Goal: Communication & Community: Answer question/provide support

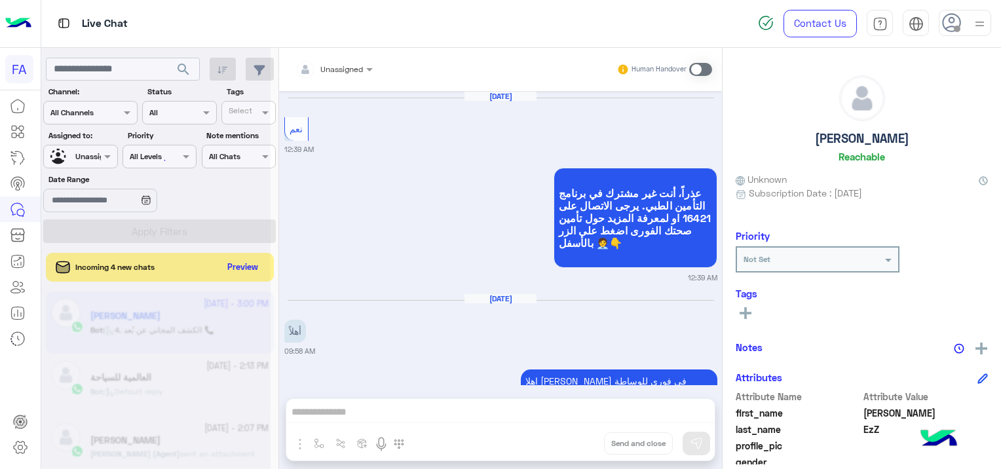
scroll to position [131, 0]
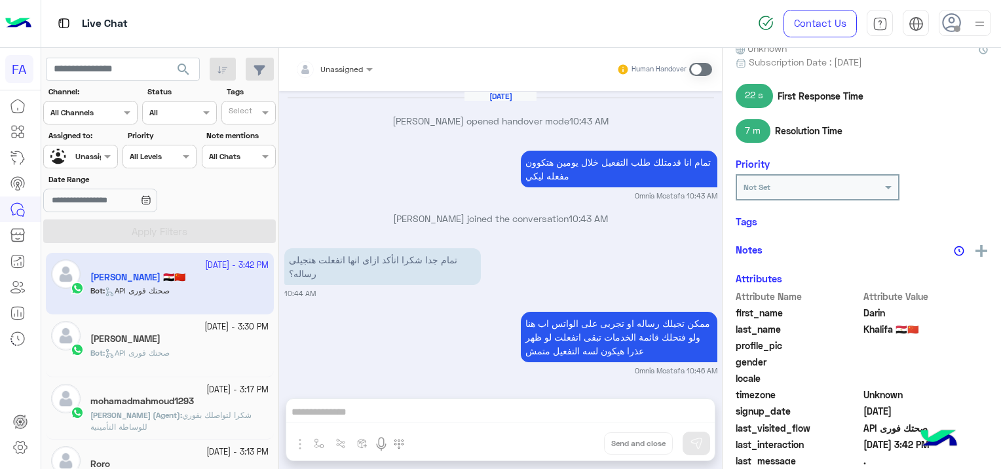
scroll to position [1117, 0]
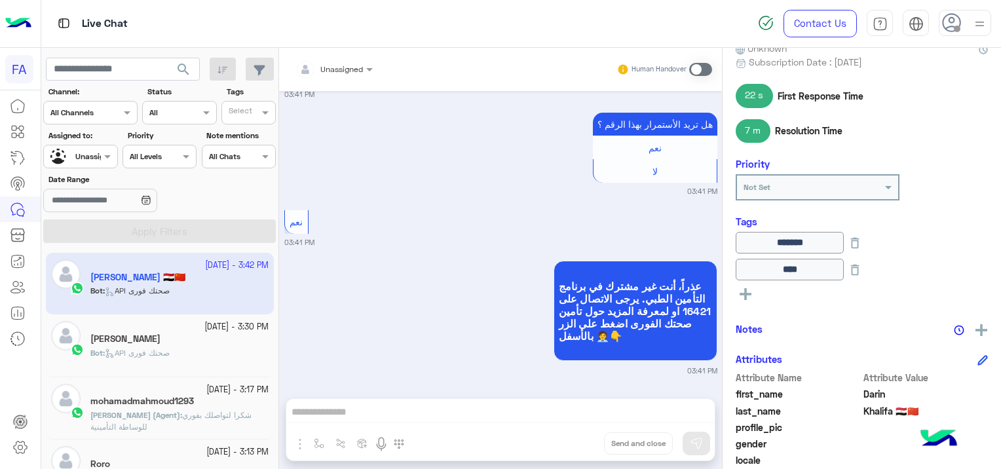
click at [183, 69] on span "search" at bounding box center [184, 70] width 16 height 16
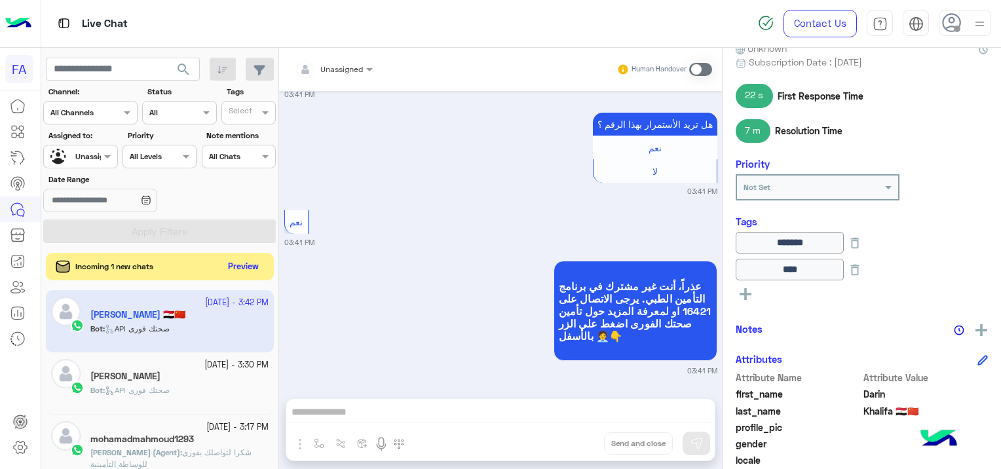
click at [238, 268] on button "Preview" at bounding box center [243, 267] width 41 height 18
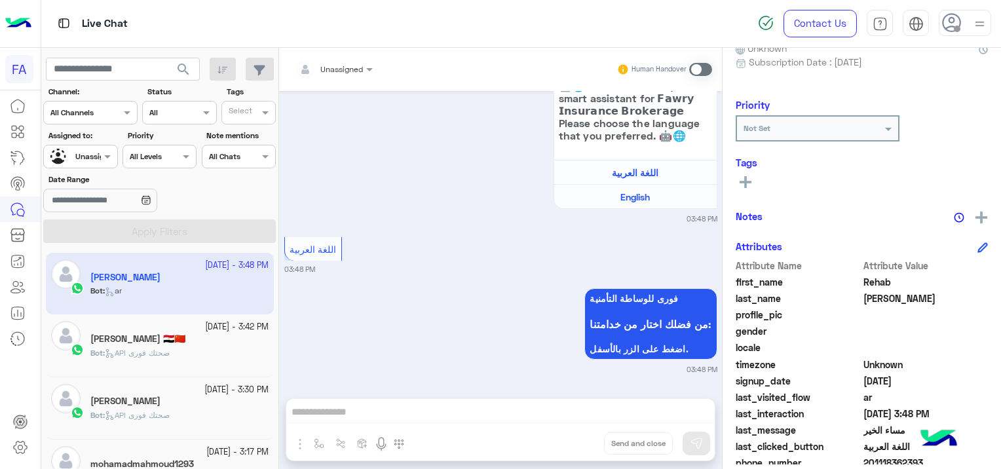
scroll to position [231, 0]
click at [220, 347] on div "Bot : API صحتك فورى" at bounding box center [179, 358] width 178 height 23
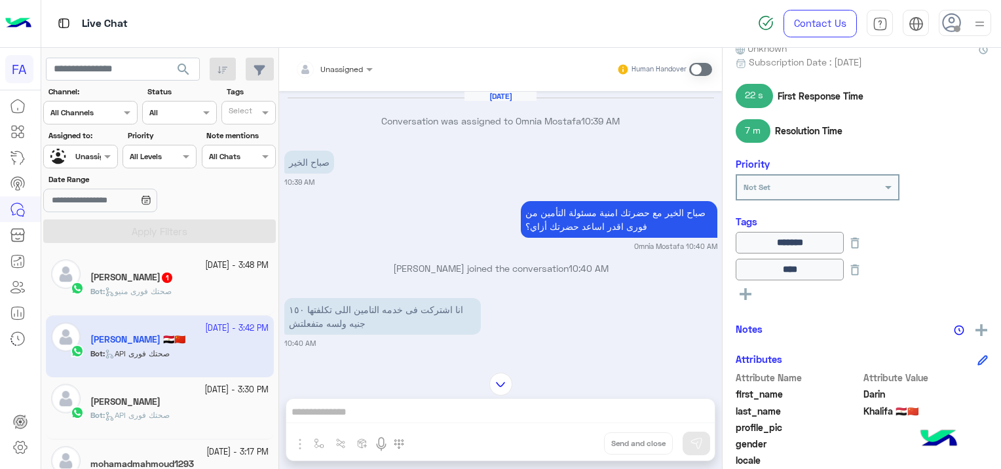
scroll to position [1260, 0]
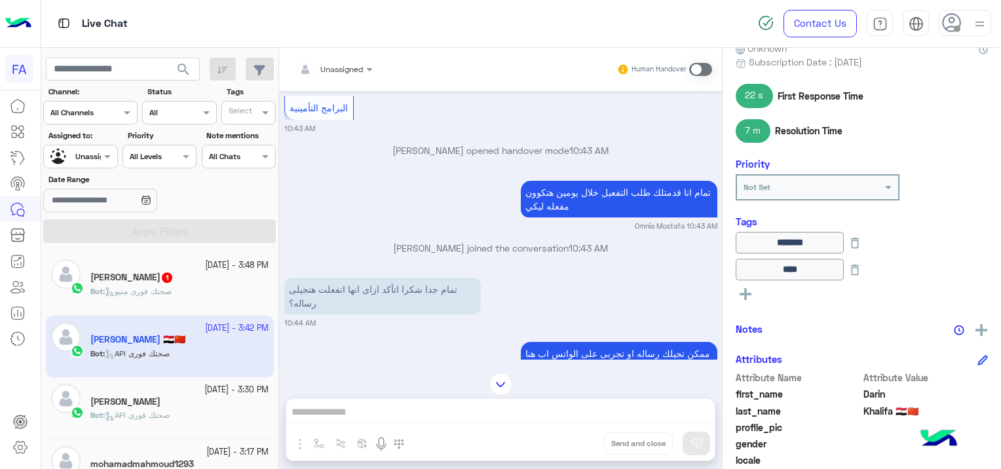
click at [203, 294] on div "Bot : صحتك فورى منيو" at bounding box center [179, 297] width 178 height 23
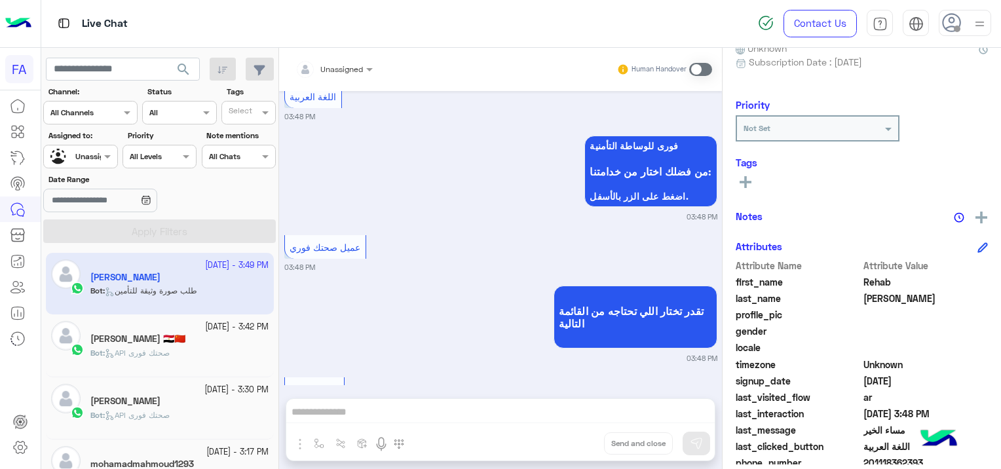
scroll to position [501, 0]
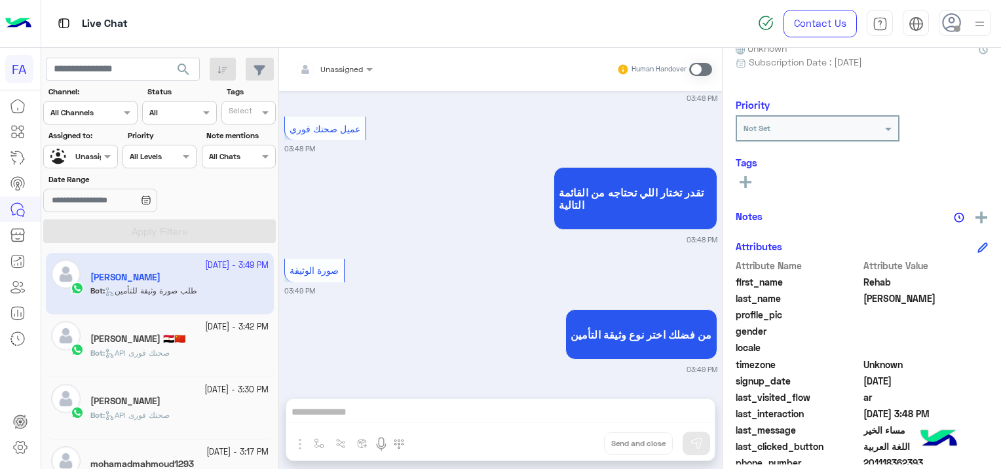
click at [192, 399] on div "[PERSON_NAME]" at bounding box center [179, 403] width 178 height 14
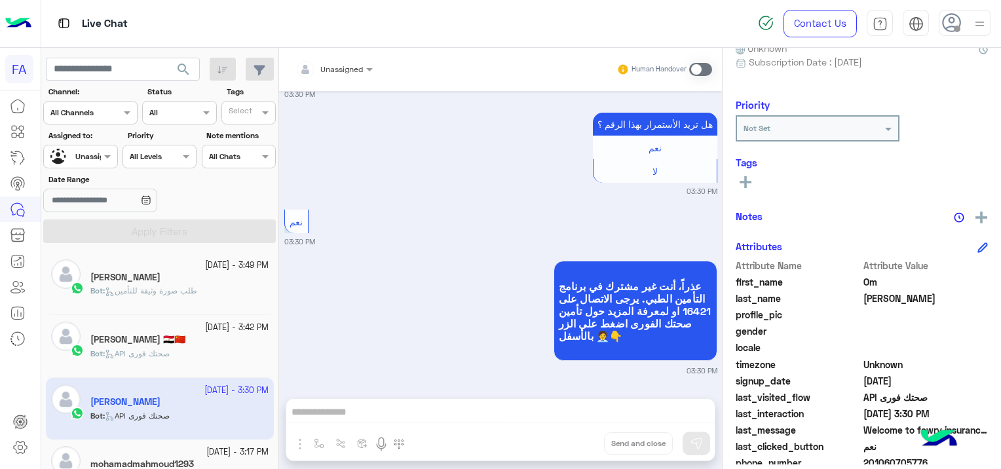
scroll to position [197, 0]
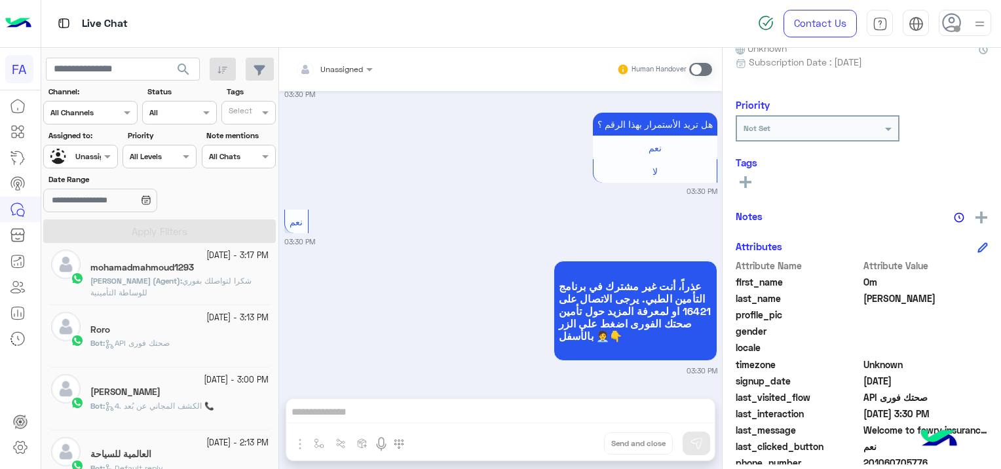
click at [195, 280] on span "شكرا لتواصلك بفوري للوساطة التأمينية" at bounding box center [170, 287] width 161 height 22
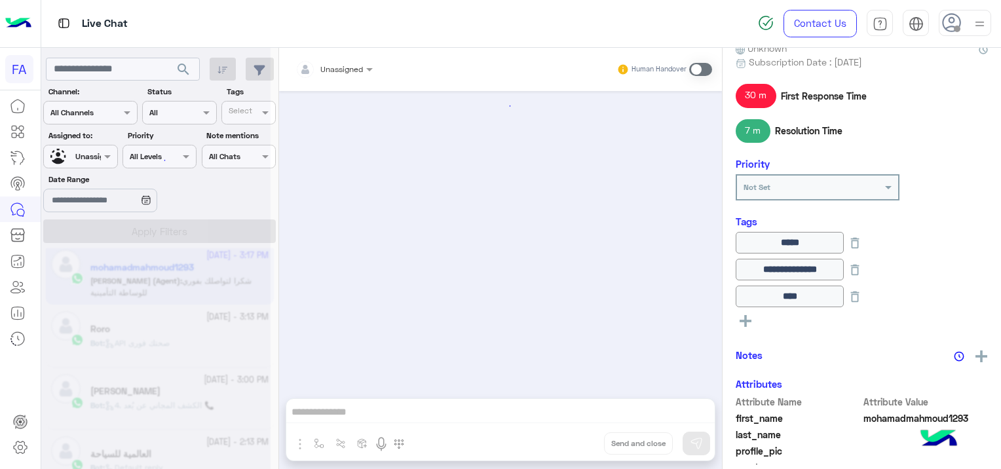
scroll to position [1022, 0]
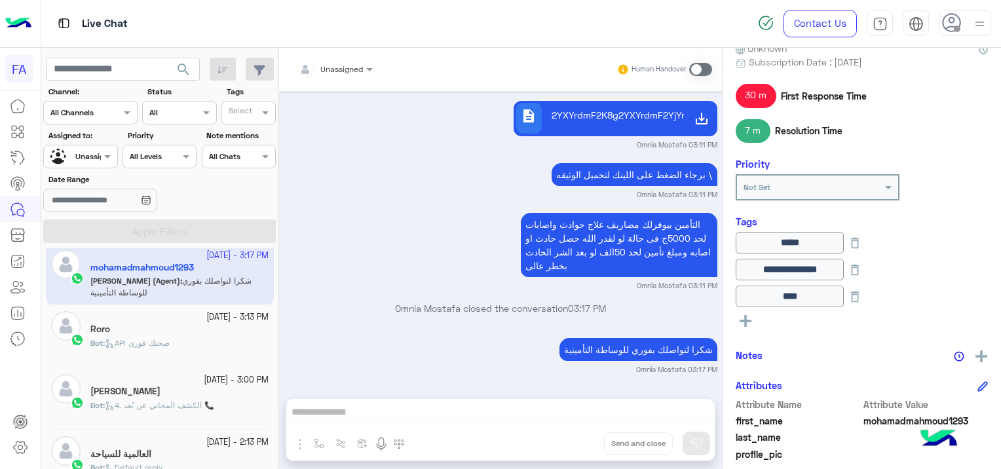
click at [215, 346] on div "Bot : API صحتك فورى" at bounding box center [179, 348] width 178 height 23
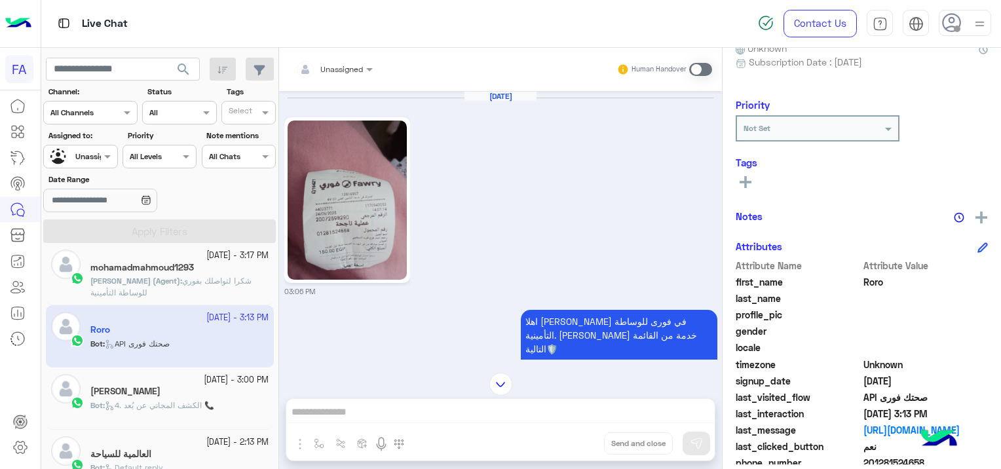
scroll to position [1093, 0]
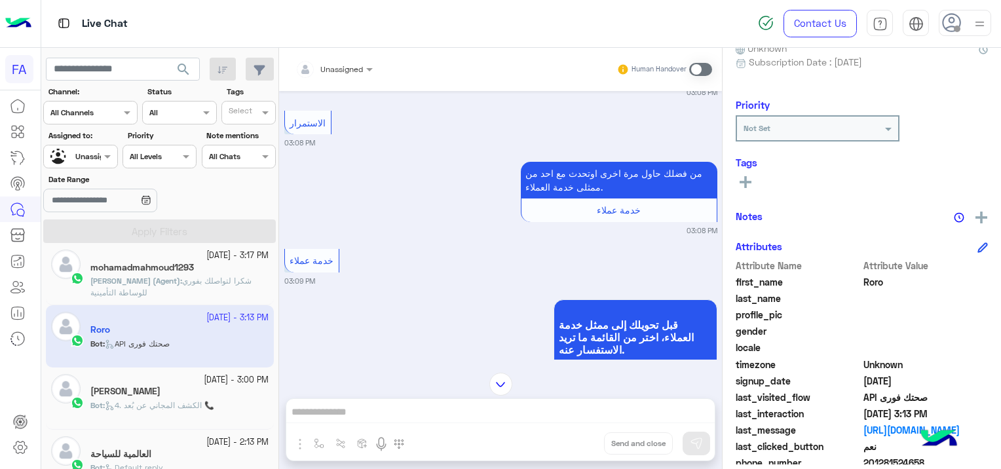
click at [136, 411] on div "Bot : 4. الكشف المجاني عن بُعد 📞" at bounding box center [179, 411] width 178 height 23
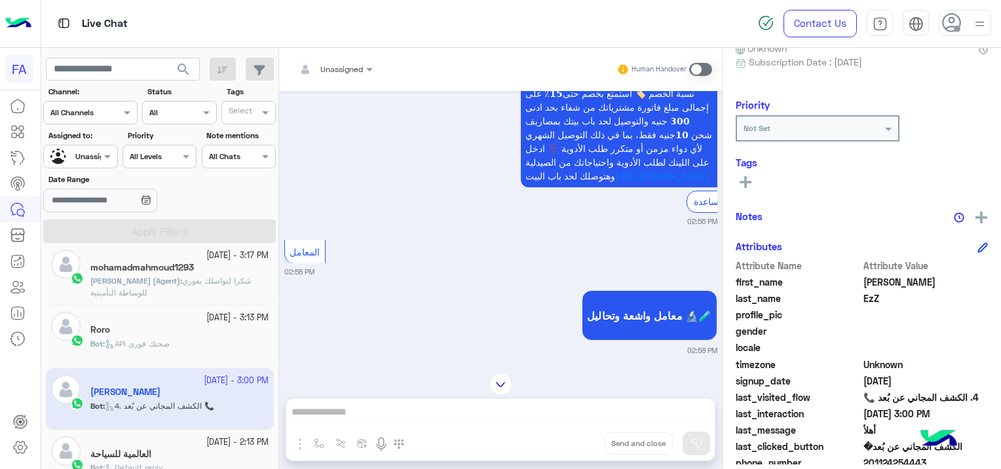
scroll to position [328, 0]
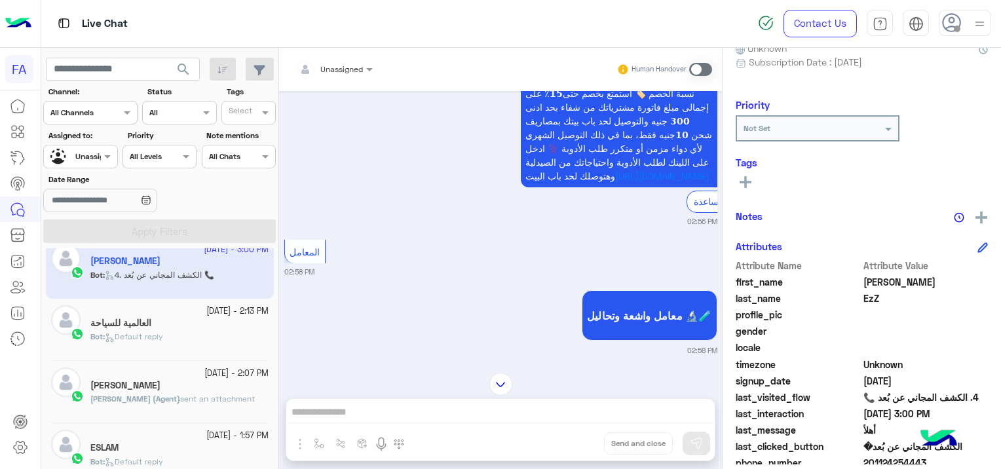
click at [201, 332] on div "Bot : Default reply" at bounding box center [179, 342] width 178 height 23
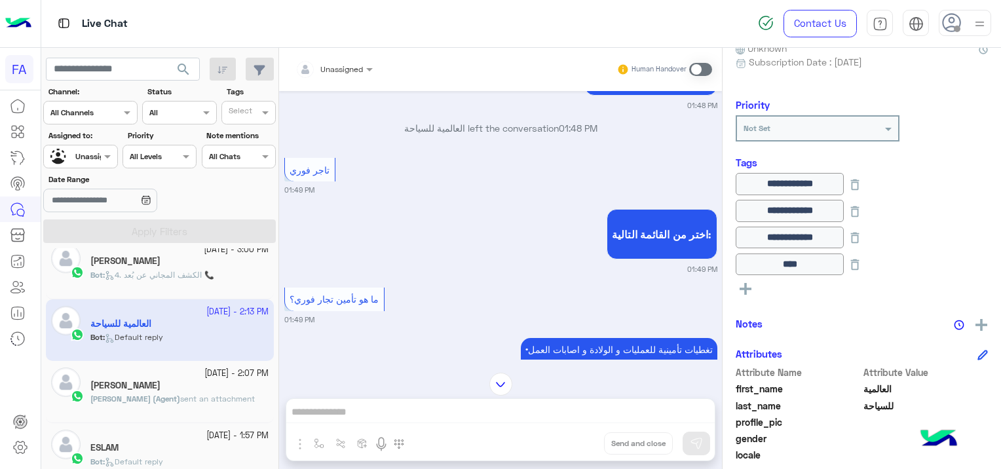
scroll to position [2660, 0]
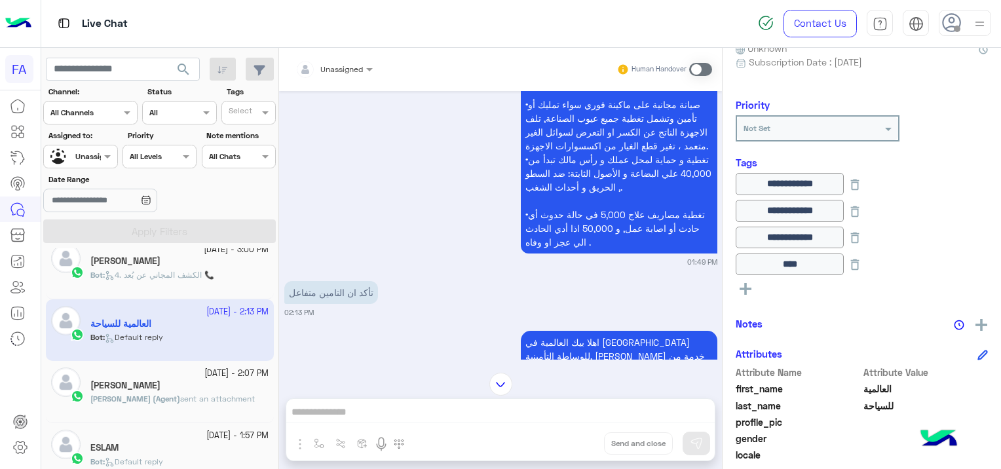
click at [183, 390] on div "[PERSON_NAME]" at bounding box center [179, 387] width 178 height 14
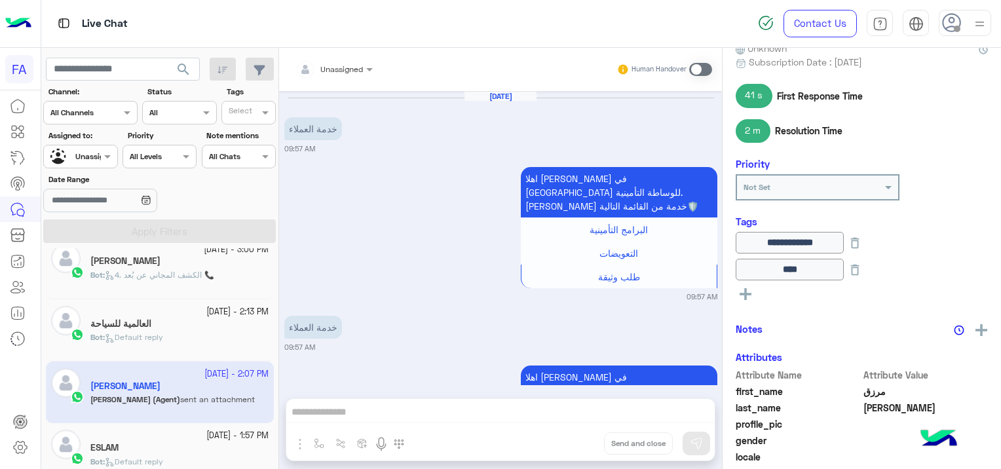
scroll to position [886, 0]
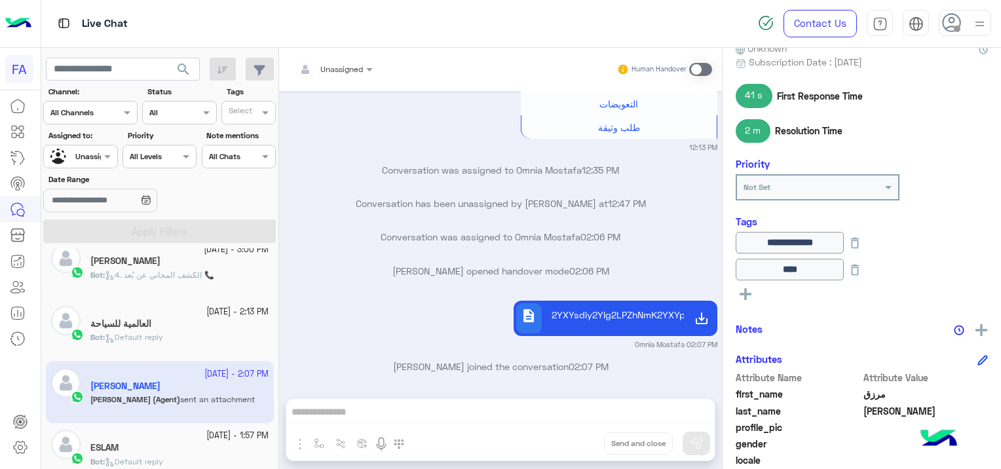
click at [189, 446] on div "ESLAM" at bounding box center [179, 449] width 178 height 14
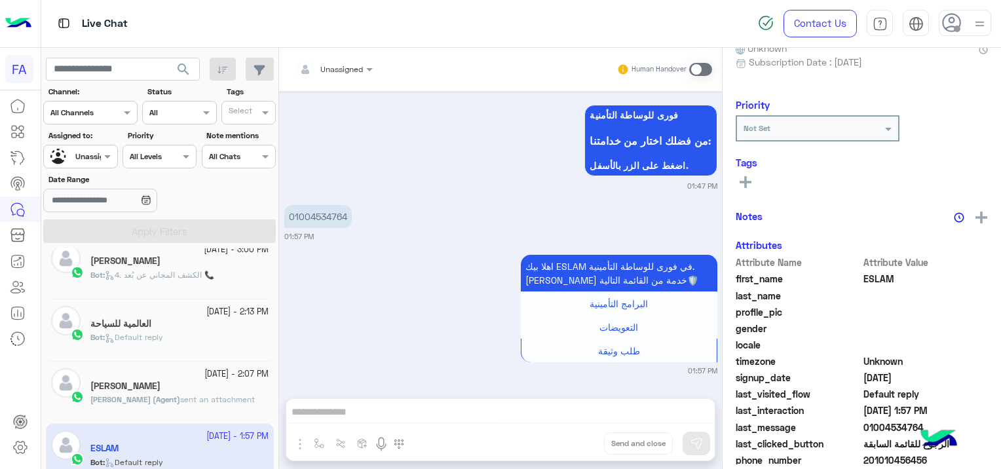
scroll to position [525, 0]
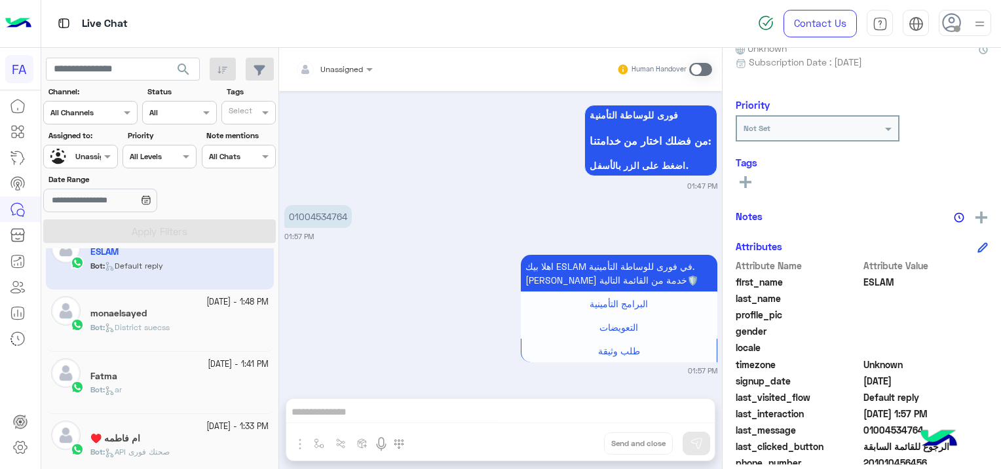
click at [162, 326] on span "District suecss" at bounding box center [137, 327] width 65 height 10
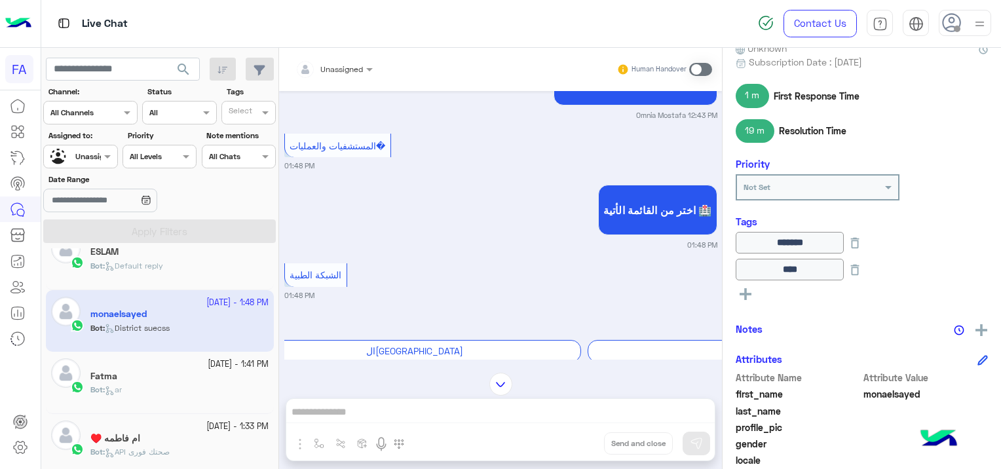
scroll to position [981, 0]
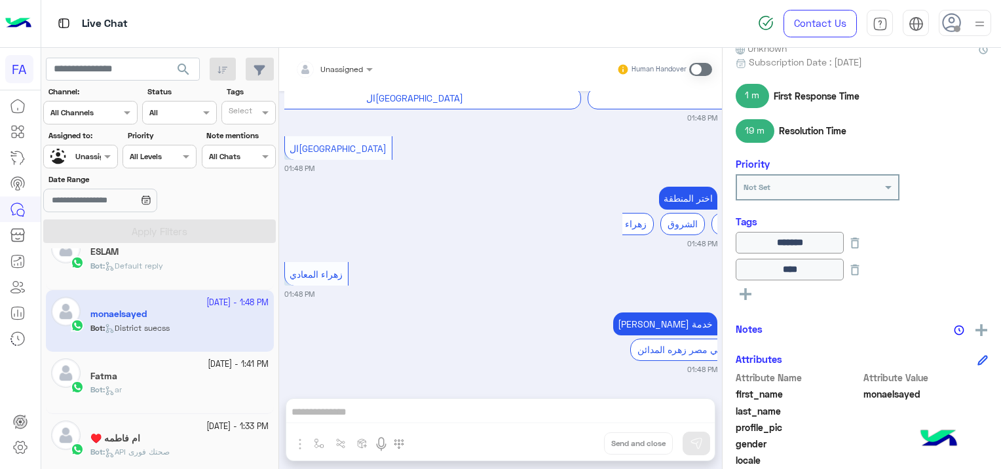
click at [208, 368] on small "[DATE] - 1:41 PM" at bounding box center [238, 364] width 61 height 12
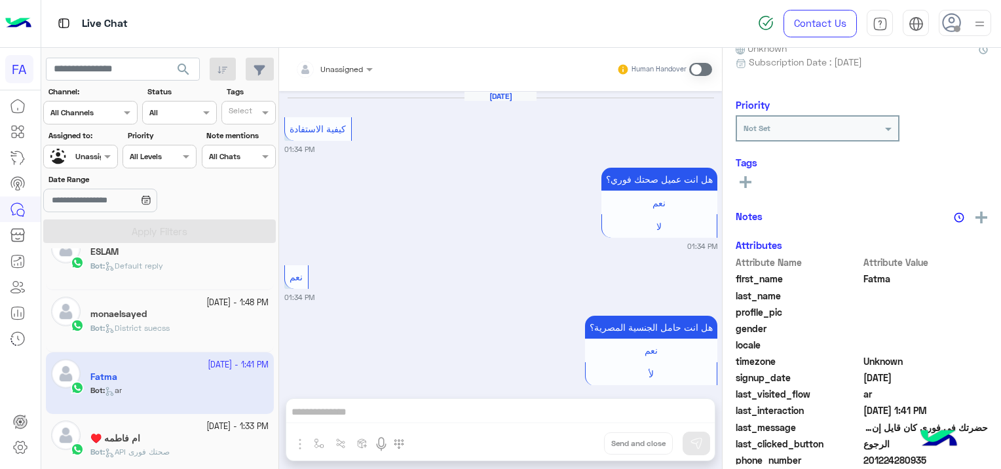
scroll to position [1236, 0]
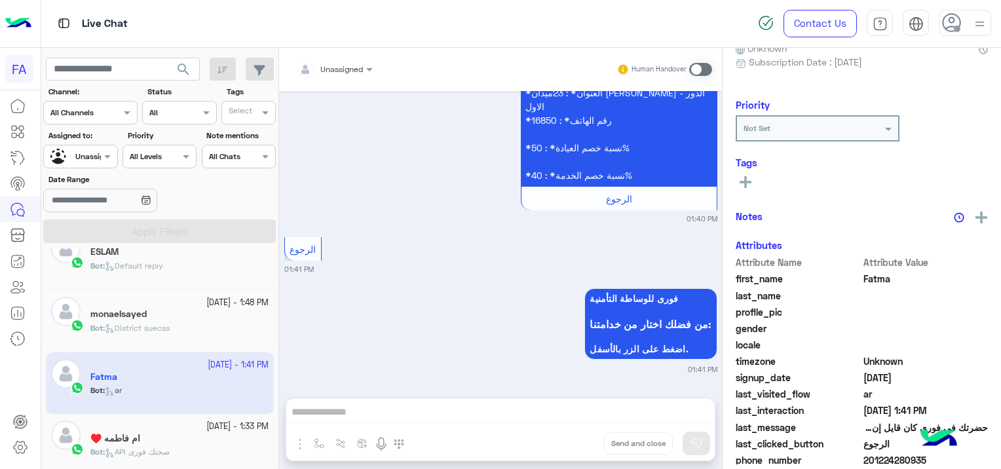
click at [188, 433] on div "ام فاطمه ♥️" at bounding box center [179, 440] width 178 height 14
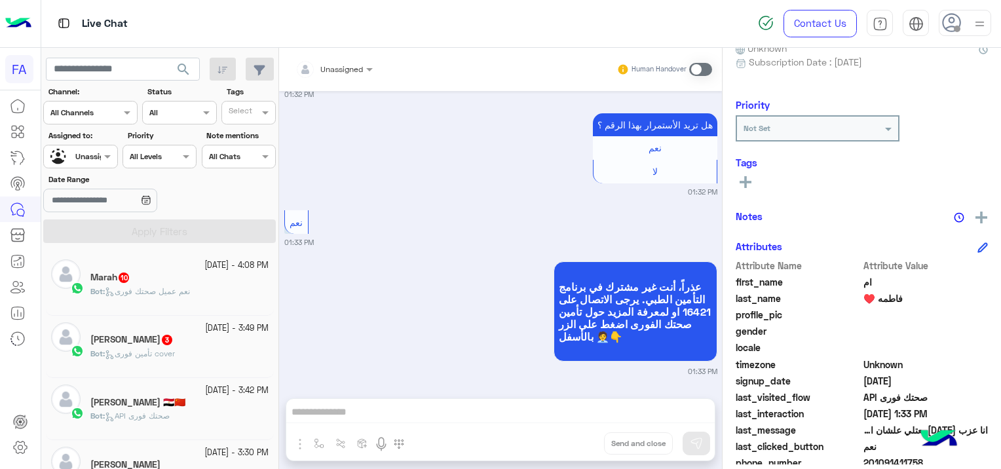
click at [187, 357] on div "Bot : تأمين فورى cover" at bounding box center [179, 359] width 178 height 23
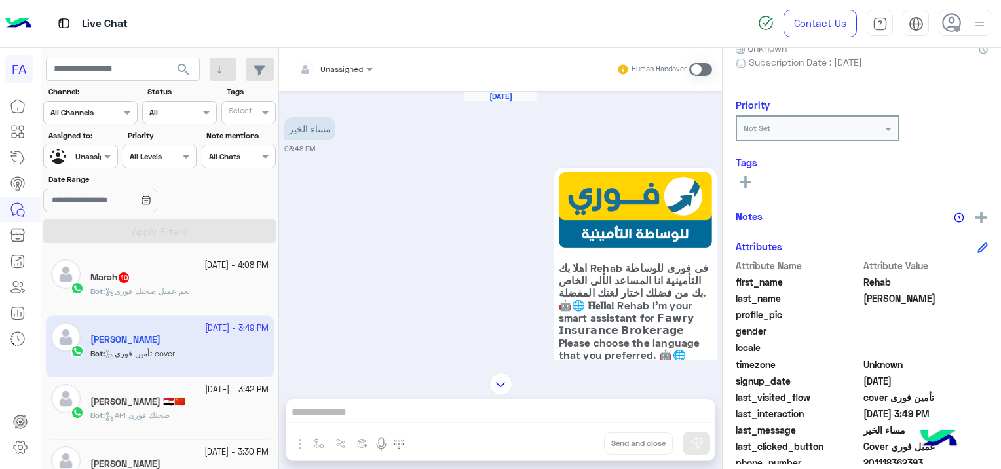
click at [200, 287] on div "Bot : نعم عميل صحتك فورى" at bounding box center [179, 297] width 178 height 23
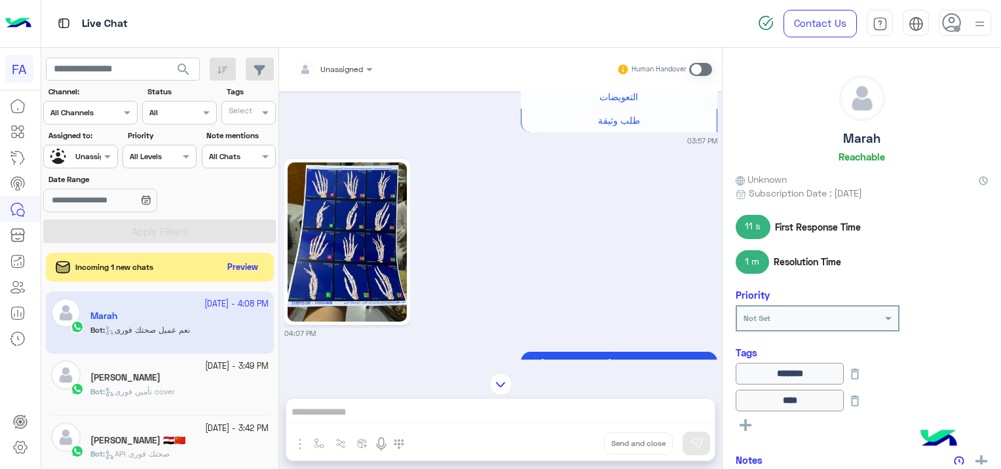
scroll to position [2890, 0]
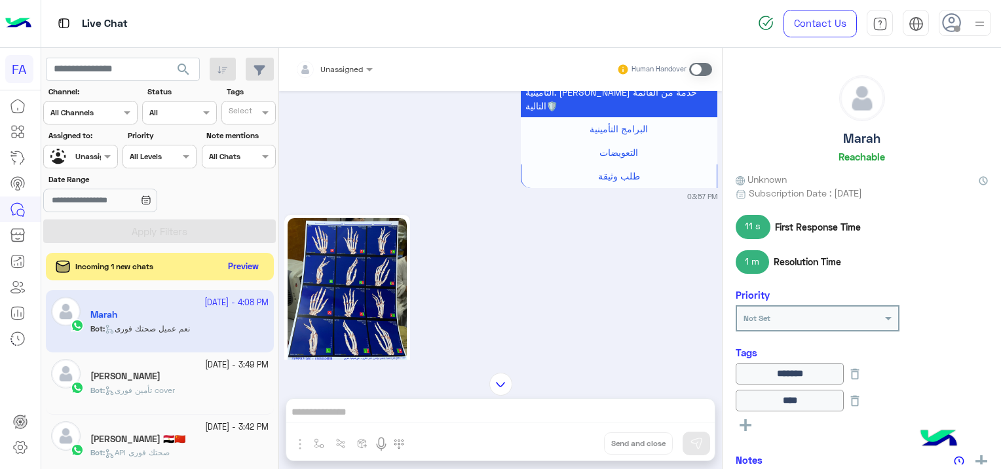
click at [238, 261] on button "Preview" at bounding box center [243, 267] width 41 height 18
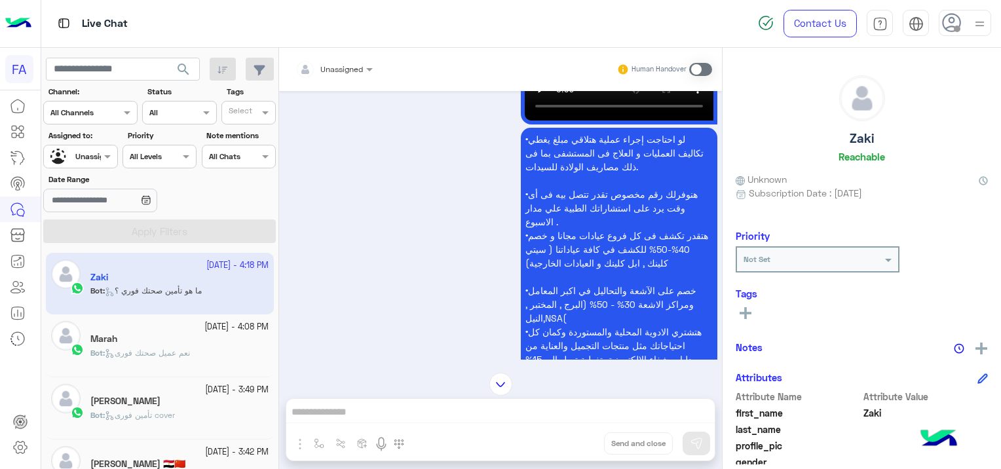
scroll to position [875, 0]
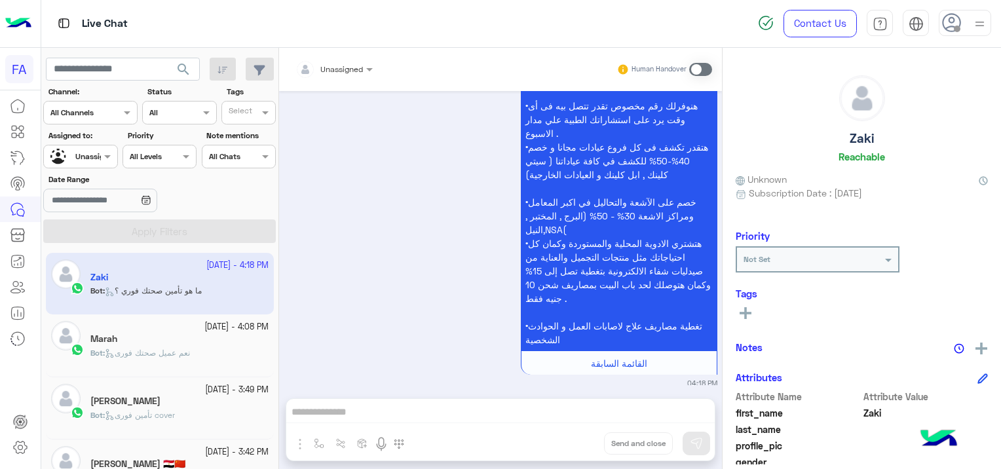
click at [242, 351] on div "Bot : نعم عميل صحتك فورى" at bounding box center [179, 358] width 178 height 23
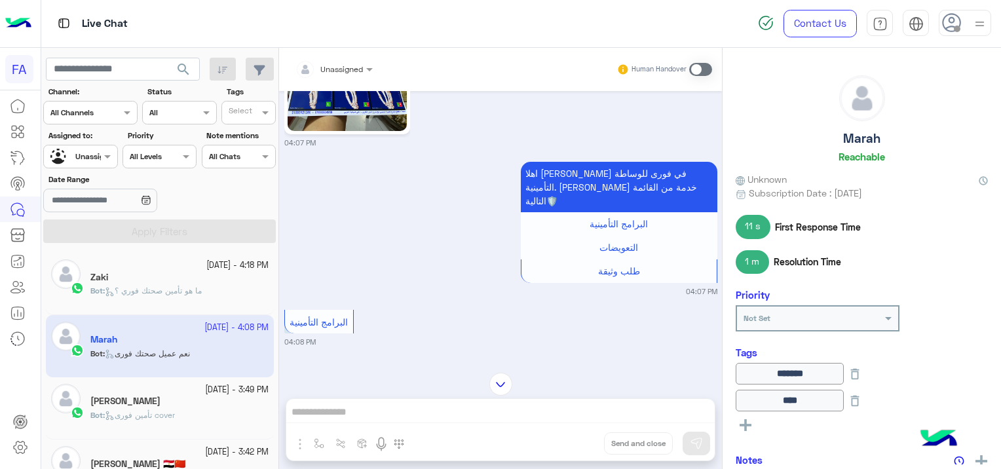
scroll to position [2030, 0]
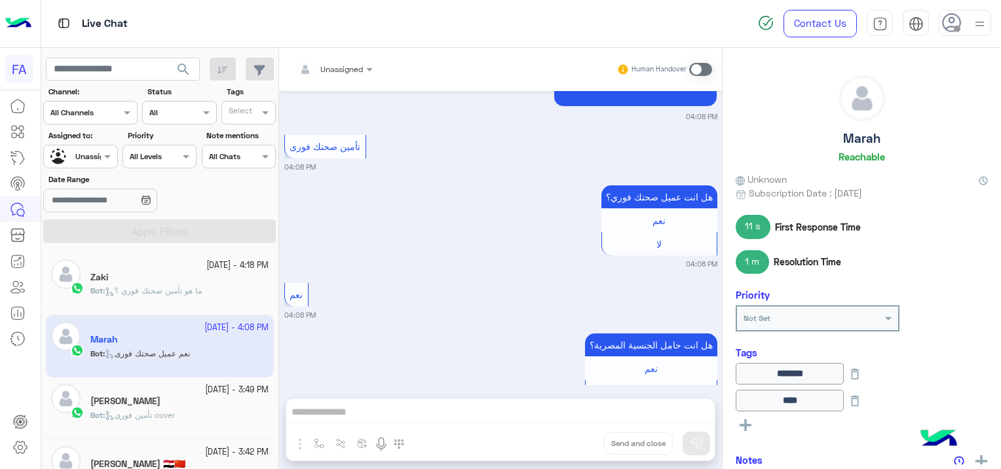
click at [193, 408] on div "[PERSON_NAME]" at bounding box center [179, 403] width 178 height 14
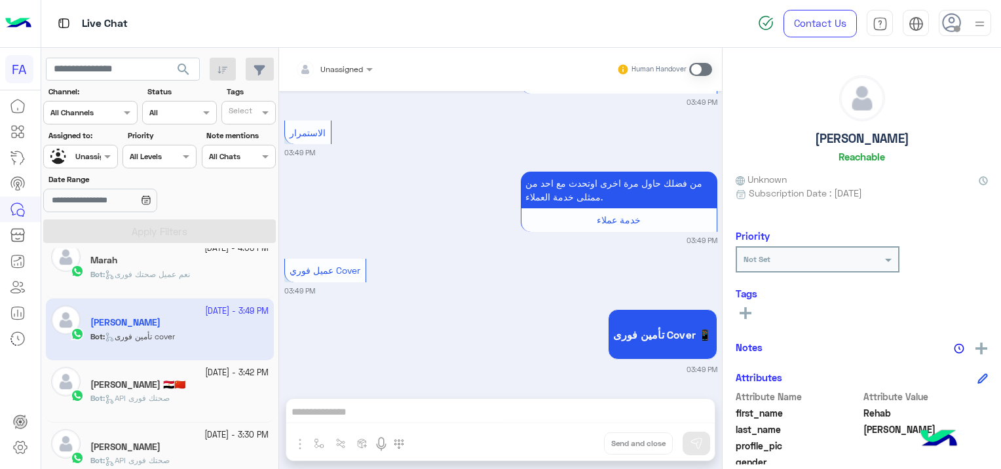
scroll to position [131, 0]
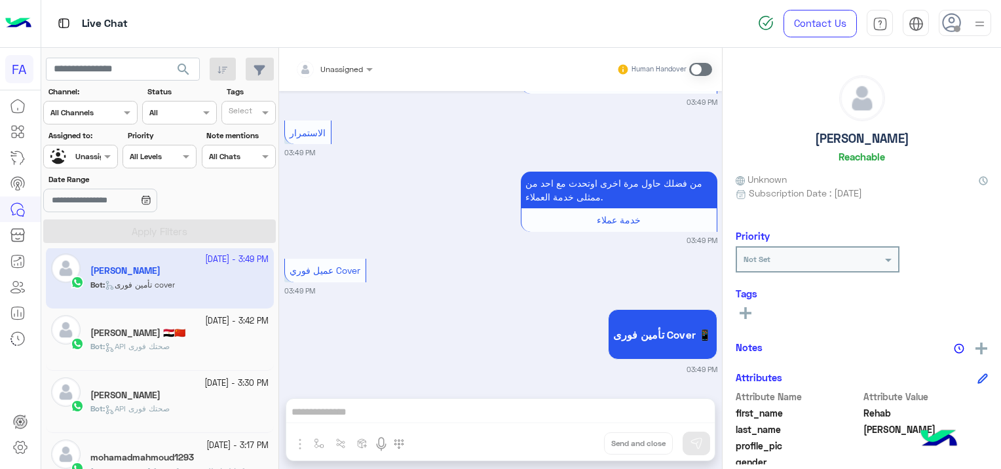
click at [170, 351] on span "Bot : API صحتك فورى" at bounding box center [129, 346] width 79 height 10
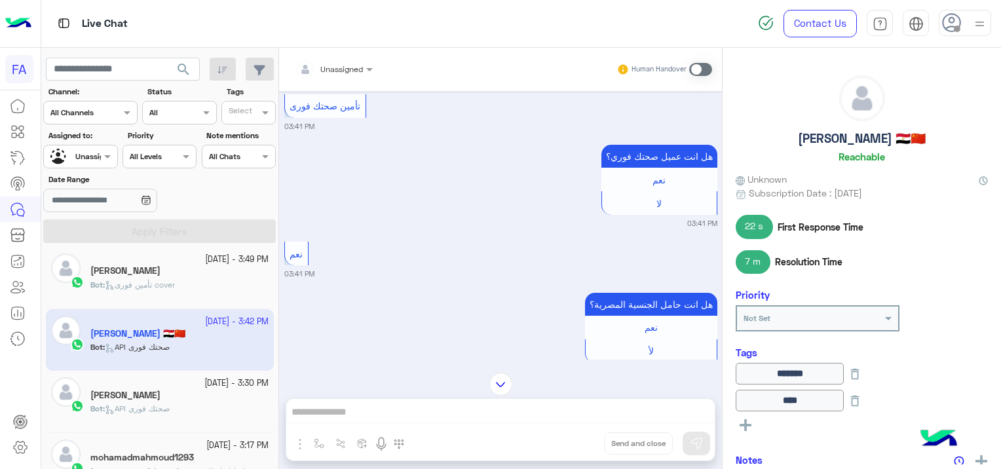
scroll to position [1117, 0]
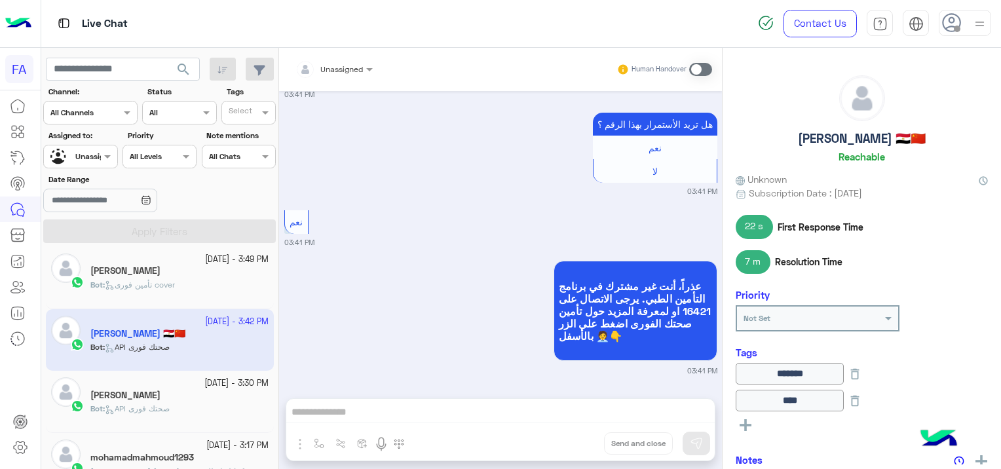
click at [159, 279] on p "Bot : تأمين فورى cover" at bounding box center [132, 285] width 85 height 12
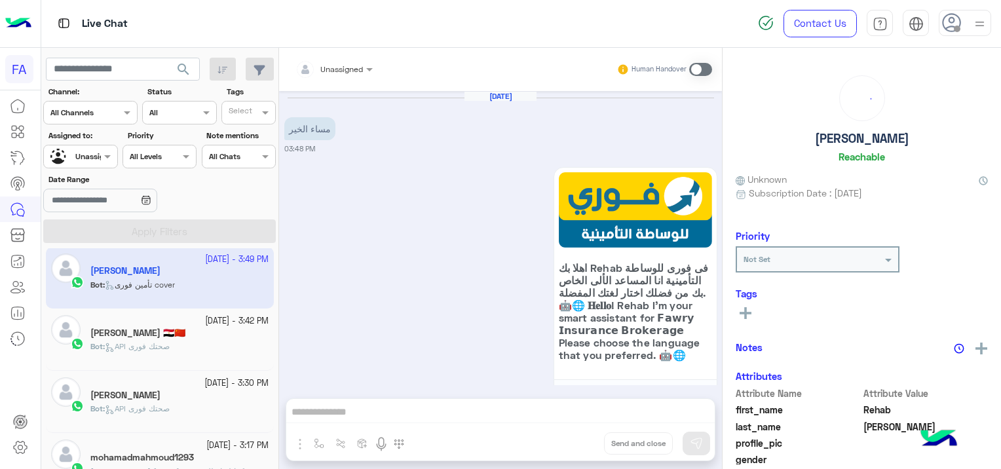
scroll to position [930, 0]
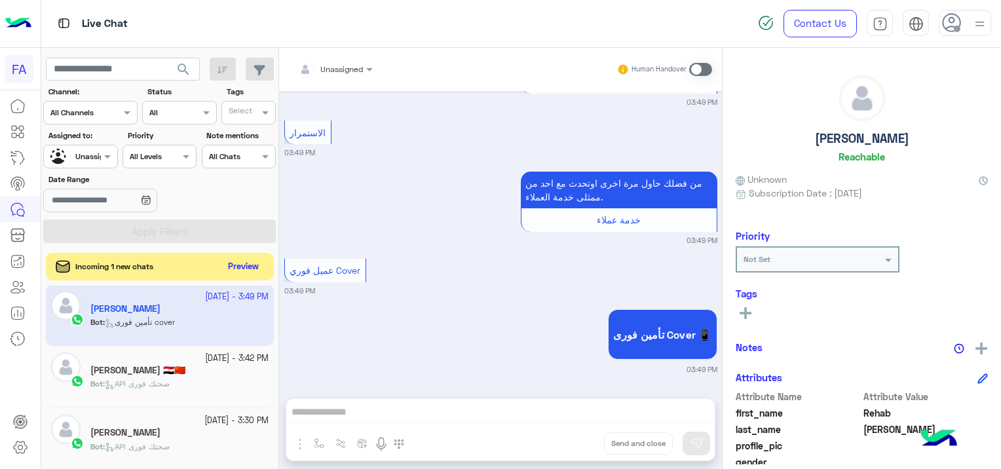
click at [252, 265] on button "Preview" at bounding box center [243, 267] width 41 height 18
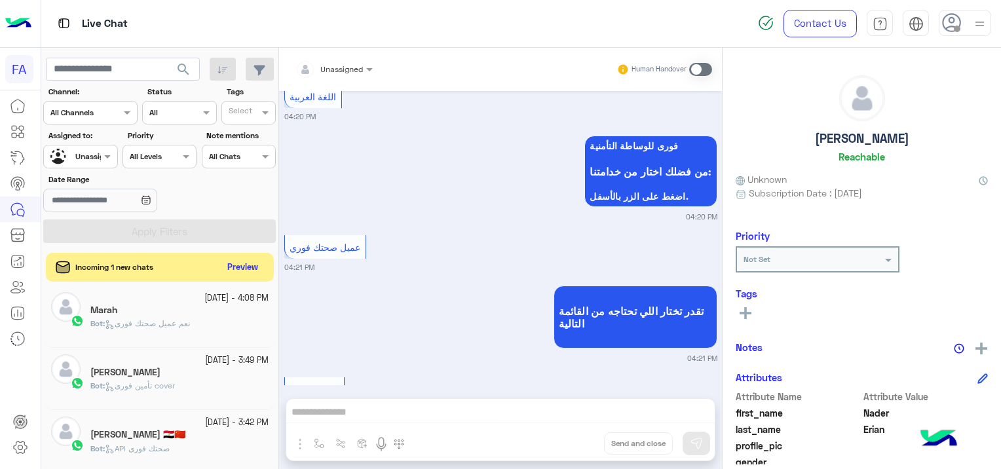
scroll to position [501, 0]
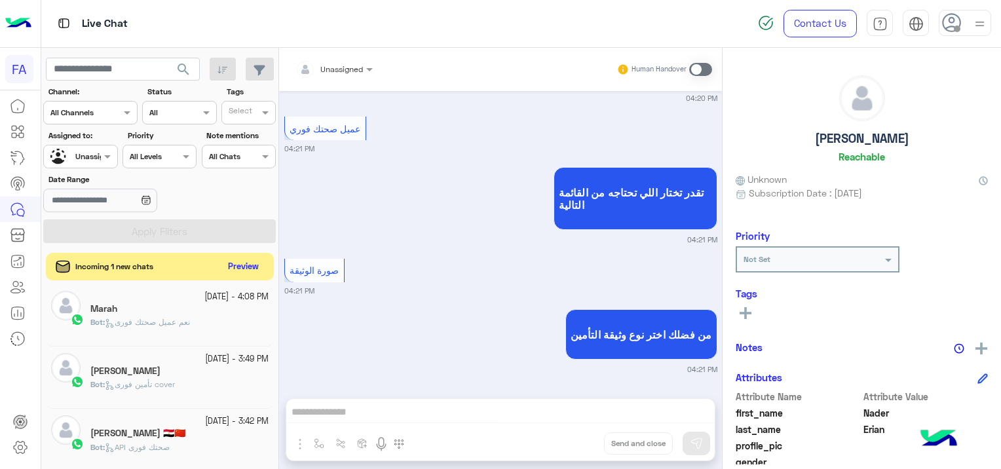
click at [258, 267] on button "Preview" at bounding box center [243, 267] width 41 height 18
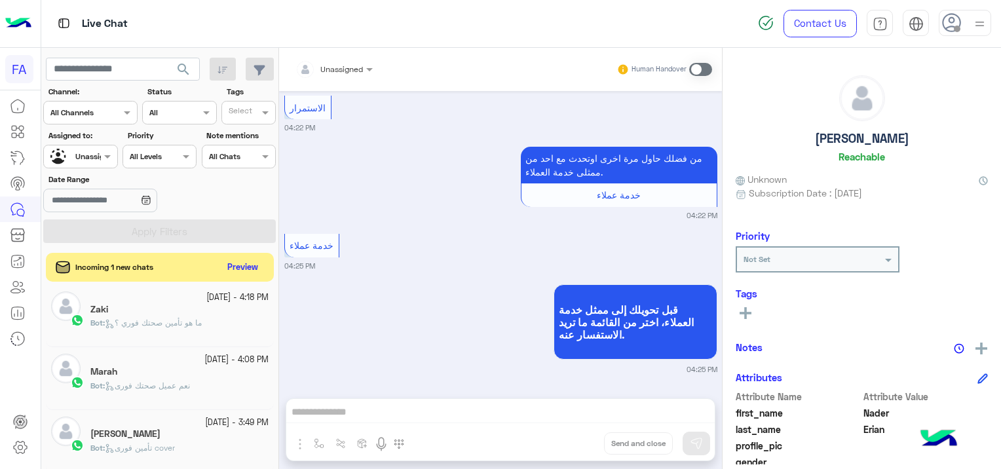
scroll to position [1022, 0]
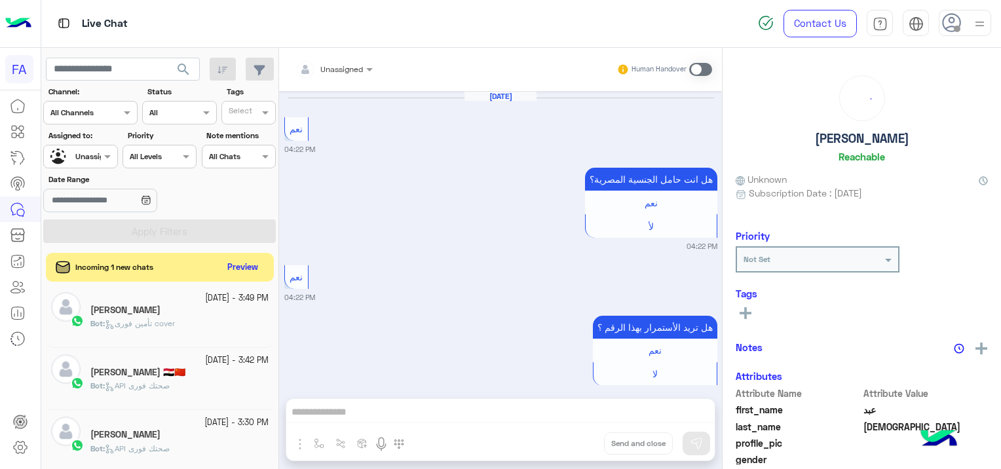
scroll to position [1724, 0]
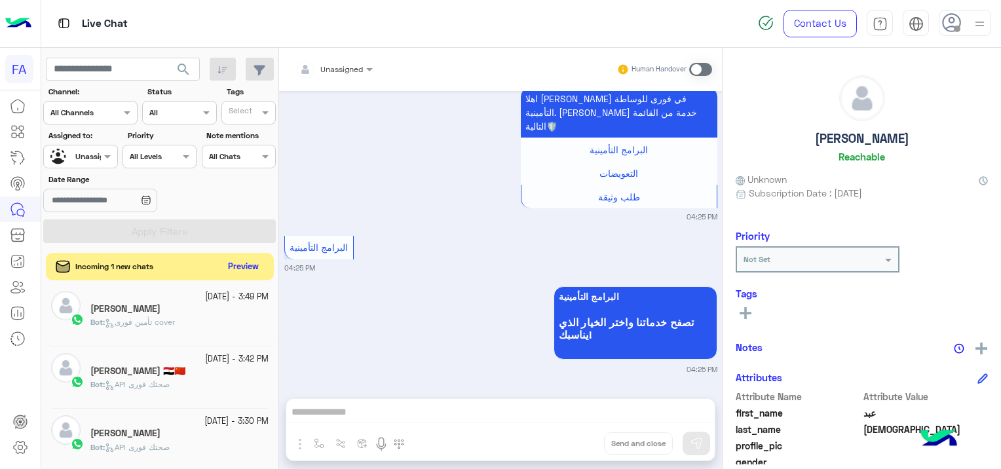
click at [260, 263] on button "Preview" at bounding box center [243, 267] width 41 height 18
click at [212, 328] on div "Bot : ما هو تأمين صحتك فوري ؟" at bounding box center [179, 328] width 178 height 23
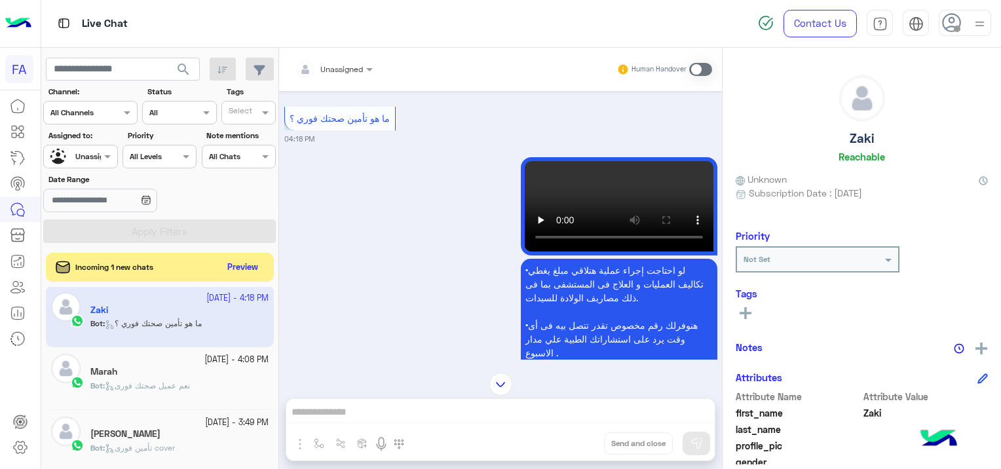
scroll to position [875, 0]
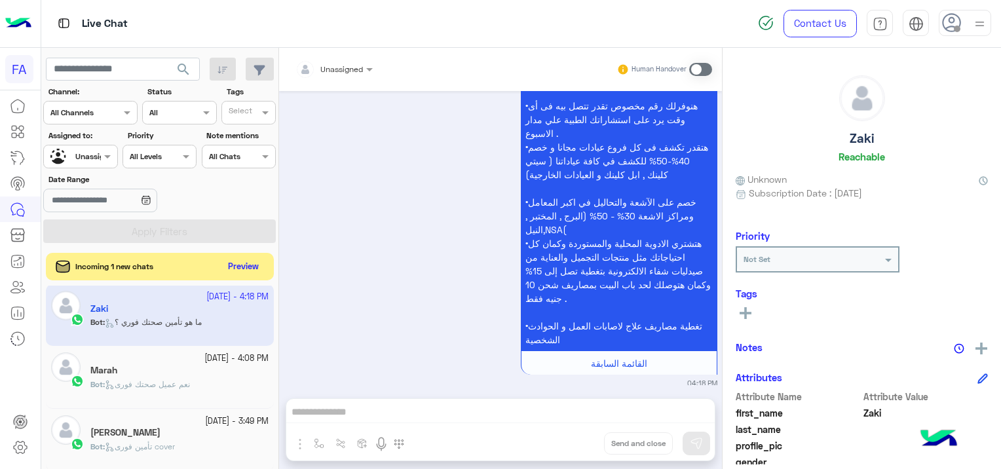
click at [238, 267] on button "Preview" at bounding box center [243, 267] width 41 height 18
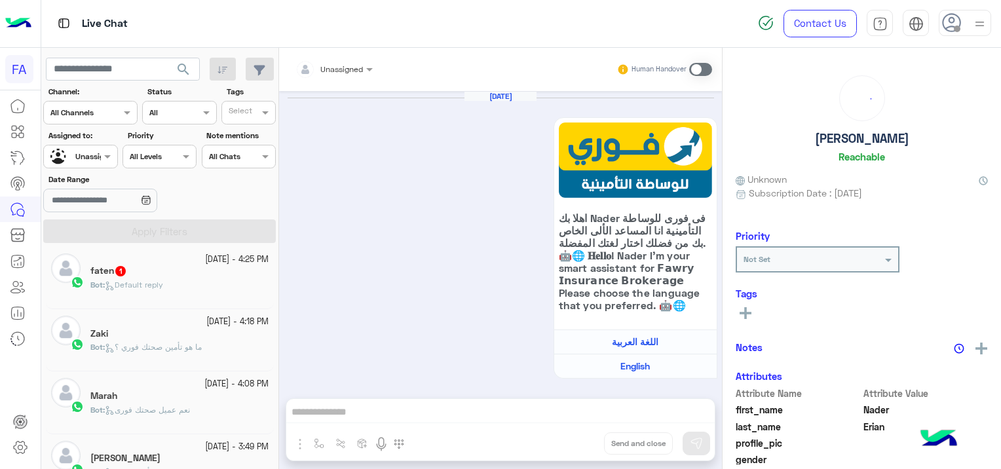
scroll to position [1286, 0]
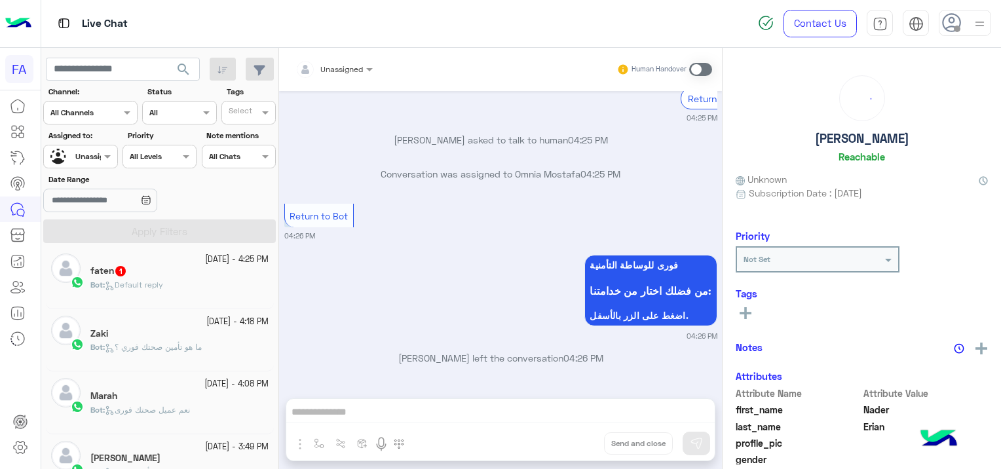
click at [230, 270] on div "faten 1" at bounding box center [179, 272] width 178 height 14
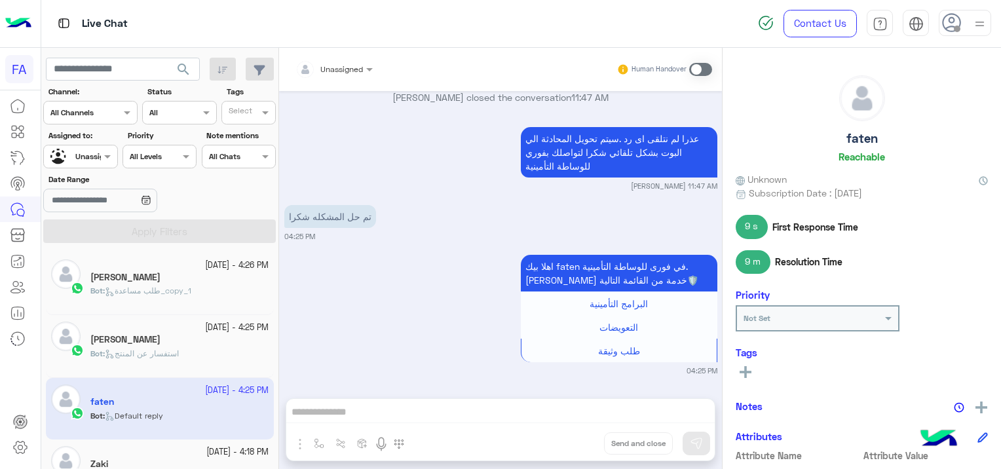
click at [162, 328] on div "[DATE] - 4:25 PM" at bounding box center [179, 328] width 178 height 12
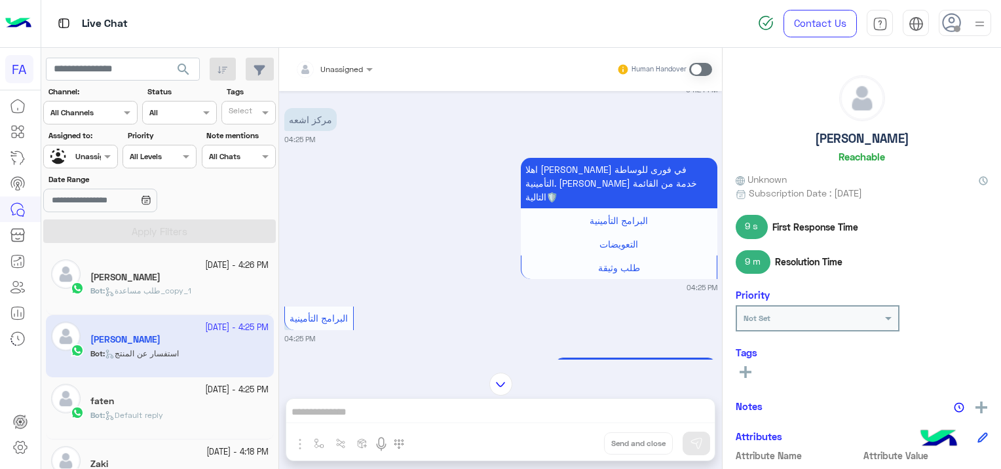
scroll to position [1724, 0]
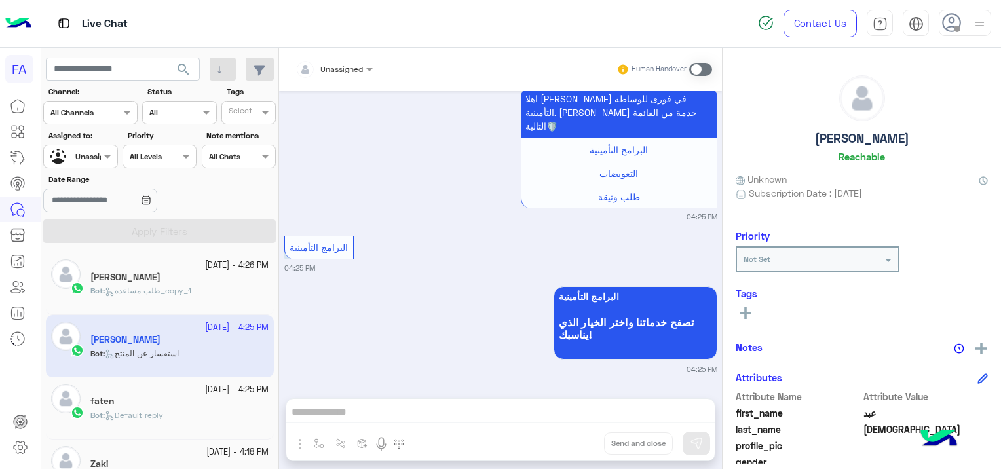
click at [131, 284] on div "[PERSON_NAME]" at bounding box center [179, 279] width 178 height 14
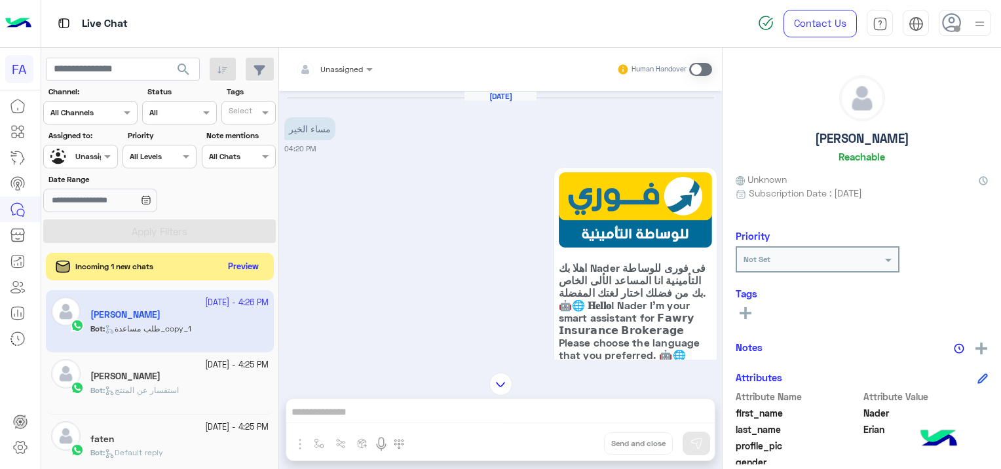
click at [244, 267] on button "Preview" at bounding box center [243, 267] width 41 height 18
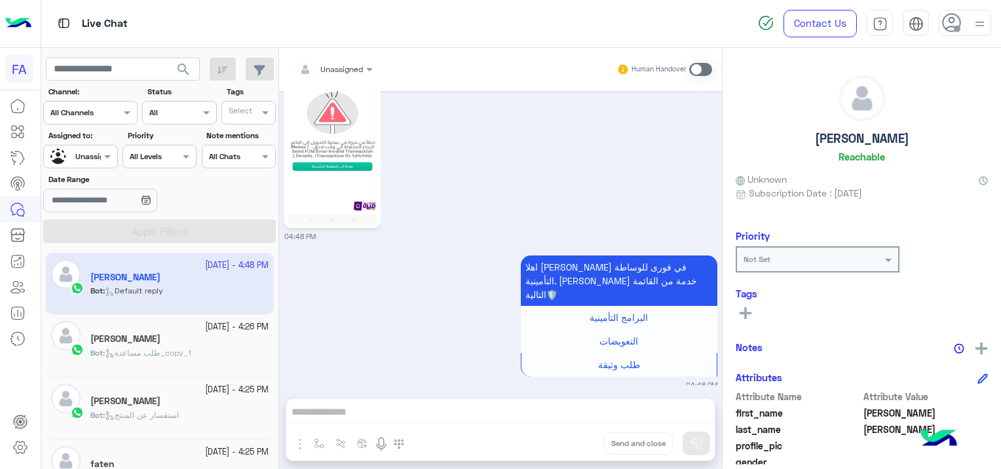
scroll to position [408, 0]
click at [343, 182] on img at bounding box center [333, 144] width 90 height 159
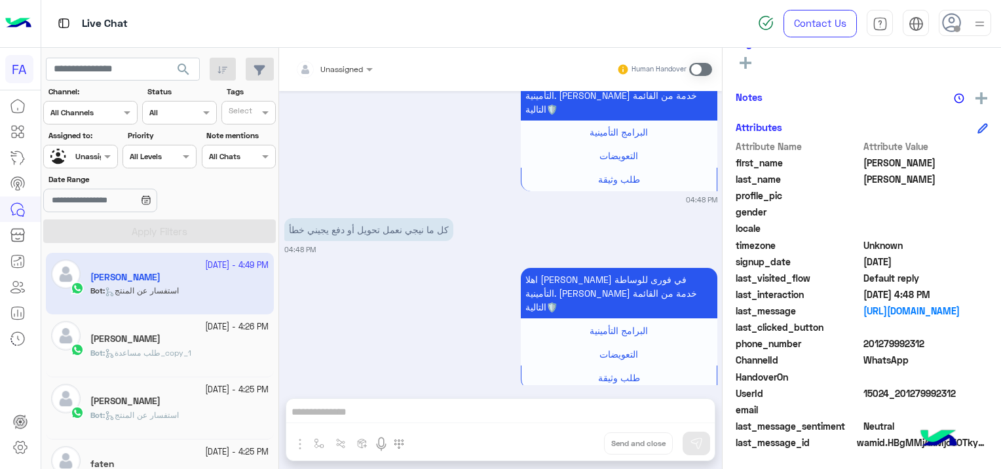
scroll to position [744, 0]
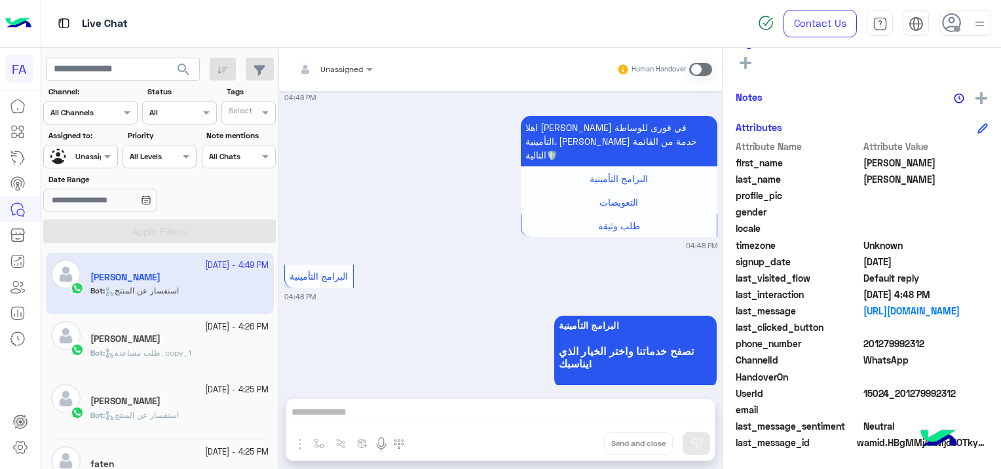
drag, startPoint x: 957, startPoint y: 387, endPoint x: 901, endPoint y: 398, distance: 56.7
click at [901, 398] on span "15024_201279992312" at bounding box center [926, 394] width 125 height 14
copy span "1279992312"
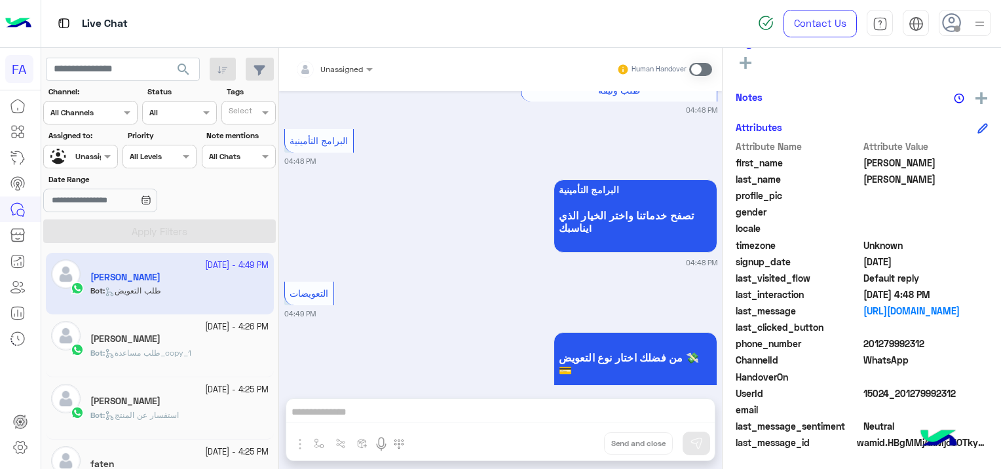
scroll to position [886, 0]
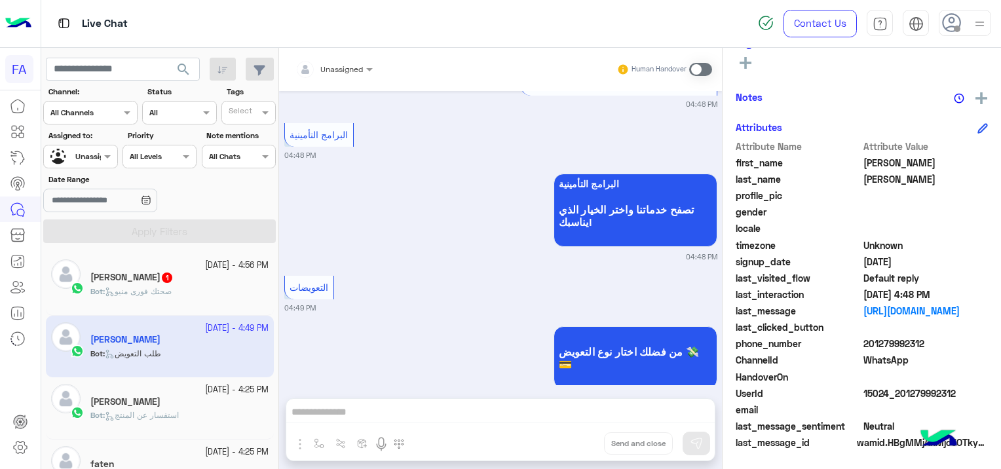
click at [197, 280] on div "[PERSON_NAME] 1" at bounding box center [179, 279] width 178 height 14
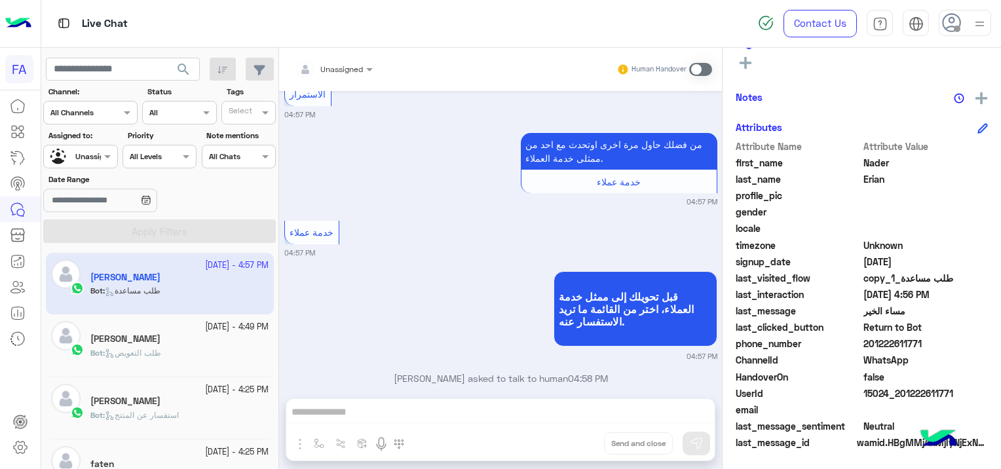
scroll to position [2128, 0]
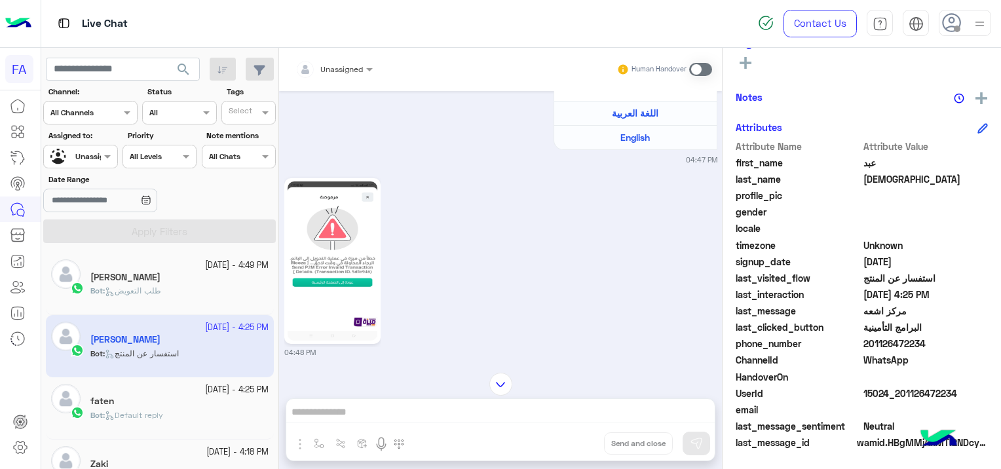
scroll to position [2161, 0]
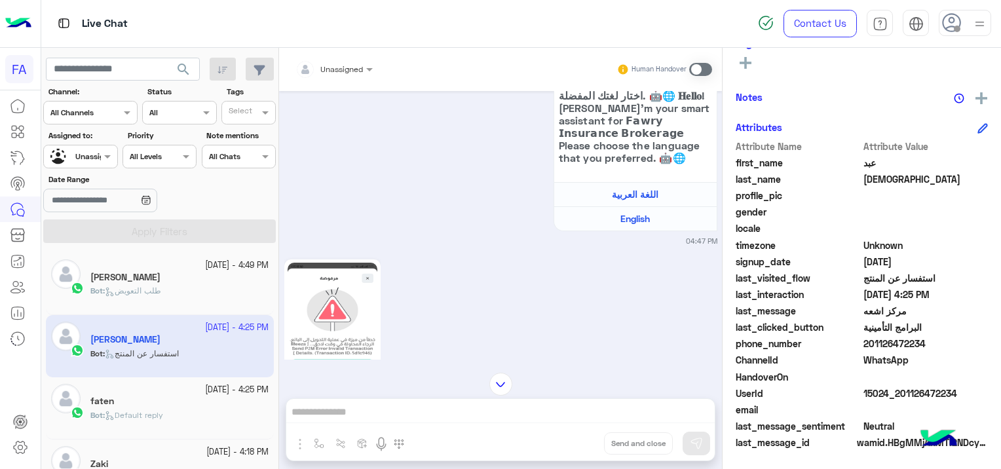
click at [90, 160] on span "Unassigned" at bounding box center [96, 156] width 42 height 10
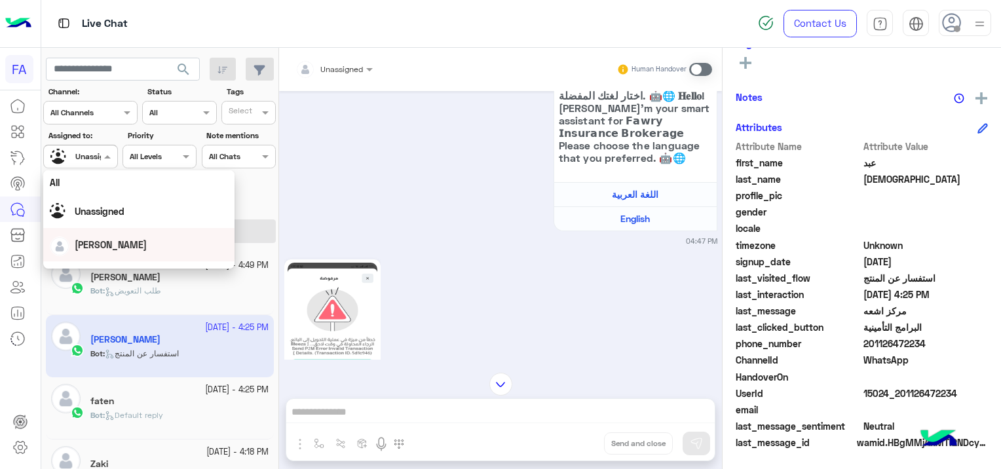
click at [107, 242] on span "[PERSON_NAME]" at bounding box center [111, 244] width 72 height 11
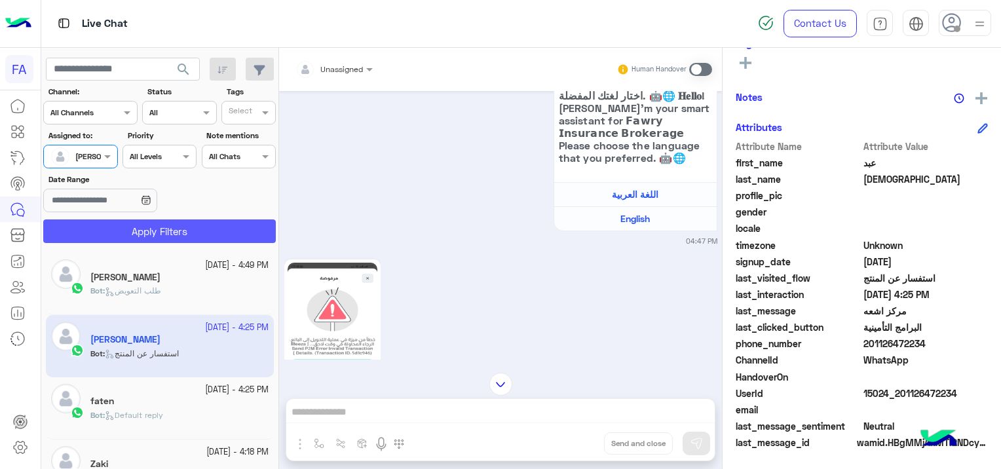
click at [167, 223] on button "Apply Filters" at bounding box center [159, 231] width 233 height 24
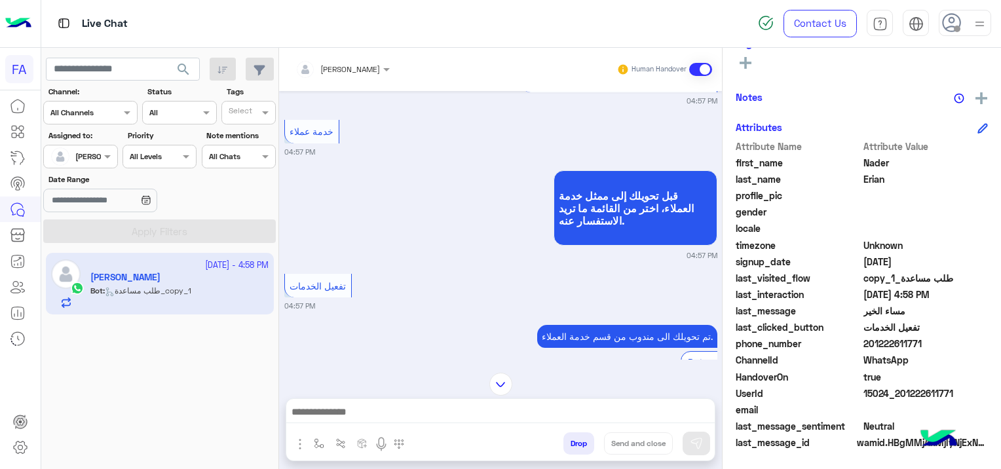
scroll to position [2292, 0]
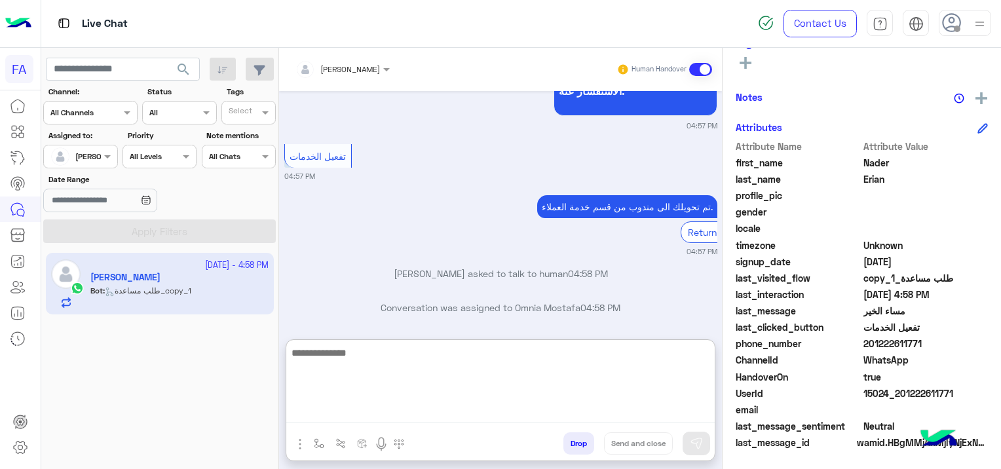
click at [375, 419] on textarea at bounding box center [500, 384] width 428 height 79
click at [349, 415] on textarea at bounding box center [500, 384] width 428 height 79
paste textarea "**********"
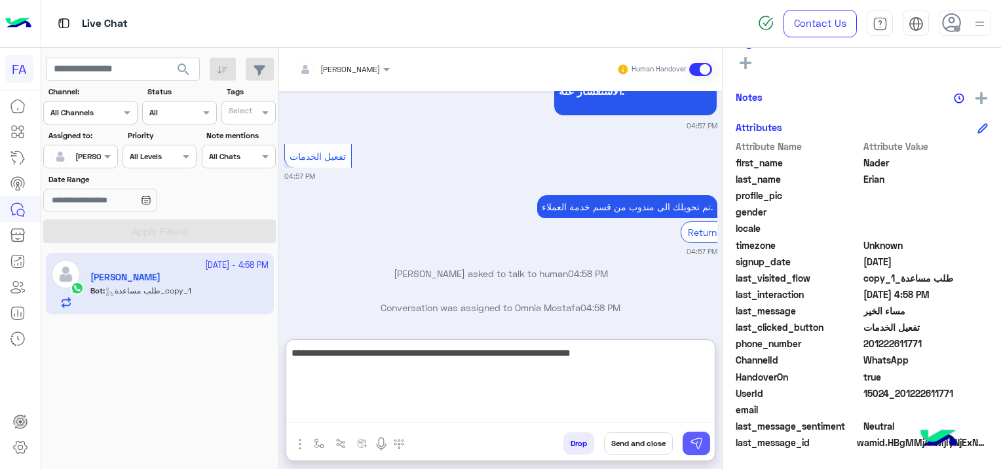
type textarea "**********"
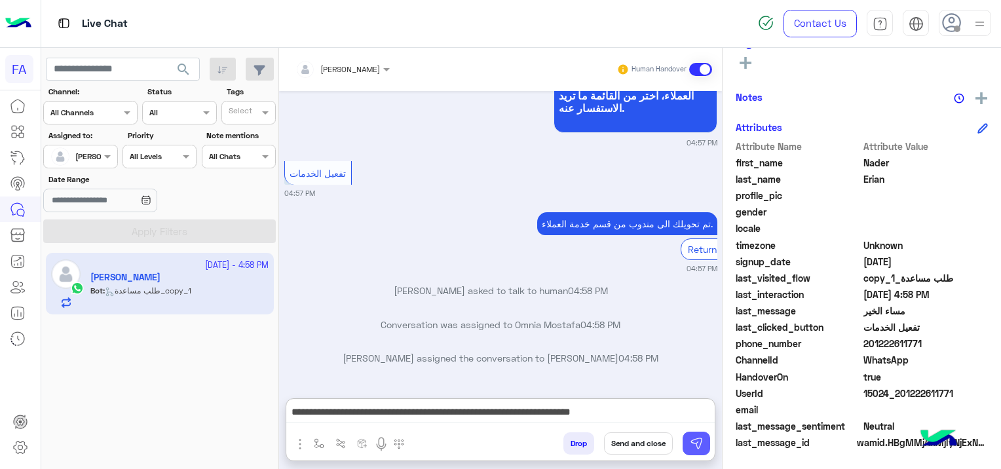
click at [697, 440] on img at bounding box center [696, 443] width 13 height 13
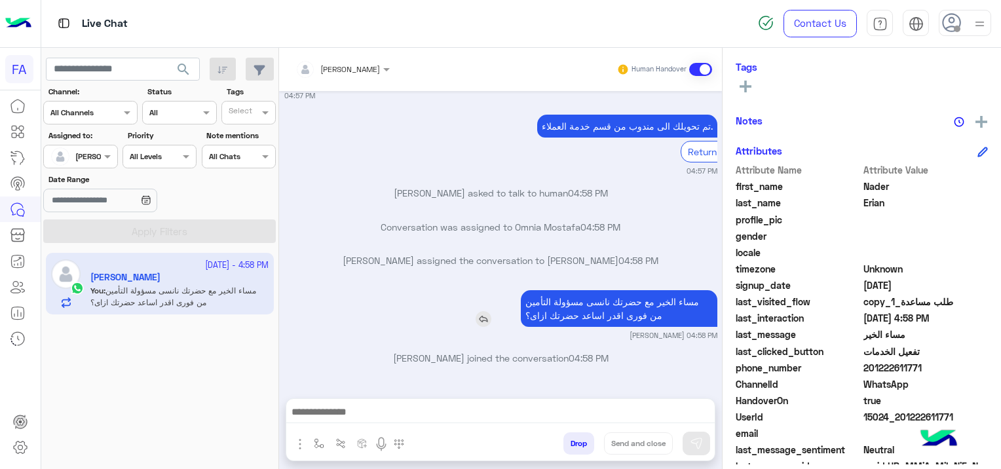
scroll to position [274, 0]
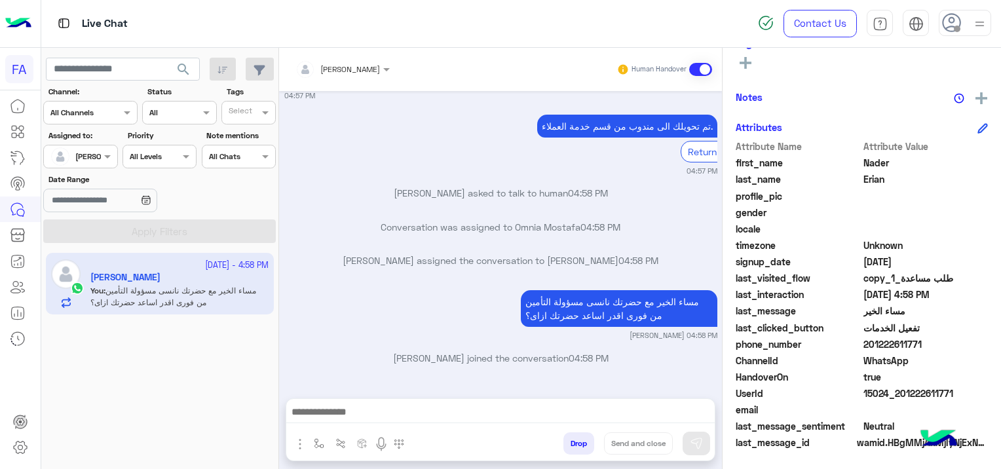
click at [954, 383] on div "HandoverOn true" at bounding box center [862, 378] width 252 height 16
drag, startPoint x: 954, startPoint y: 391, endPoint x: 912, endPoint y: 404, distance: 43.7
click at [912, 404] on div "Attribute Name Attribute Value first_name [PERSON_NAME] last_name [PERSON_NAME]…" at bounding box center [862, 296] width 252 height 313
click at [952, 375] on span "true" at bounding box center [926, 377] width 125 height 14
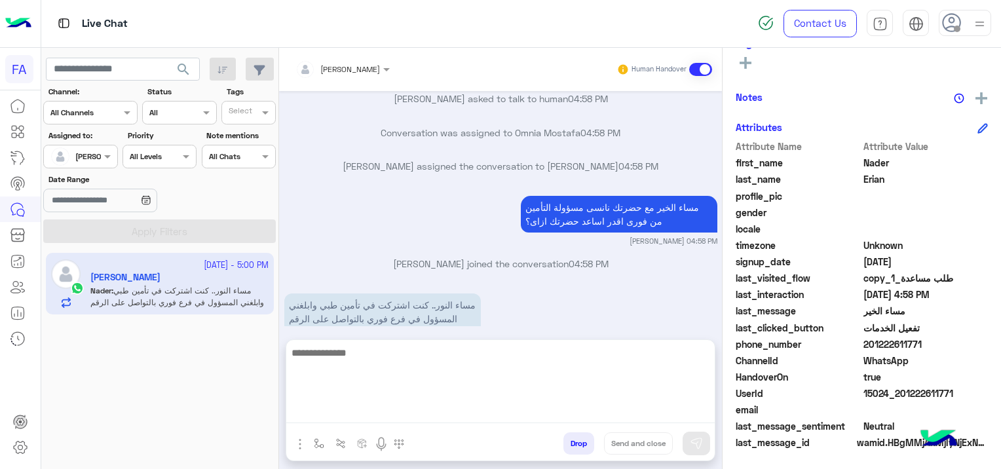
click at [346, 404] on textarea at bounding box center [500, 384] width 428 height 79
paste textarea "**********"
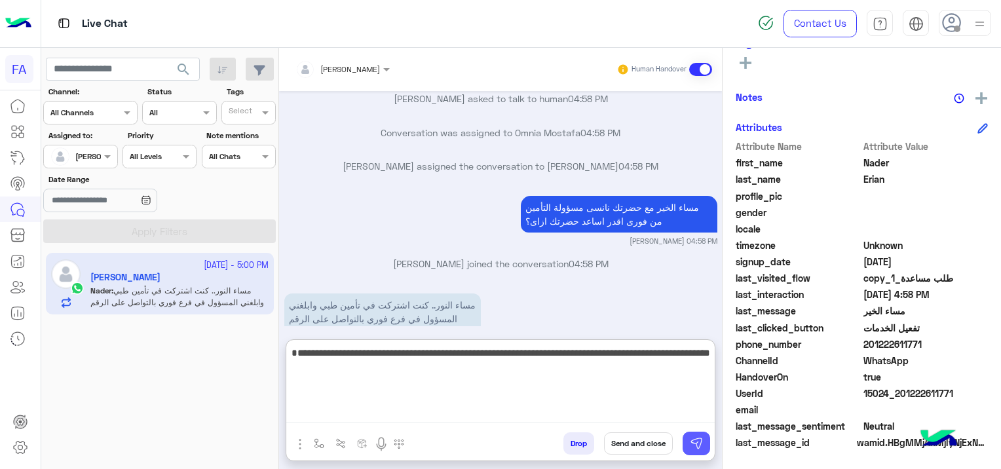
type textarea "**********"
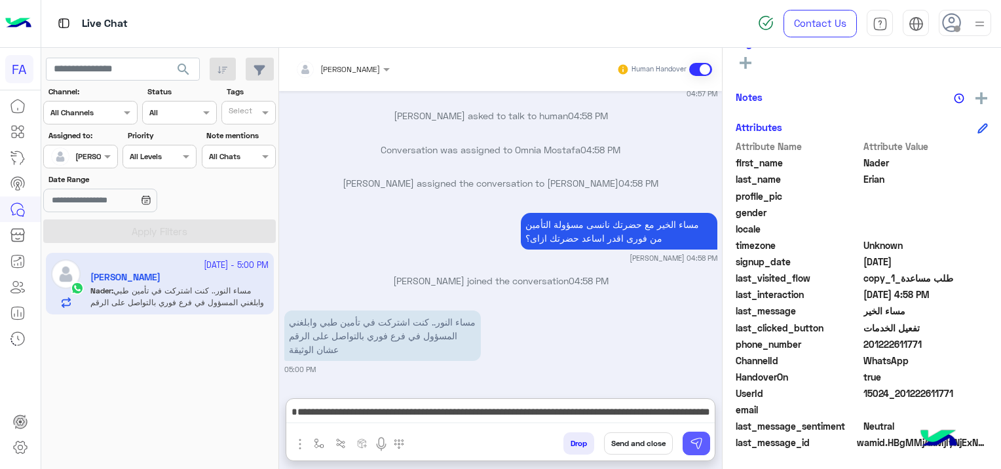
click at [703, 444] on button at bounding box center [697, 444] width 28 height 24
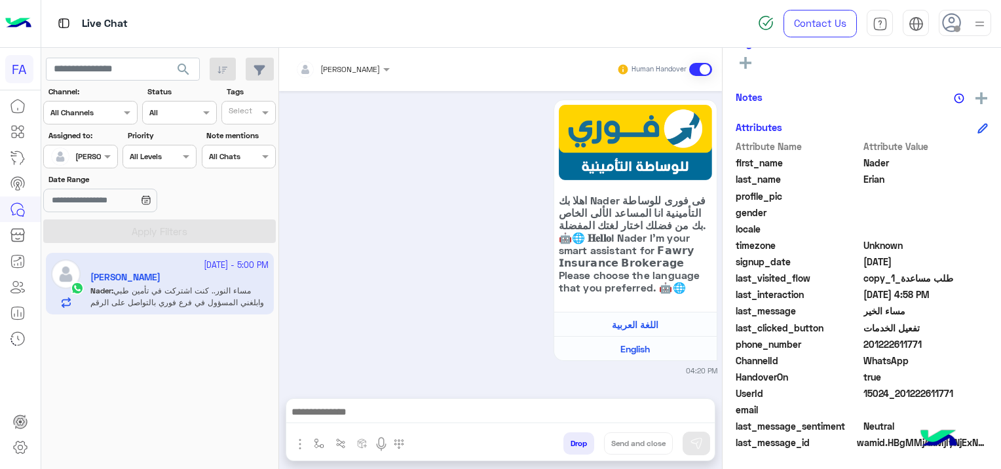
scroll to position [2642, 0]
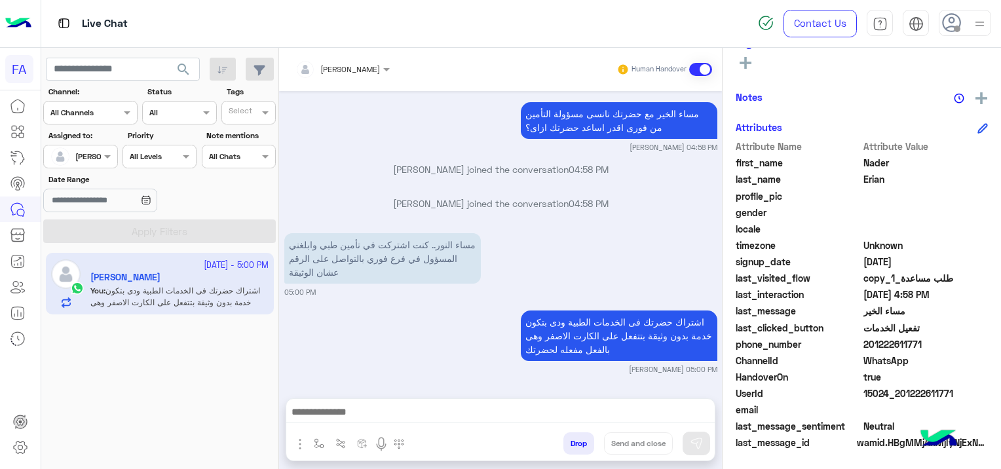
drag, startPoint x: 955, startPoint y: 390, endPoint x: 896, endPoint y: 396, distance: 59.9
click at [896, 396] on span "15024_201222611771" at bounding box center [926, 394] width 125 height 14
copy span "01222611771"
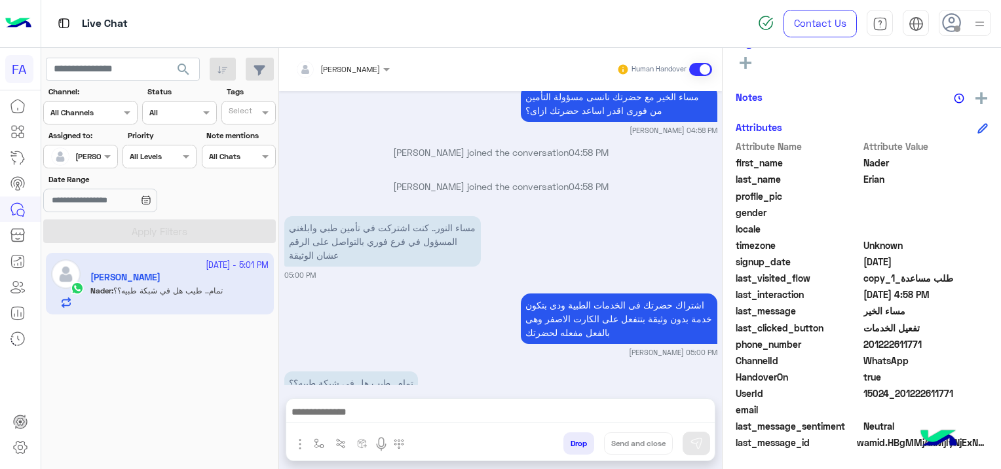
scroll to position [2692, 0]
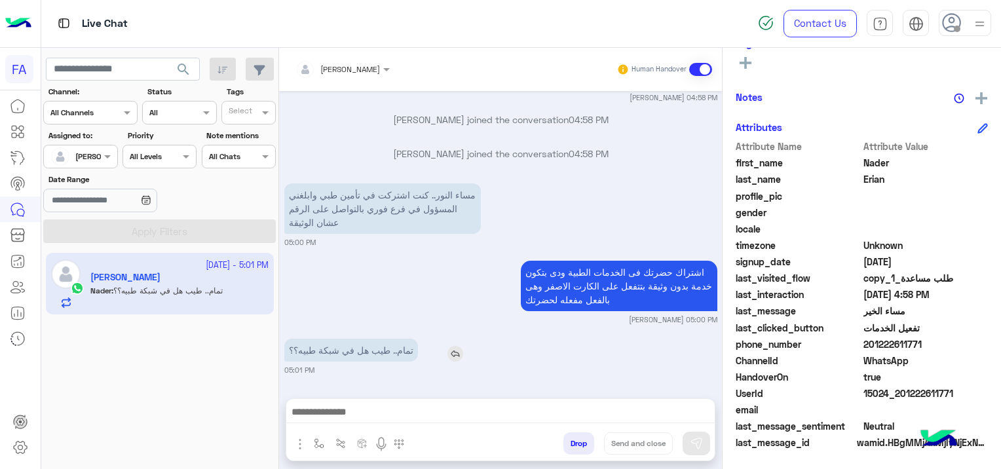
click at [328, 349] on p "تمام.. طيب هل في شبكة طبيه؟؟" at bounding box center [351, 350] width 134 height 23
click at [371, 295] on div "اشتراك حضرتك فى الخدمات الطبية ودى بتكون خدمة بدون وثيقة بتتفعل على الكارت الاص…" at bounding box center [500, 290] width 433 height 67
click at [299, 440] on img "button" at bounding box center [300, 444] width 16 height 16
click at [334, 392] on span "Attachements" at bounding box center [346, 389] width 66 height 15
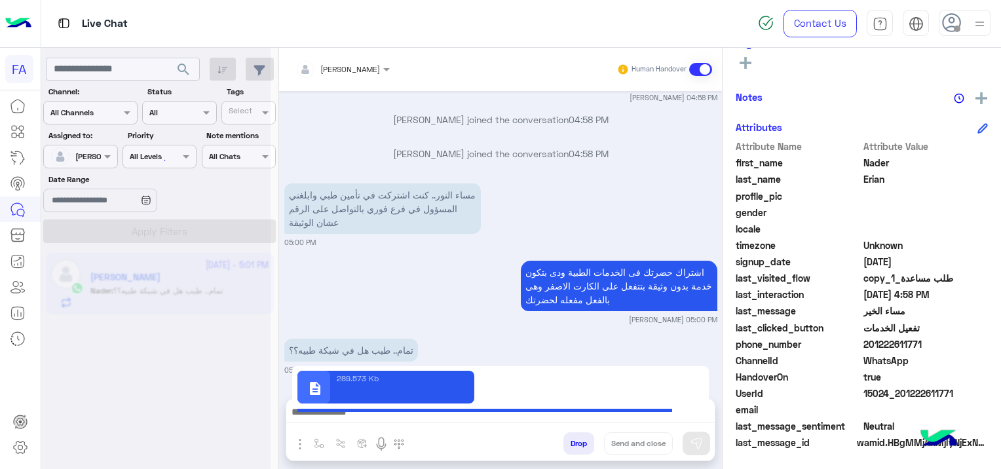
type textarea "**********"
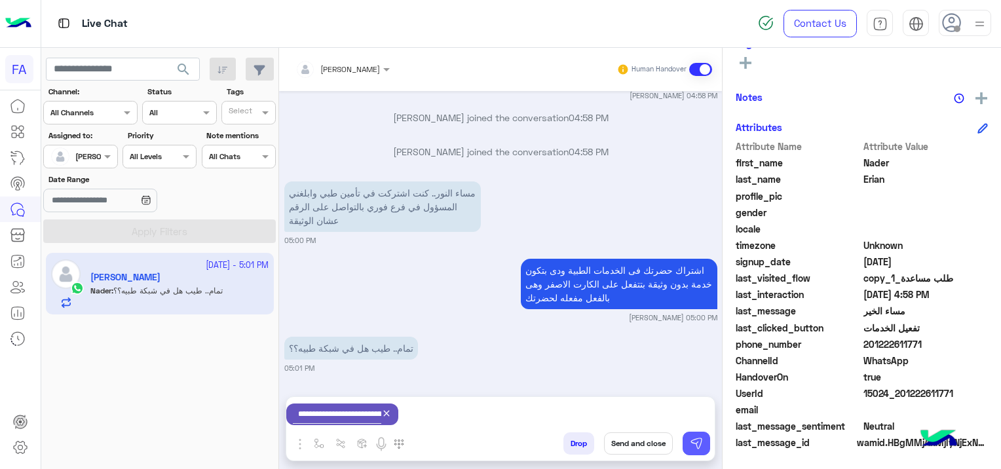
click at [695, 449] on img at bounding box center [696, 443] width 13 height 13
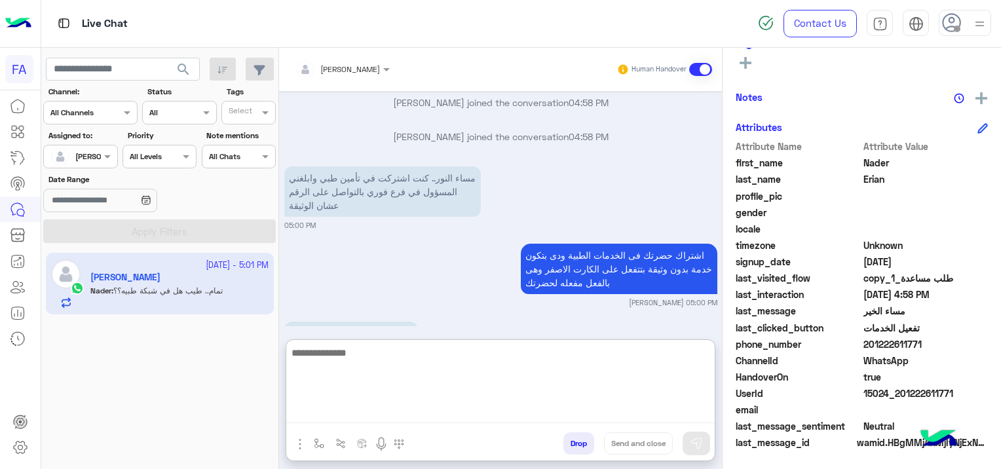
click at [466, 415] on textarea at bounding box center [500, 384] width 428 height 79
type textarea "*"
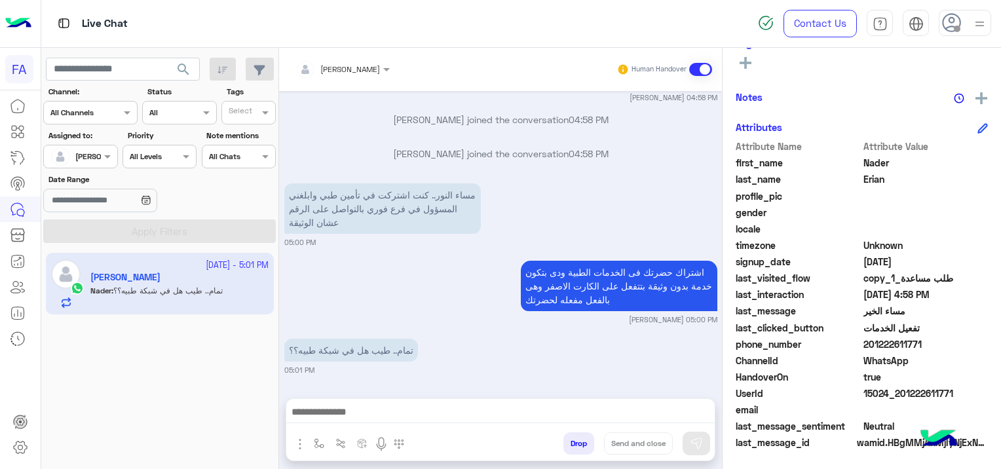
scroll to position [2754, 0]
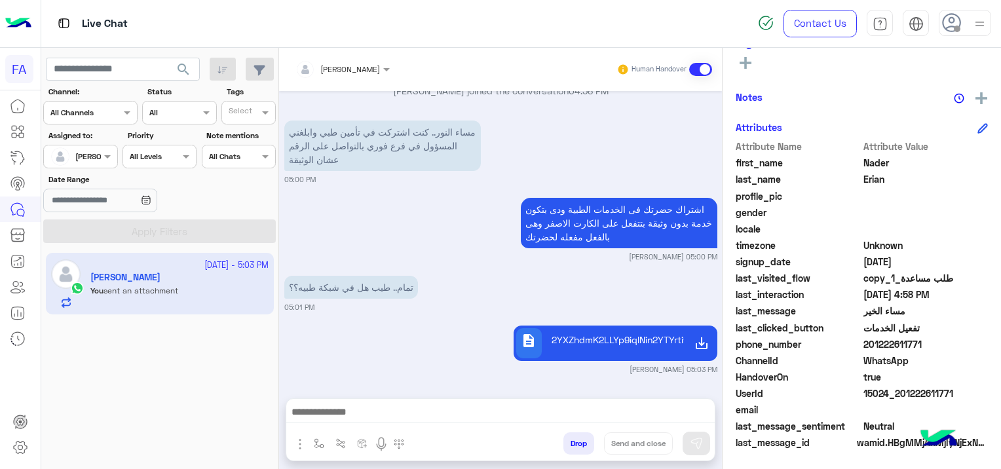
click at [370, 345] on div "description 2YXZhdmK2LLYp9iqINin2YTYrtiv2YXYp9iqINin2YTYt9io2YrZhy5wZGY=.pdf [P…" at bounding box center [500, 348] width 433 height 52
click at [314, 443] on img "button" at bounding box center [319, 443] width 10 height 10
click at [362, 411] on input "text" at bounding box center [342, 413] width 52 height 12
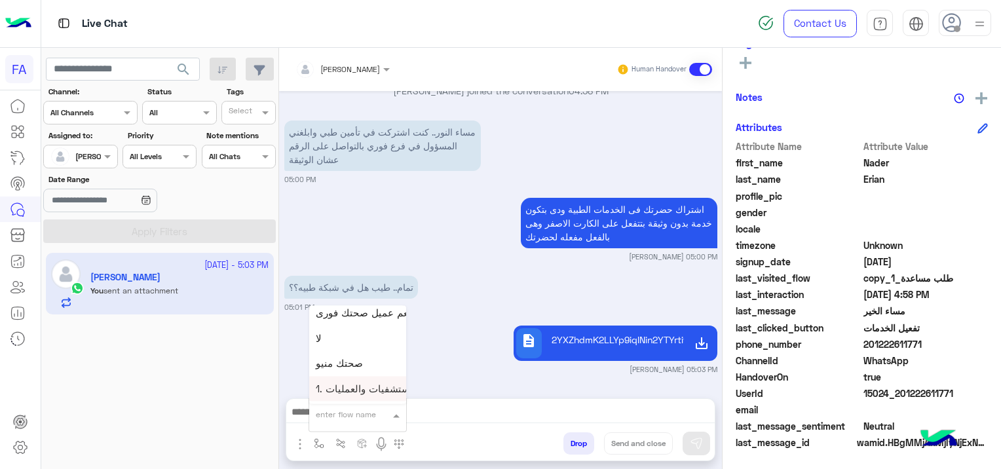
scroll to position [786, 0]
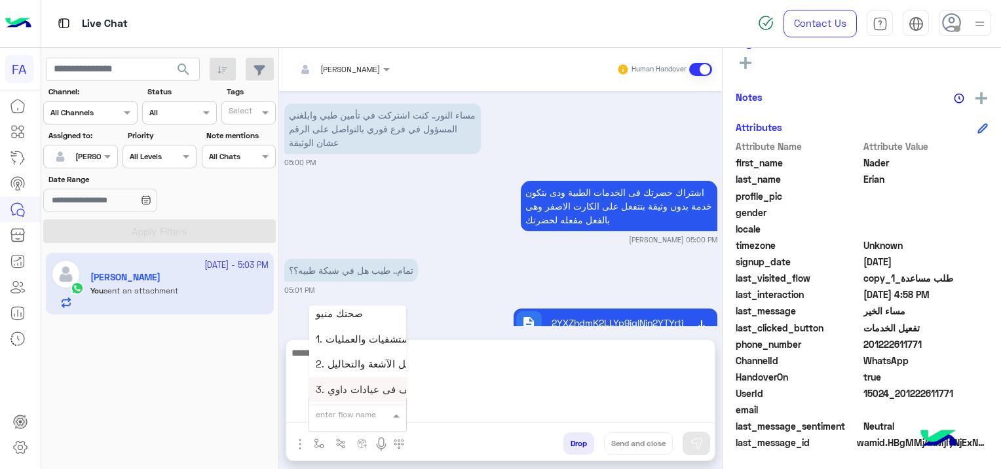
click at [464, 408] on textarea at bounding box center [500, 384] width 428 height 79
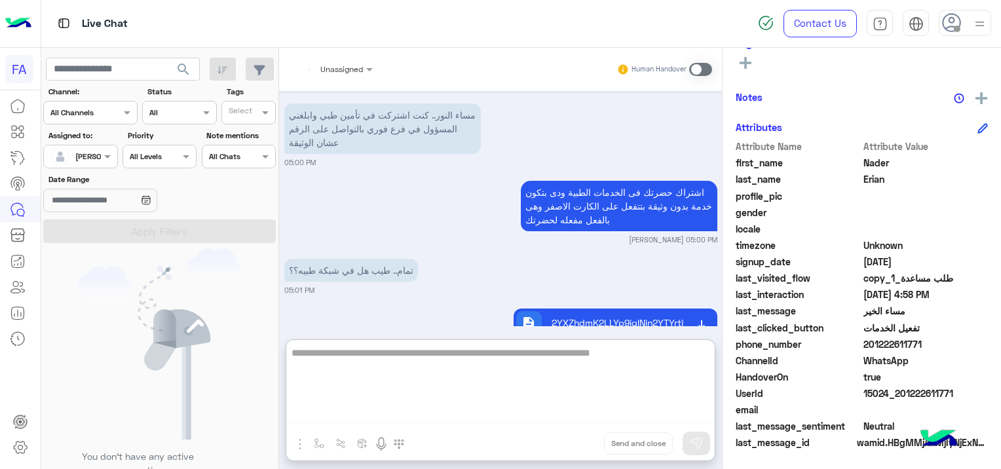
scroll to position [3032, 0]
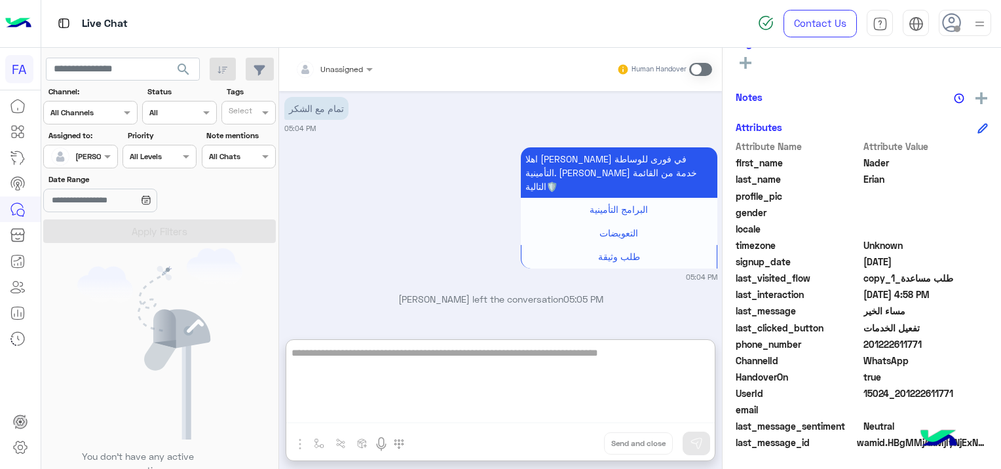
type textarea "**********"
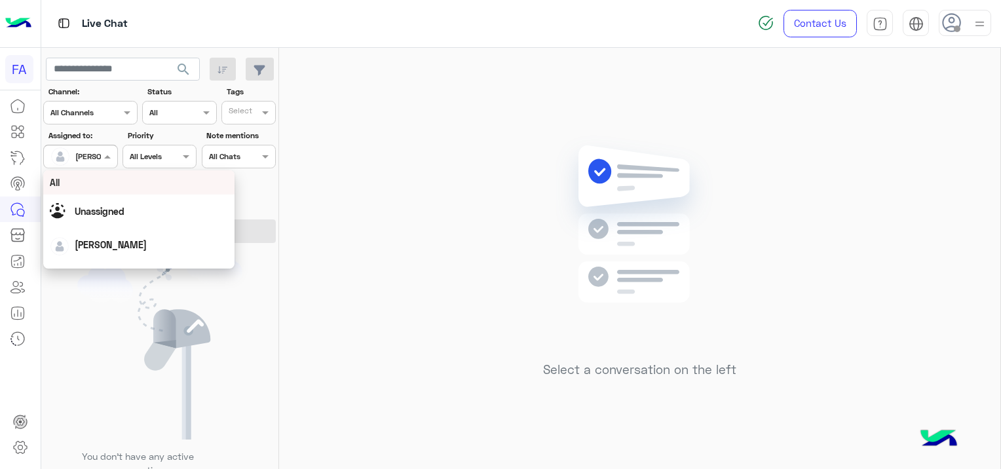
click at [83, 147] on div "[PERSON_NAME]" at bounding box center [75, 156] width 50 height 26
click at [104, 221] on div "Unassigned" at bounding box center [139, 211] width 178 height 23
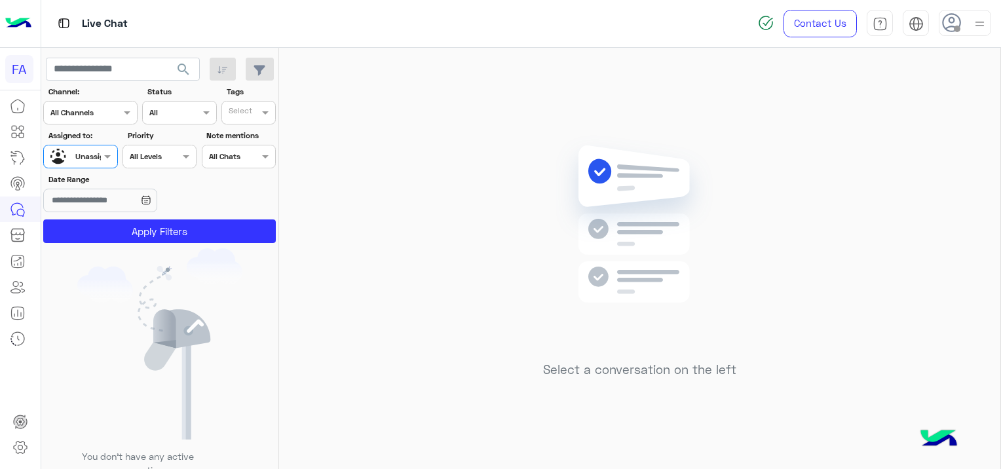
click at [107, 218] on section "Channel: Channel All Channels Status Channel All Tags Select Assigned to: Assig…" at bounding box center [160, 164] width 218 height 157
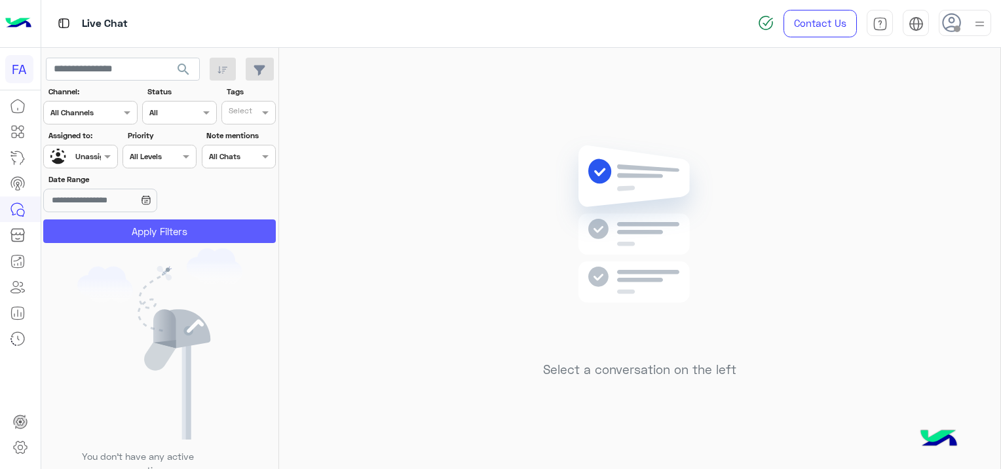
click at [108, 231] on button "Apply Filters" at bounding box center [159, 231] width 233 height 24
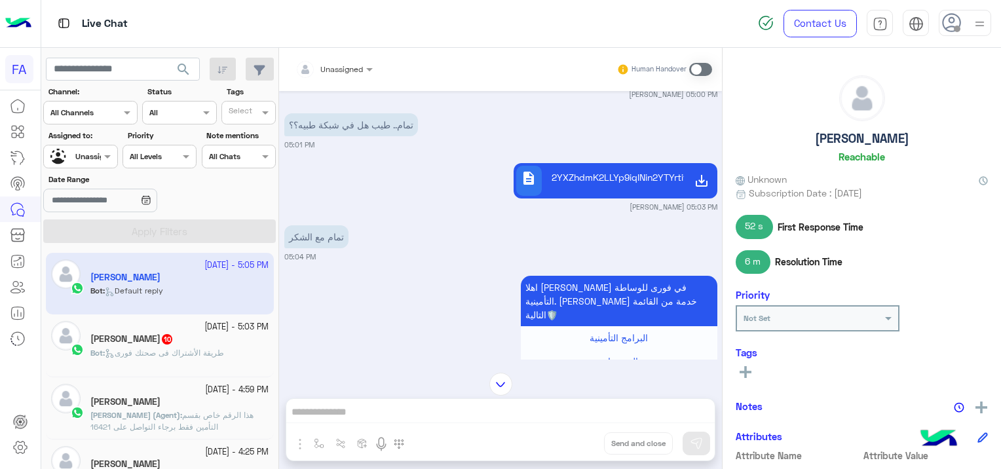
scroll to position [996, 0]
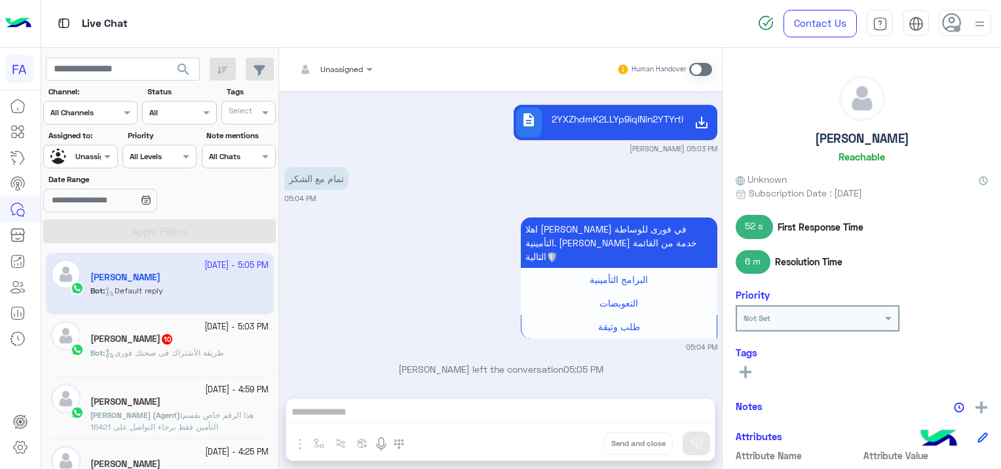
click at [331, 67] on input "text" at bounding box center [318, 68] width 46 height 12
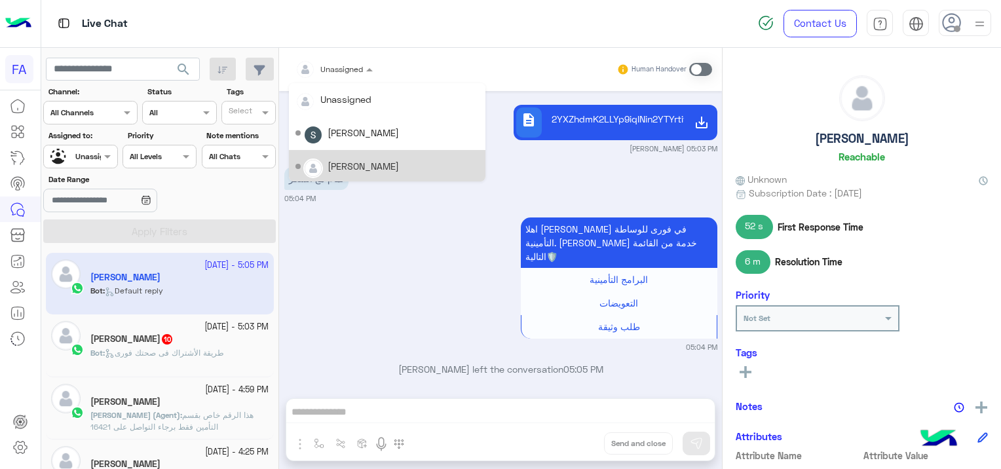
click at [355, 160] on div "[PERSON_NAME]" at bounding box center [363, 166] width 71 height 14
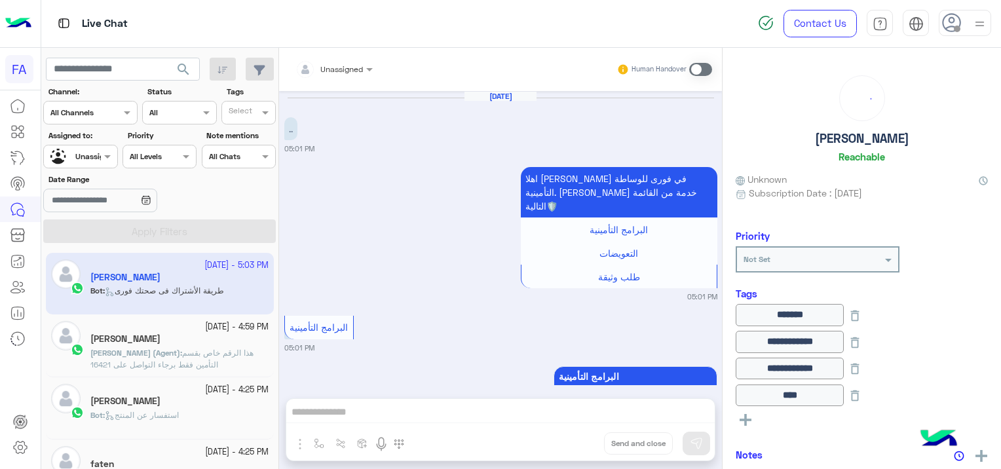
scroll to position [1560, 0]
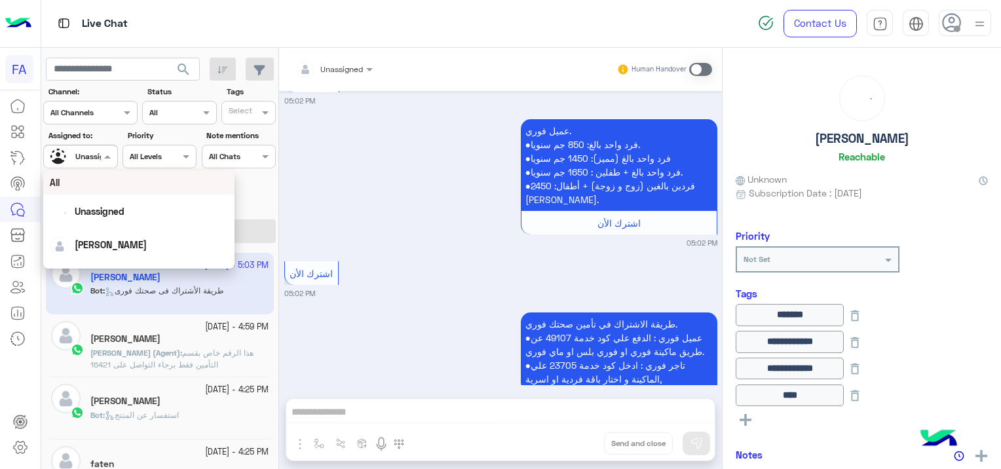
click at [92, 160] on span "Unassigned" at bounding box center [96, 156] width 42 height 10
click at [124, 251] on div "[PERSON_NAME]" at bounding box center [139, 244] width 178 height 23
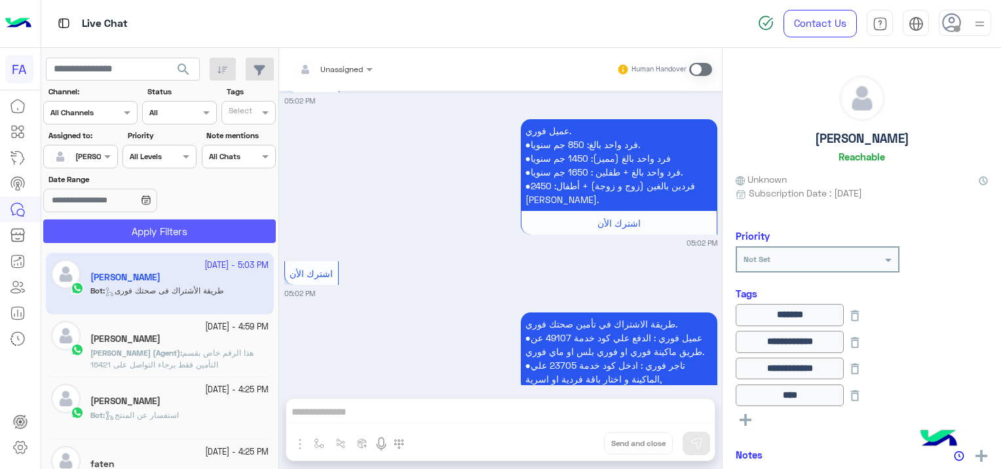
click at [181, 233] on button "Apply Filters" at bounding box center [159, 231] width 233 height 24
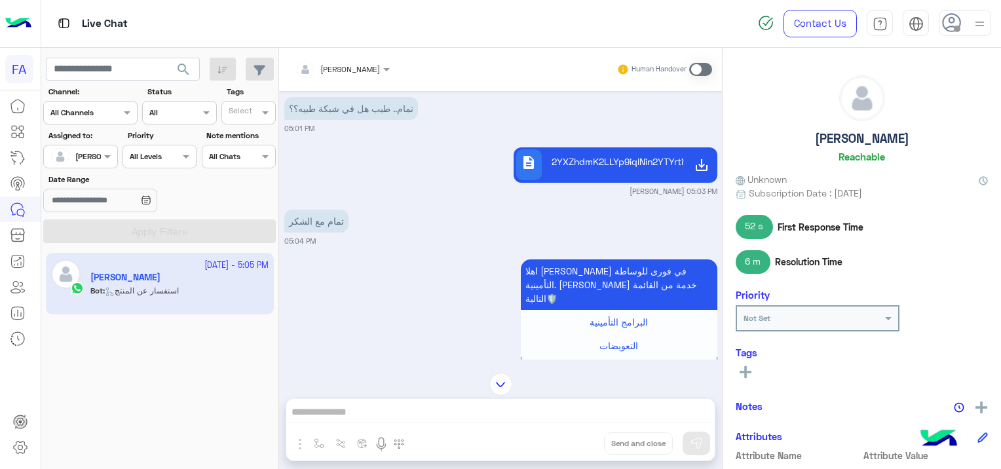
scroll to position [869, 0]
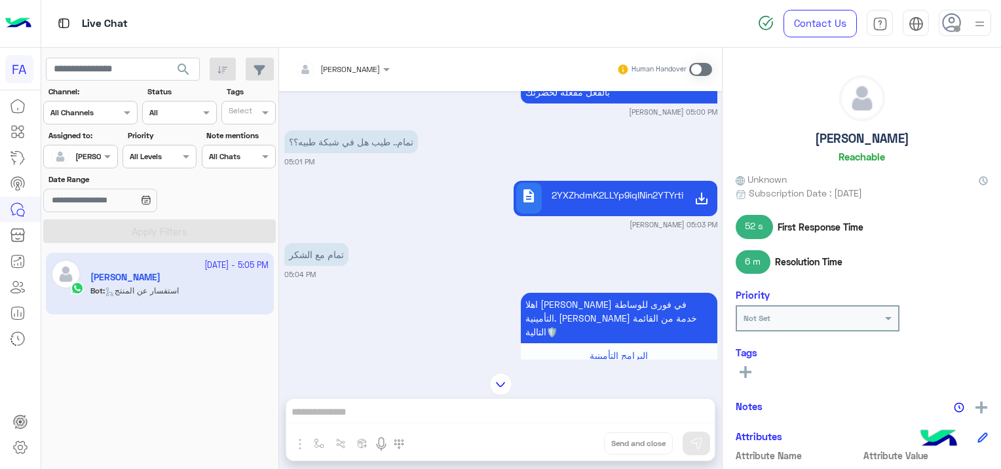
click at [375, 406] on div "[PERSON_NAME] Human Handover [DATE] هل هذا هو الرقم الاشتراك الذي ترغب في الاست…" at bounding box center [500, 261] width 443 height 427
click at [371, 409] on div "[PERSON_NAME] Human Handover [DATE] هل هذا هو الرقم الاشتراك الذي ترغب في الاست…" at bounding box center [500, 261] width 443 height 427
click at [699, 63] on span at bounding box center [700, 69] width 23 height 13
click at [404, 404] on div "[PERSON_NAME] Human Handover [DATE] هل هذا هو الرقم الاشتراك الذي ترغب في الاست…" at bounding box center [500, 261] width 443 height 427
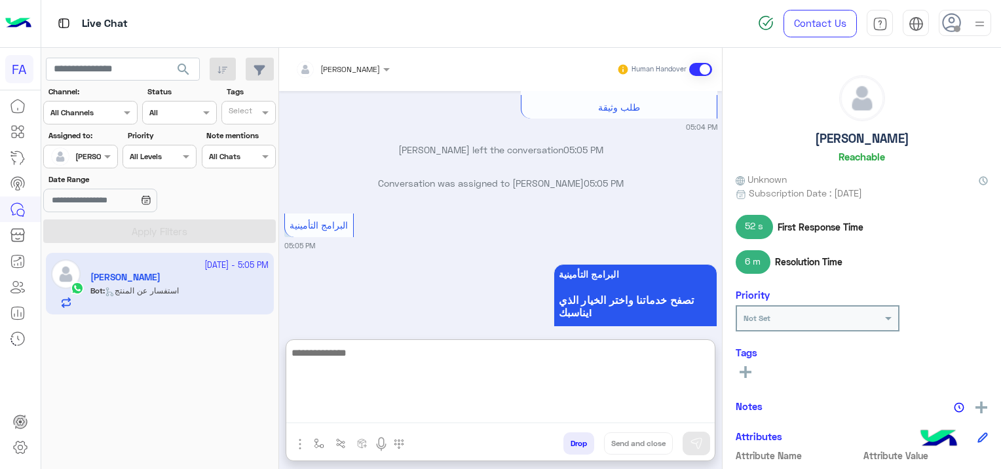
click at [425, 416] on textarea at bounding box center [500, 384] width 428 height 79
type textarea "**********"
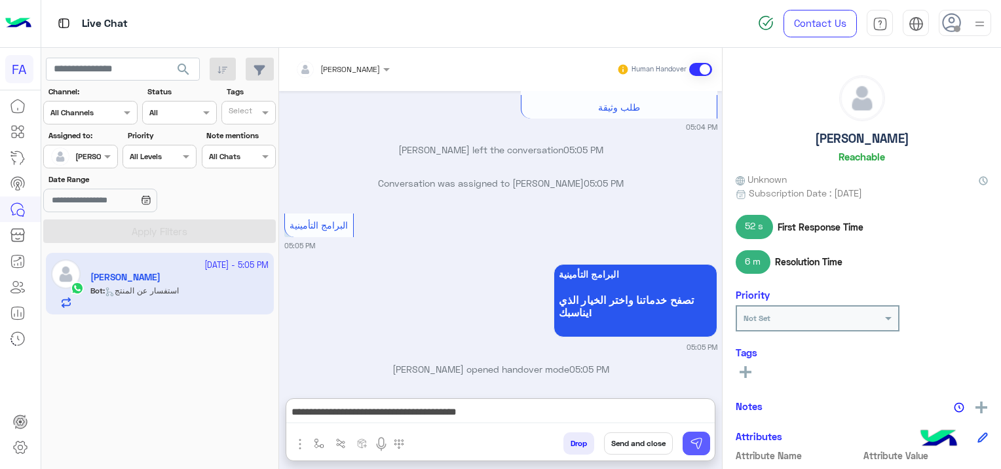
click at [693, 445] on img at bounding box center [696, 443] width 13 height 13
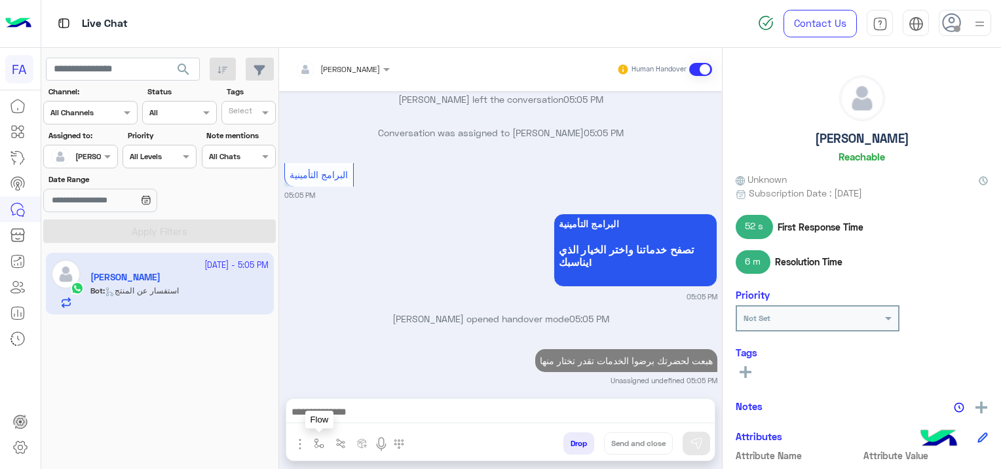
click at [309, 443] on button "button" at bounding box center [320, 443] width 22 height 22
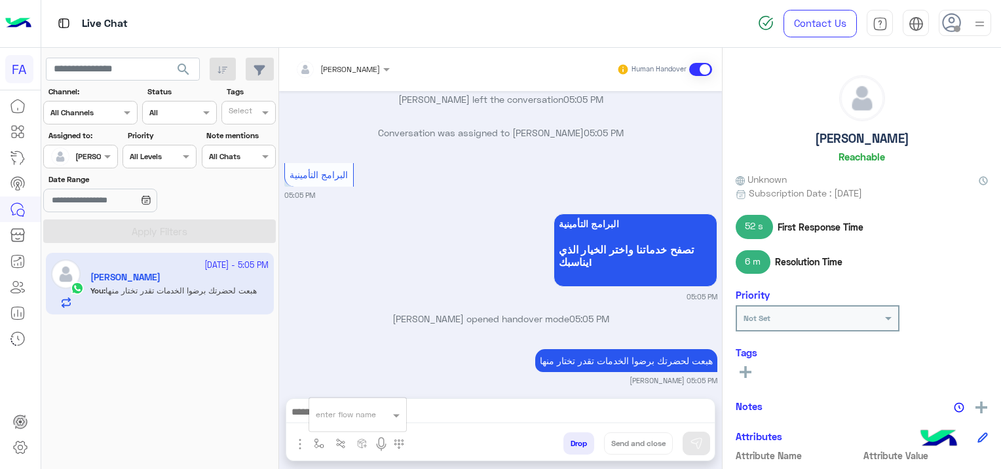
scroll to position [1249, 0]
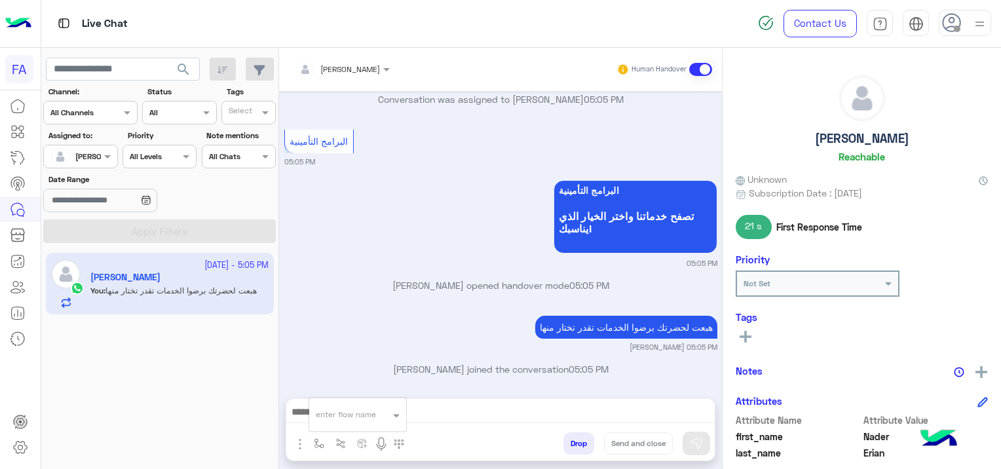
click at [341, 421] on div "enter flow name" at bounding box center [346, 415] width 60 height 12
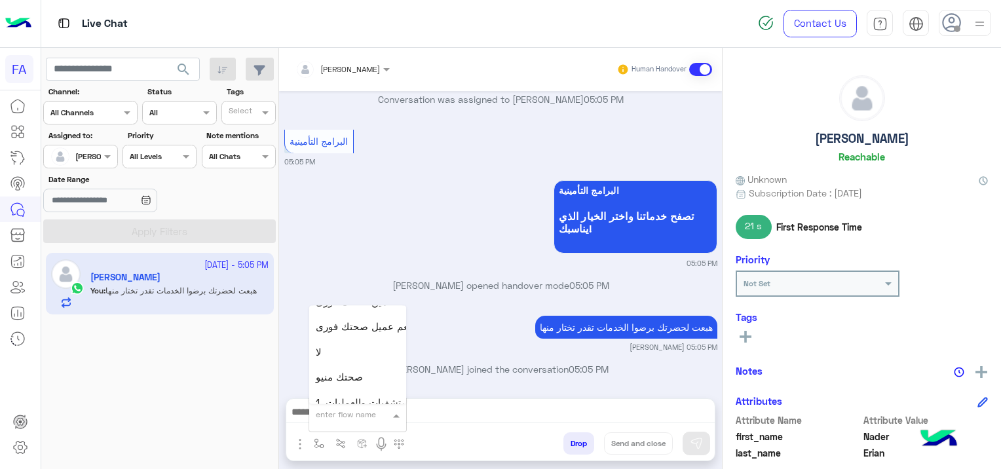
scroll to position [721, 0]
click at [352, 383] on span "صحتك منيو" at bounding box center [339, 379] width 47 height 12
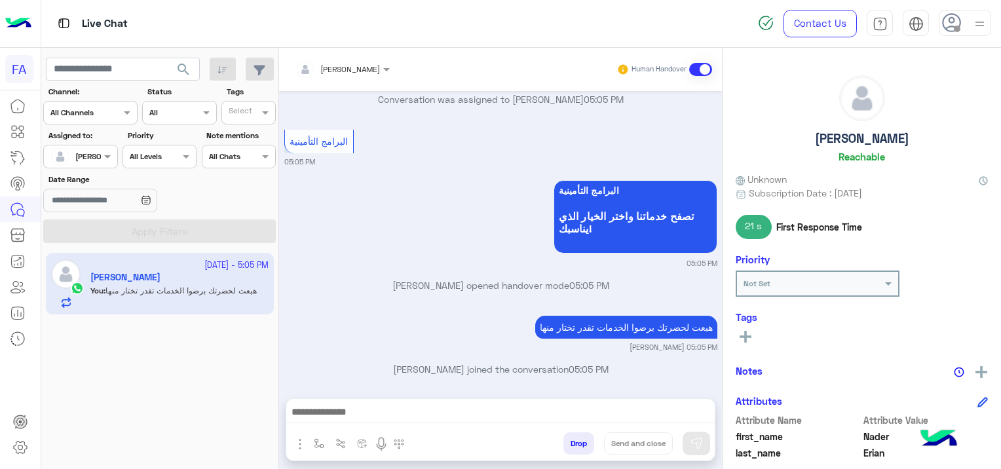
type textarea "*********"
click at [697, 444] on img at bounding box center [696, 443] width 13 height 13
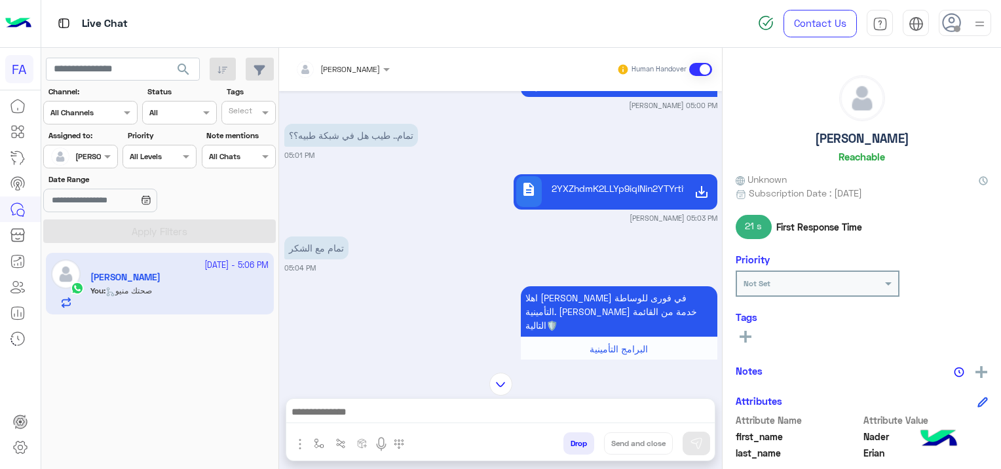
scroll to position [1473, 0]
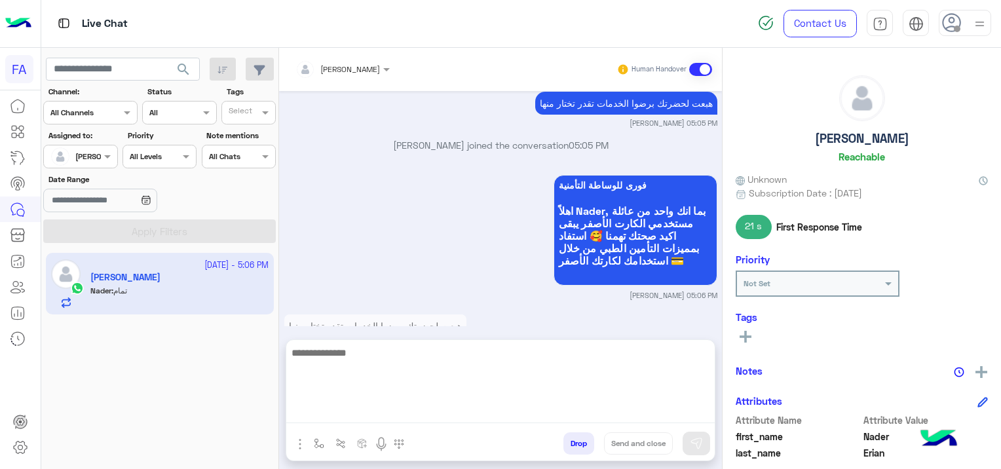
click at [442, 405] on textarea at bounding box center [500, 384] width 428 height 79
type textarea "**********"
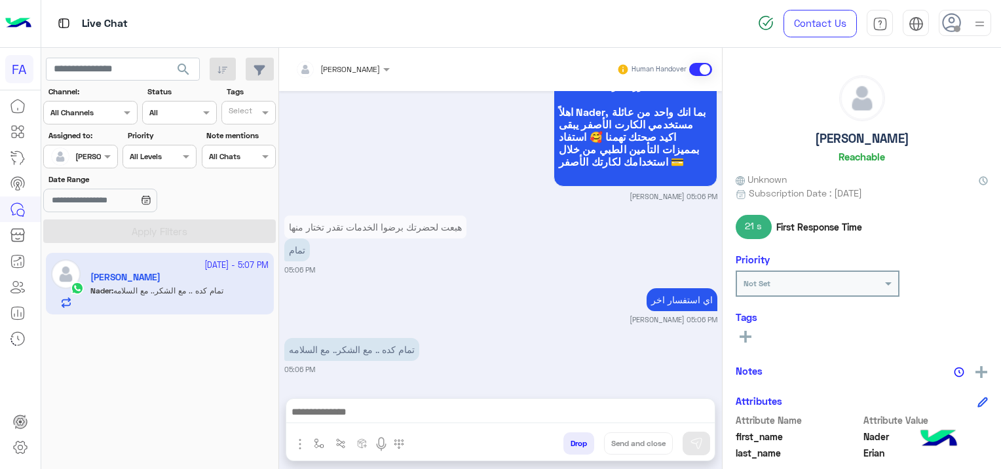
scroll to position [1573, 0]
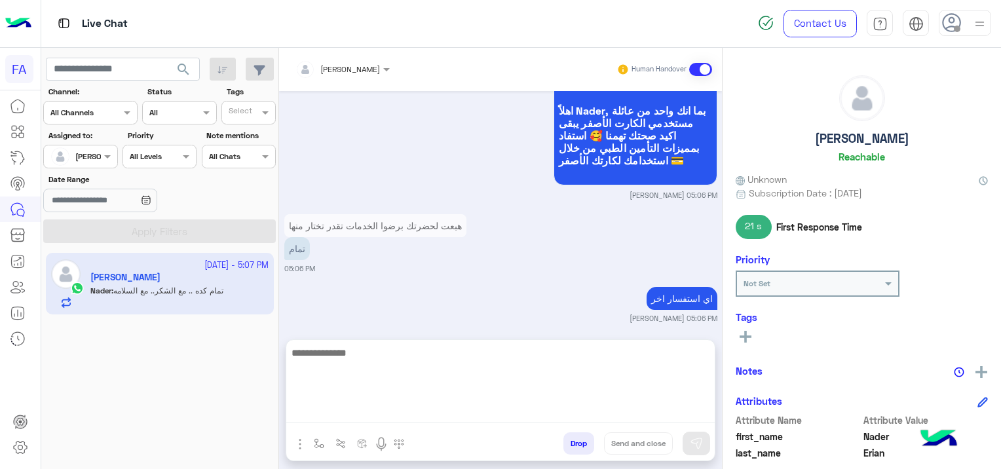
click at [366, 411] on textarea at bounding box center [500, 384] width 428 height 79
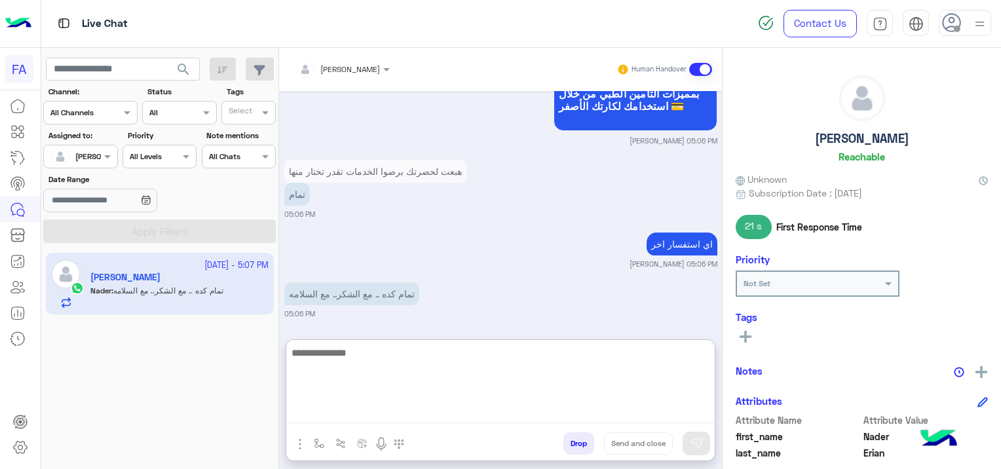
scroll to position [1633, 0]
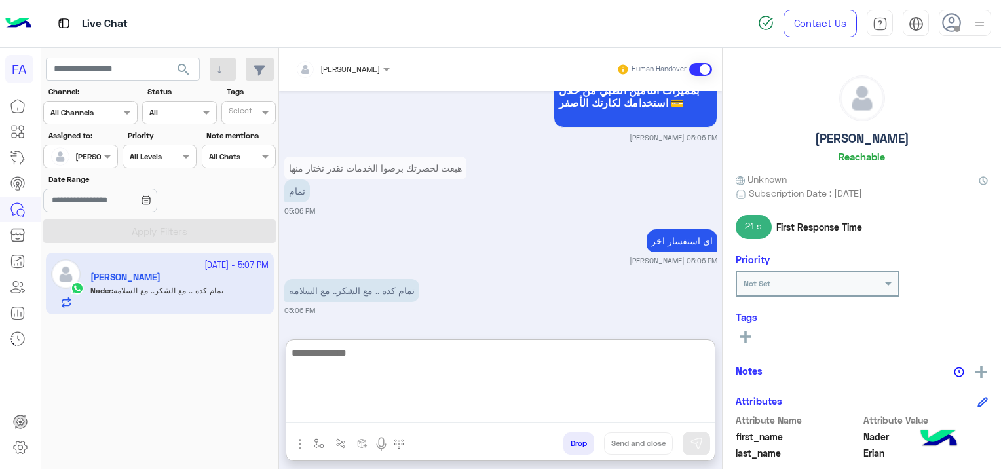
paste textarea "**********"
type textarea "**********"
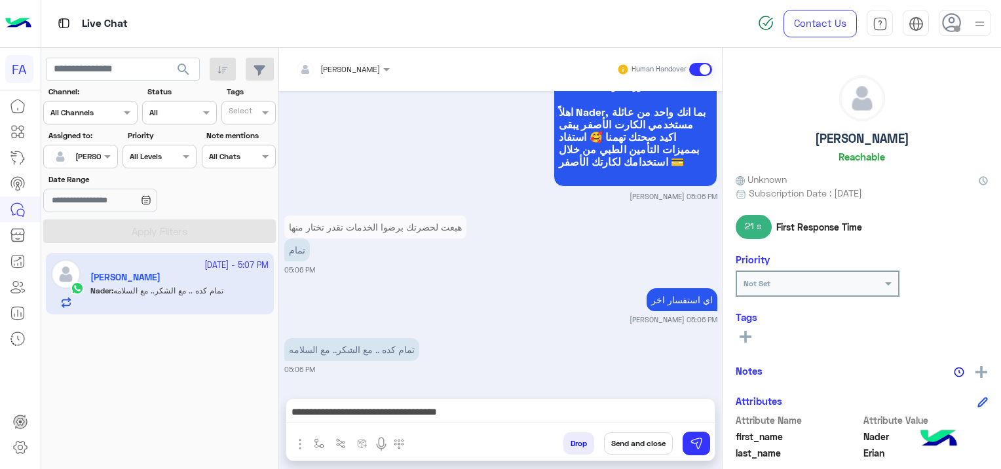
click at [746, 338] on rect at bounding box center [745, 337] width 3 height 12
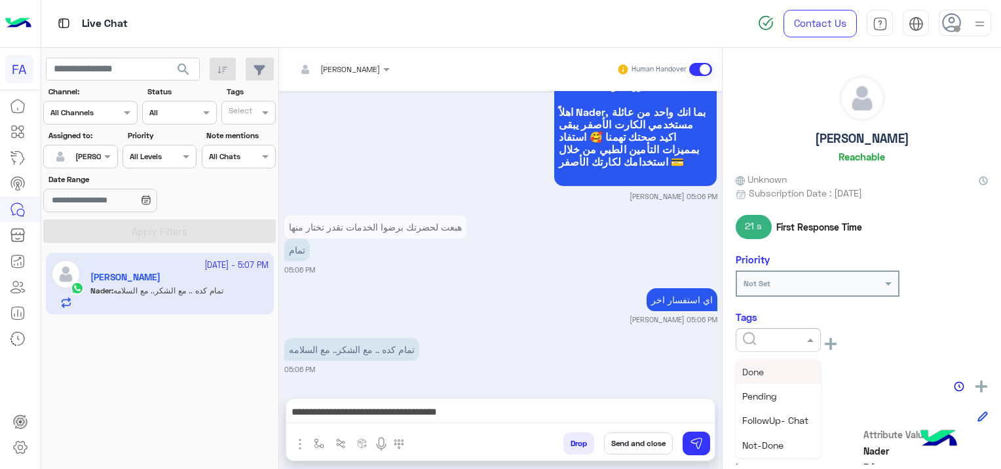
click at [753, 337] on input "text" at bounding box center [763, 339] width 40 height 12
click at [778, 414] on div "Done Pending FollowUp- Chat Not-Done New Sale Call Back Irrelevant Medical Prop…" at bounding box center [778, 461] width 85 height 465
click at [767, 375] on span "Medical" at bounding box center [758, 372] width 33 height 11
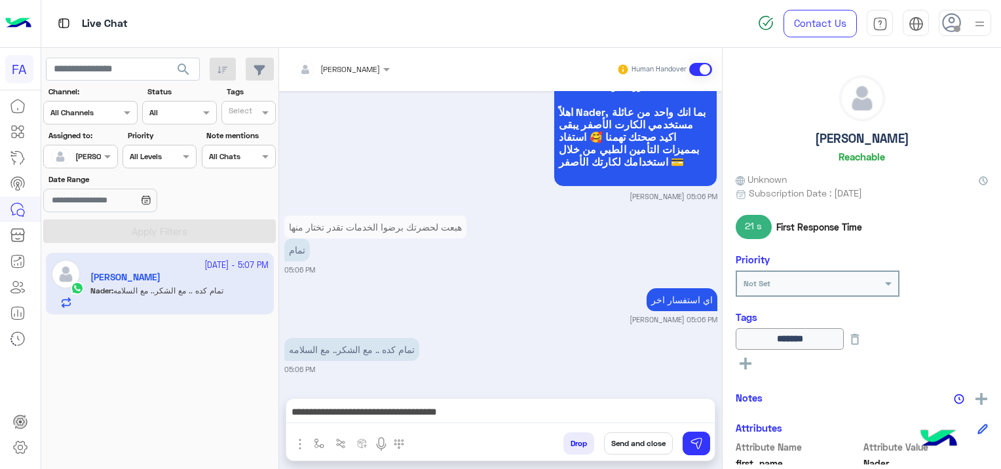
click at [748, 366] on icon at bounding box center [746, 364] width 12 height 12
click at [757, 367] on input "text" at bounding box center [763, 366] width 40 height 12
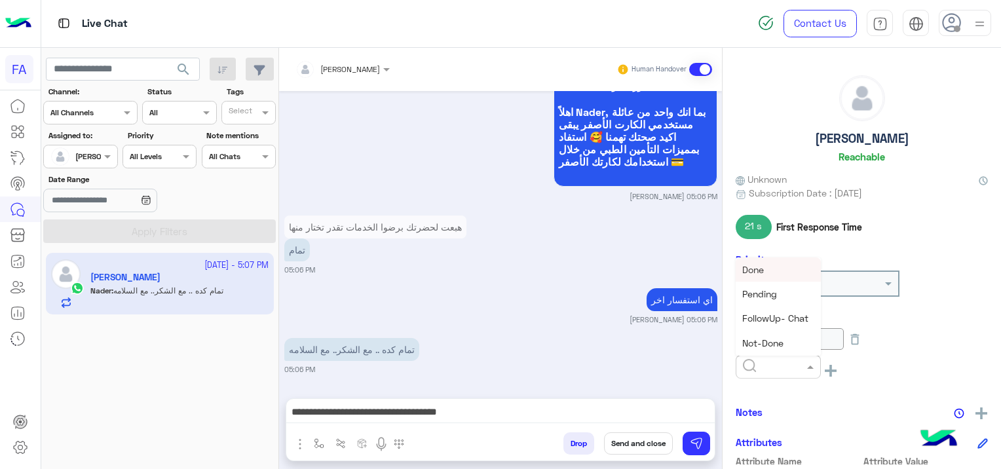
click at [771, 273] on div "Done" at bounding box center [778, 269] width 85 height 24
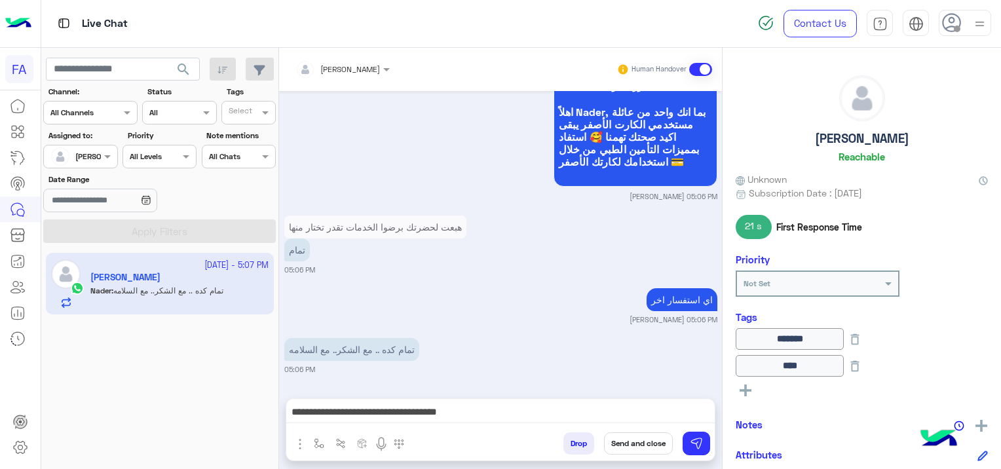
click at [651, 444] on button "Send and close" at bounding box center [638, 443] width 69 height 22
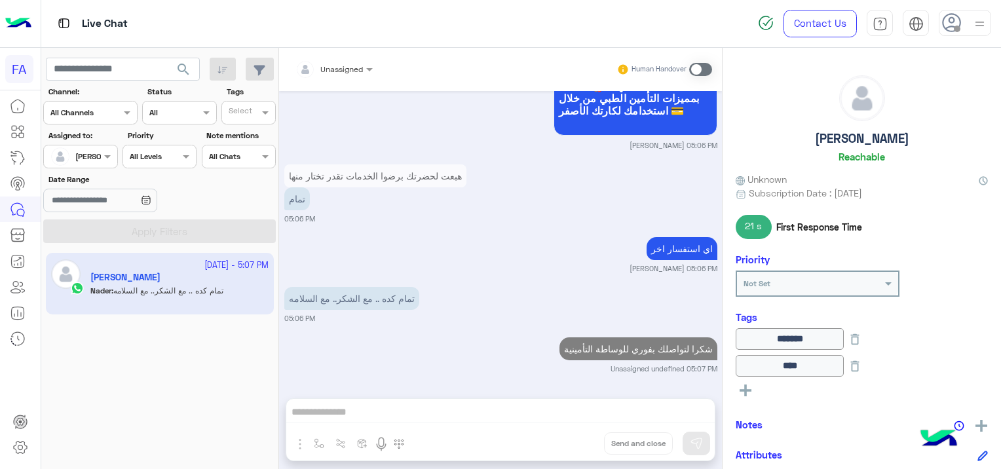
scroll to position [1656, 0]
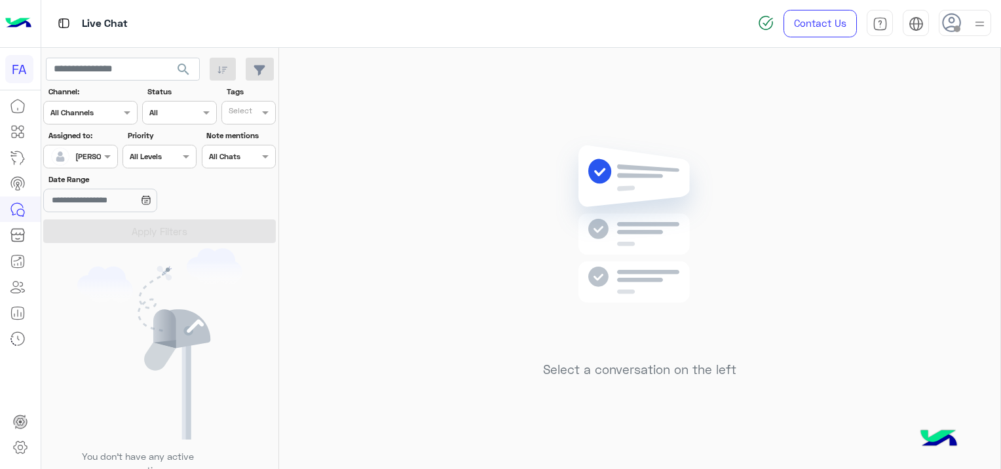
click at [81, 151] on div at bounding box center [80, 155] width 73 height 12
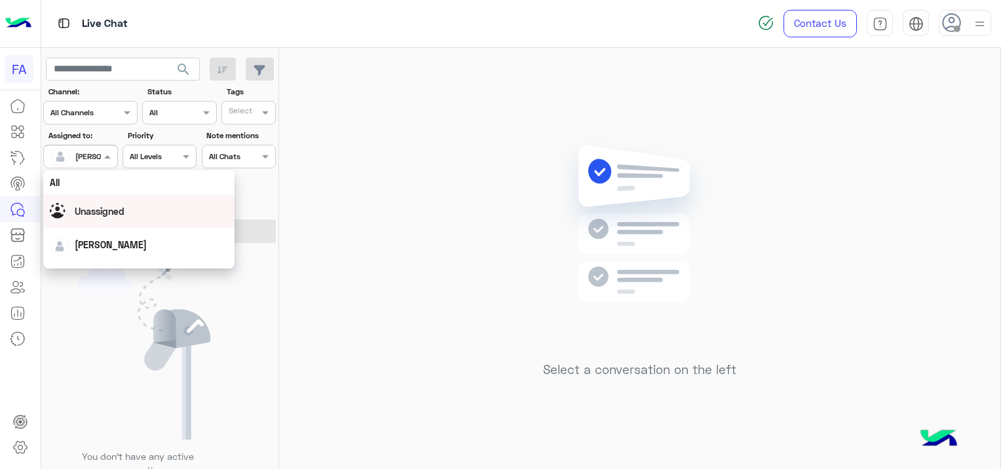
click at [114, 212] on span "Unassigned" at bounding box center [100, 211] width 50 height 11
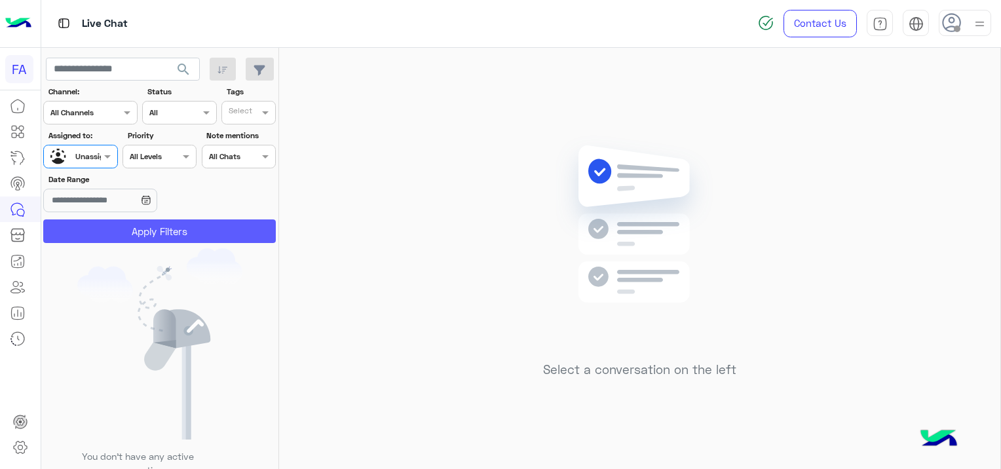
click at [136, 222] on button "Apply Filters" at bounding box center [159, 231] width 233 height 24
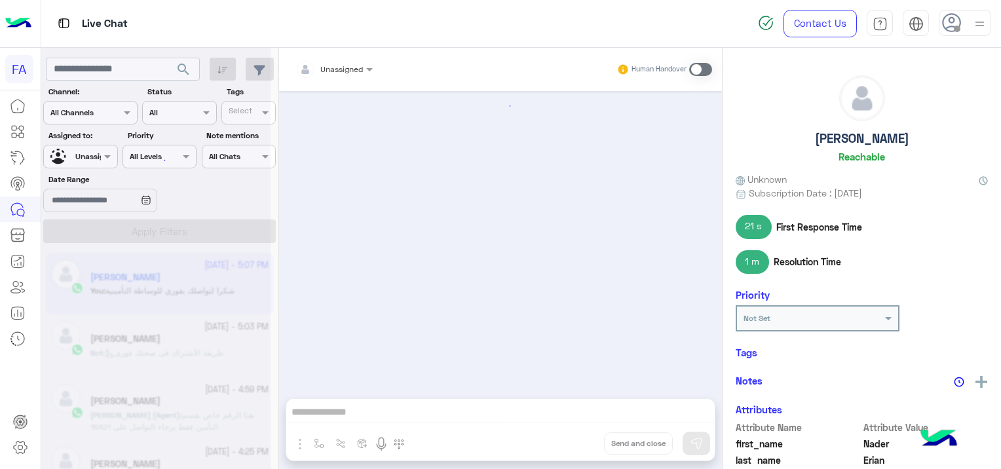
scroll to position [959, 0]
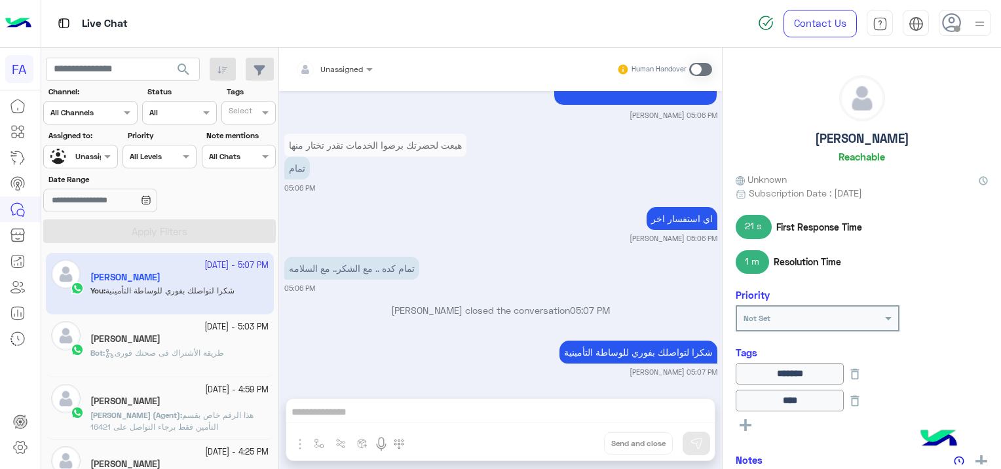
click at [208, 349] on span "طريقة الأشتراك فى صحتك فورى" at bounding box center [164, 353] width 119 height 10
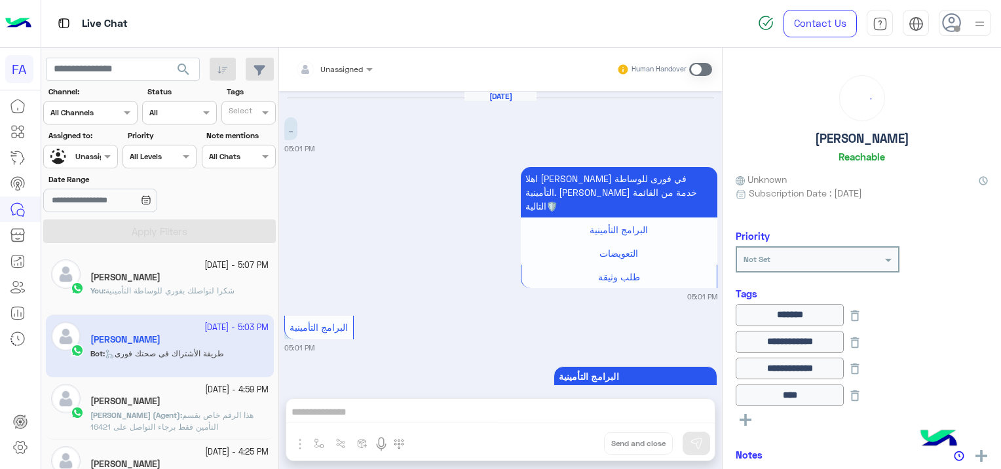
scroll to position [1560, 0]
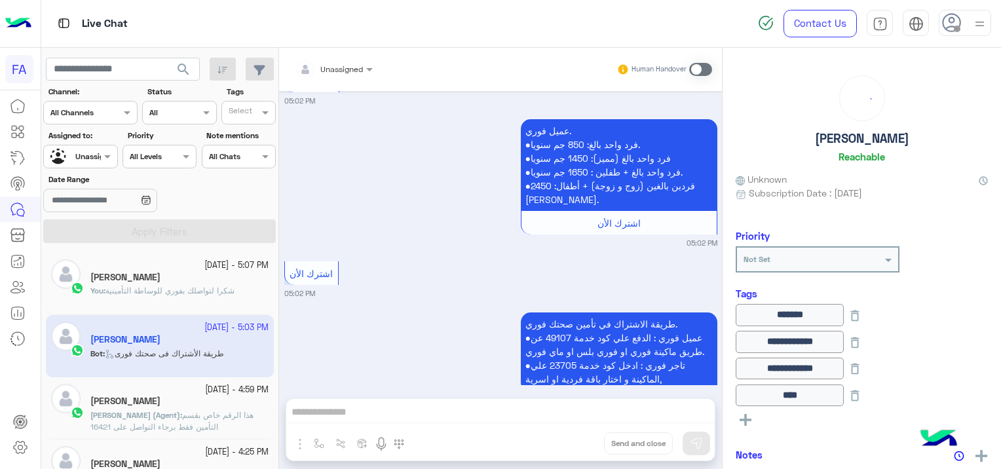
click at [184, 252] on div "[DATE] - 5:07 PM [PERSON_NAME] You : شكرا لتواصلك بفوري للوساطة التأمينية [DATE…" at bounding box center [160, 361] width 238 height 226
click at [204, 270] on small "[DATE] - 5:07 PM" at bounding box center [236, 265] width 64 height 12
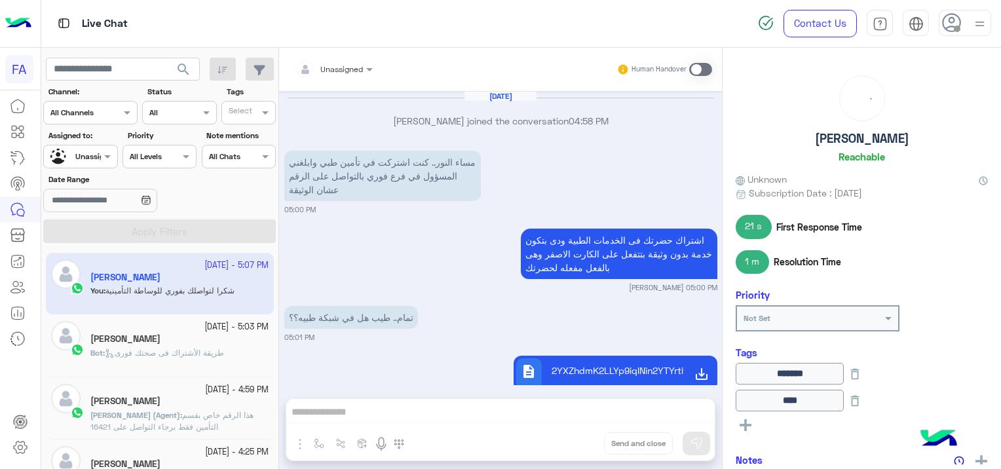
scroll to position [959, 0]
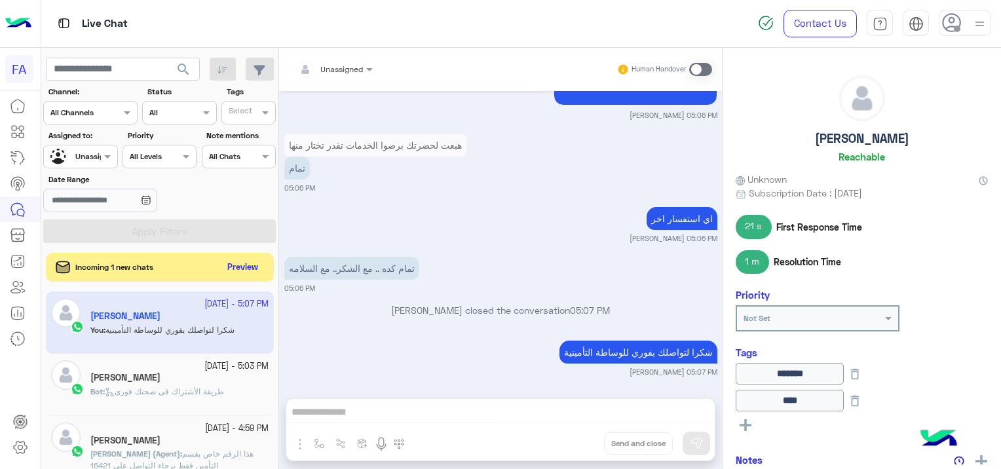
click at [190, 404] on div "Bot : طريقة الأشتراك فى صحتك فورى" at bounding box center [179, 397] width 178 height 23
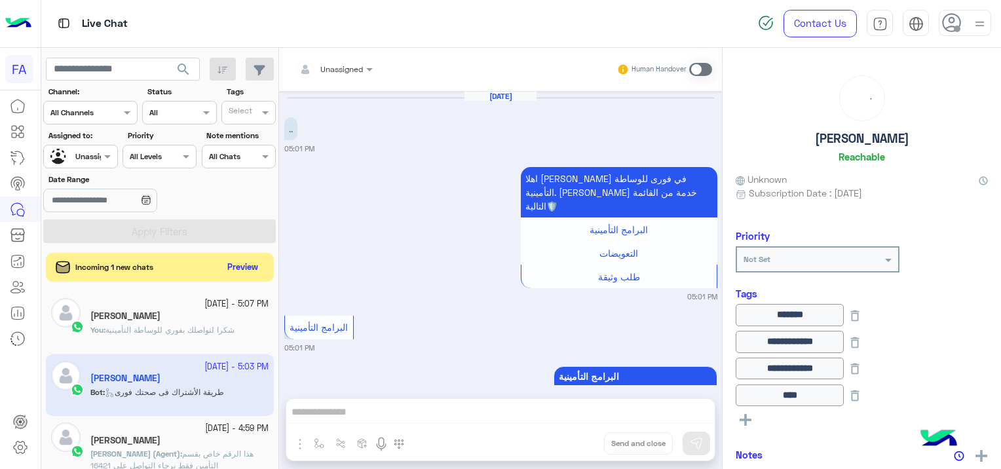
scroll to position [1560, 0]
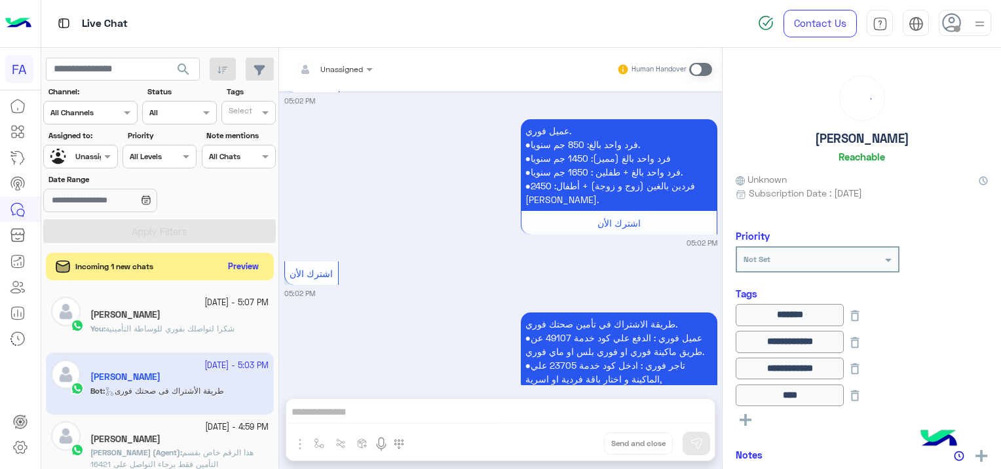
click at [247, 267] on button "Preview" at bounding box center [243, 267] width 41 height 18
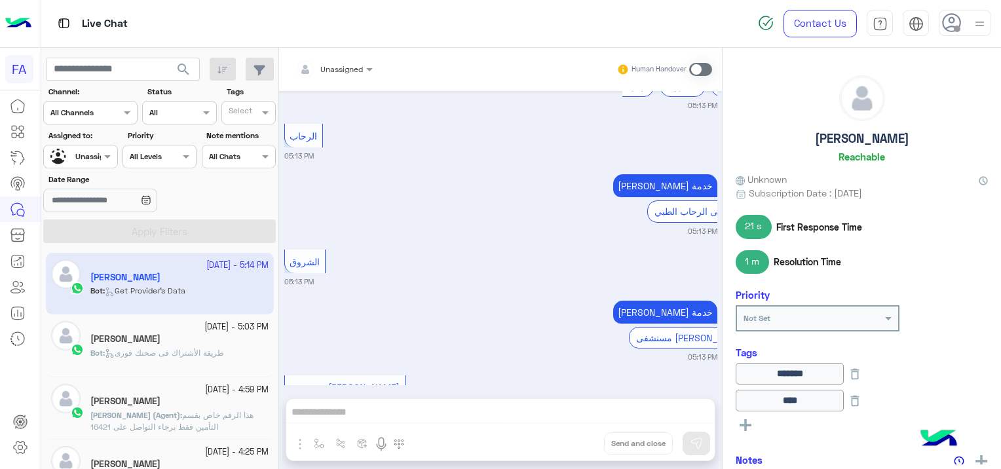
scroll to position [1773, 0]
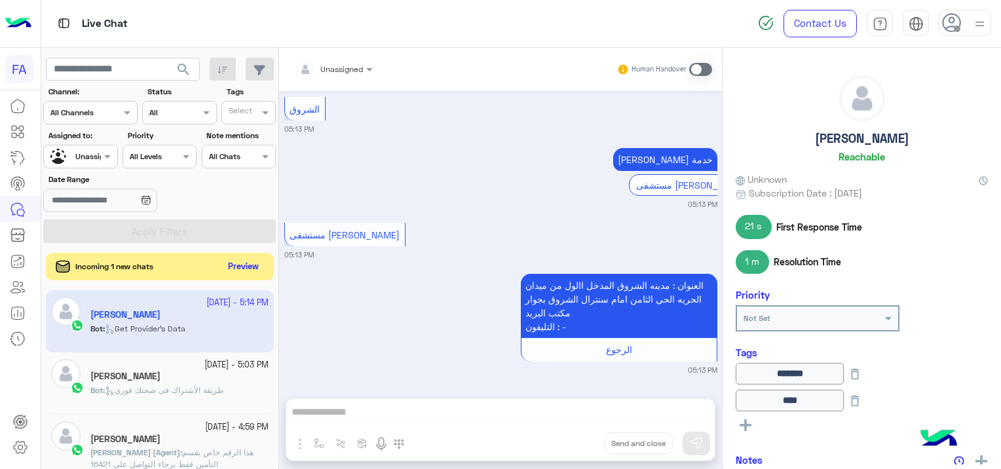
click at [242, 263] on button "Preview" at bounding box center [243, 267] width 41 height 18
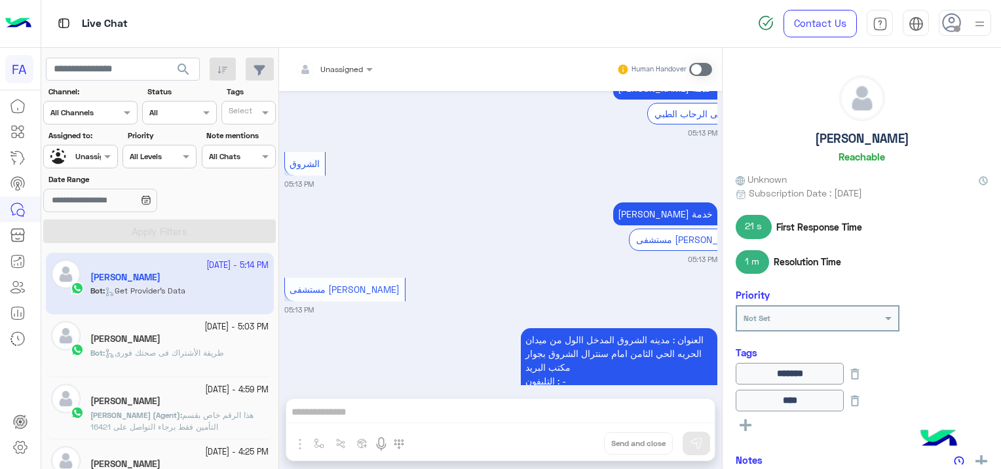
scroll to position [1034, 0]
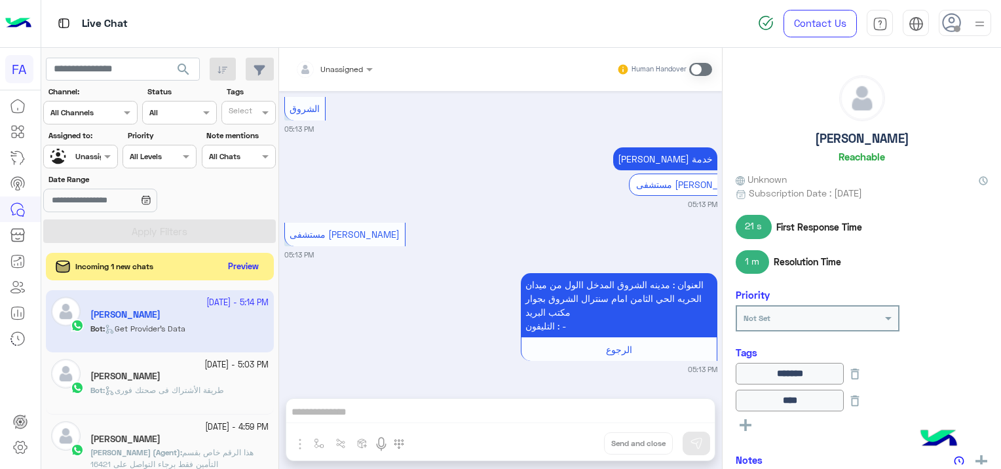
click at [241, 269] on button "Preview" at bounding box center [243, 267] width 41 height 18
click at [229, 261] on button "Preview" at bounding box center [243, 267] width 41 height 18
click at [244, 265] on button "Preview" at bounding box center [243, 267] width 41 height 18
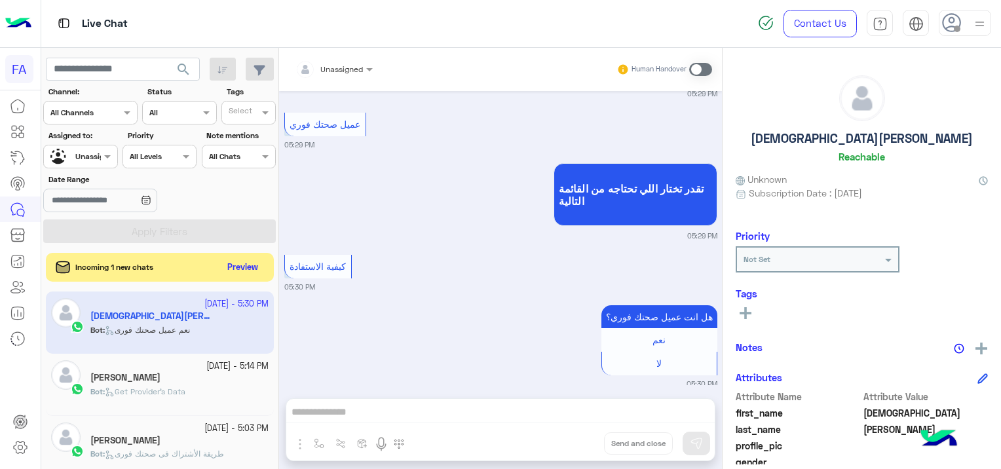
scroll to position [797, 0]
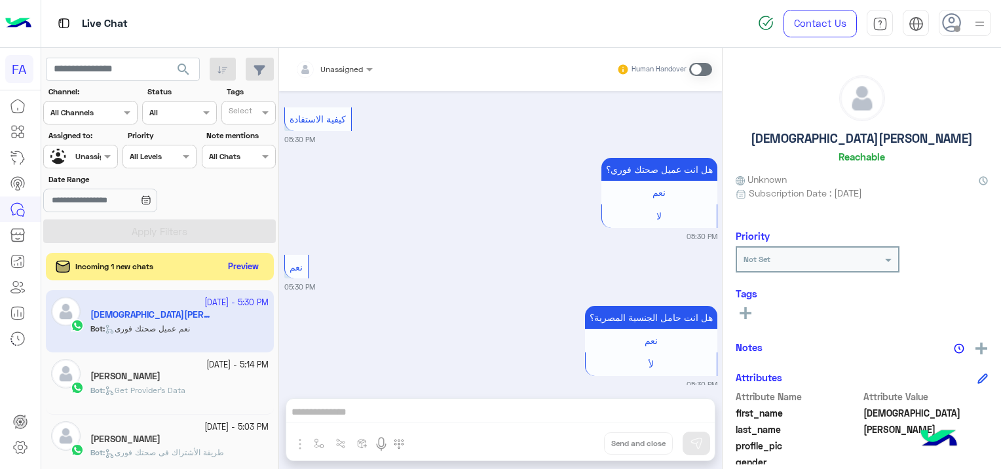
click at [236, 267] on button "Preview" at bounding box center [243, 267] width 41 height 18
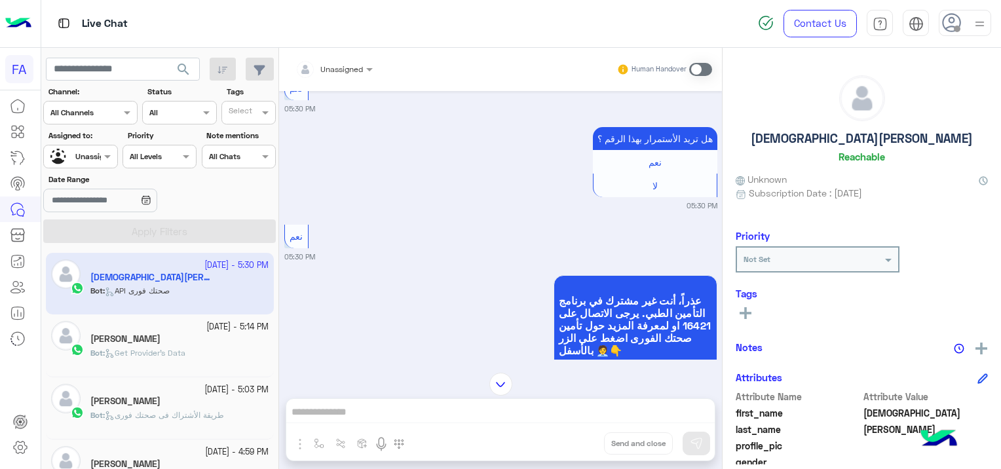
scroll to position [1124, 0]
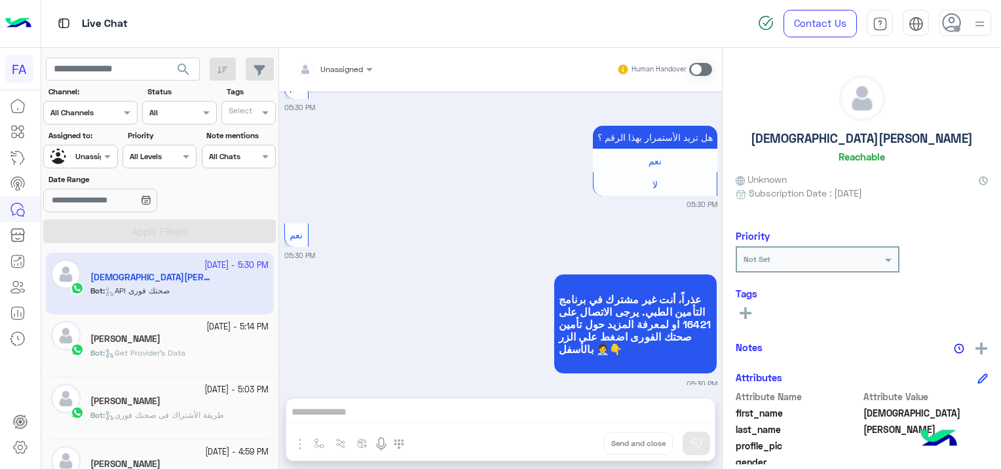
click at [218, 351] on div "Bot : Get Provider's Data" at bounding box center [179, 358] width 178 height 23
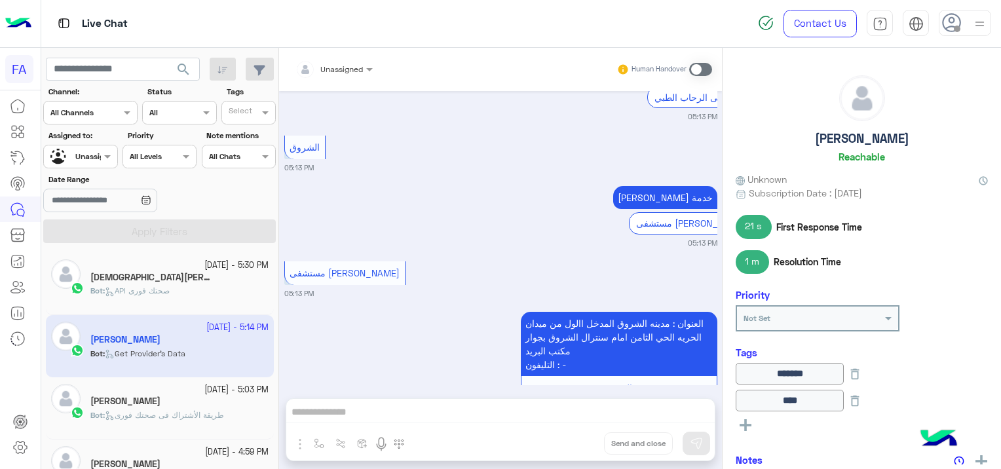
scroll to position [1034, 0]
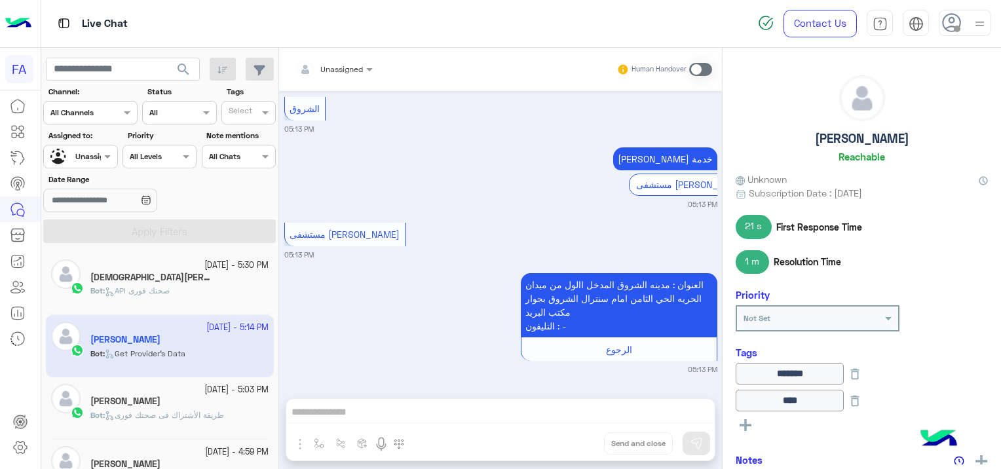
click at [221, 295] on div "Bot : API صحتك فورى" at bounding box center [179, 296] width 178 height 23
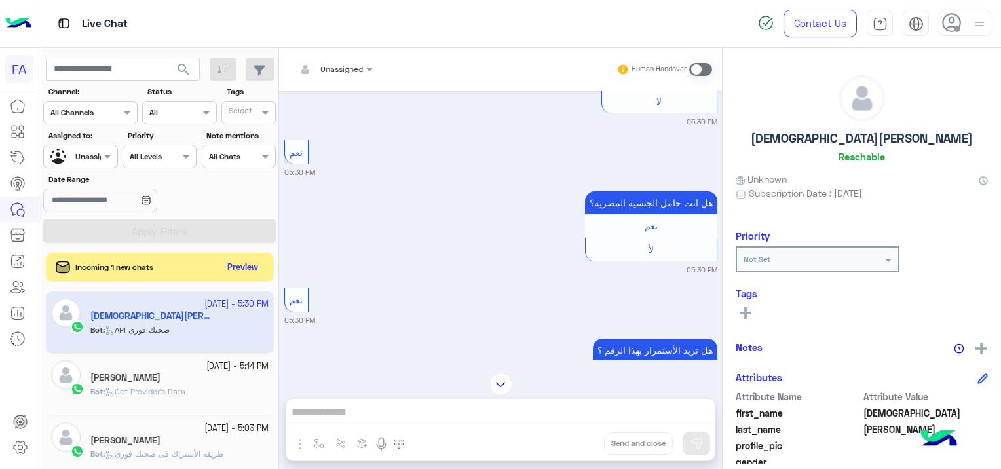
scroll to position [917, 0]
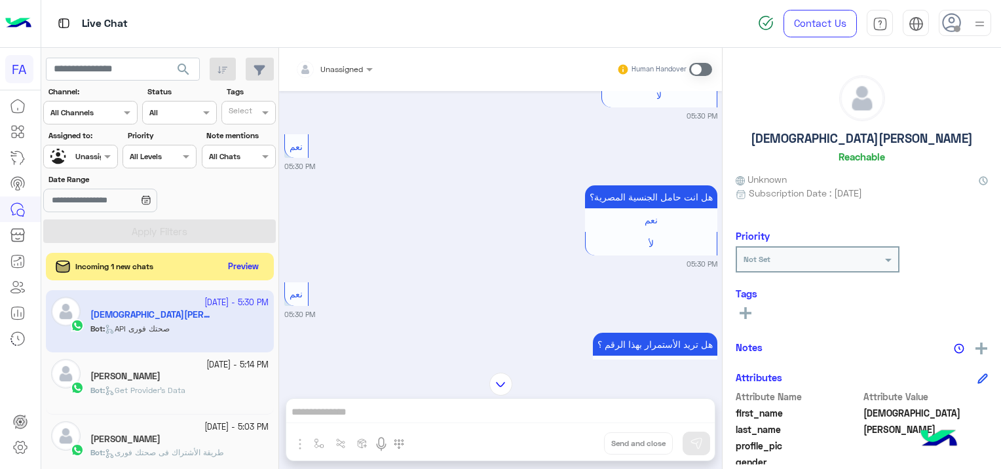
click at [246, 271] on button "Preview" at bounding box center [243, 267] width 41 height 18
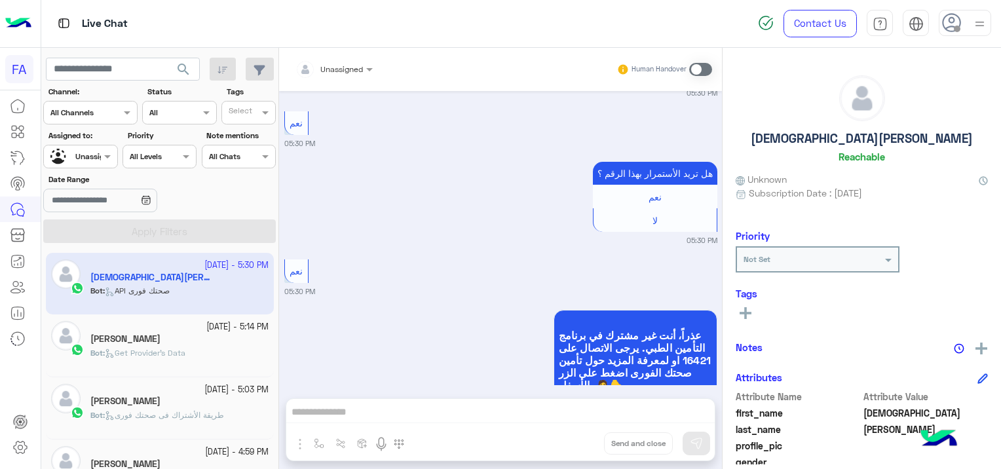
scroll to position [1124, 0]
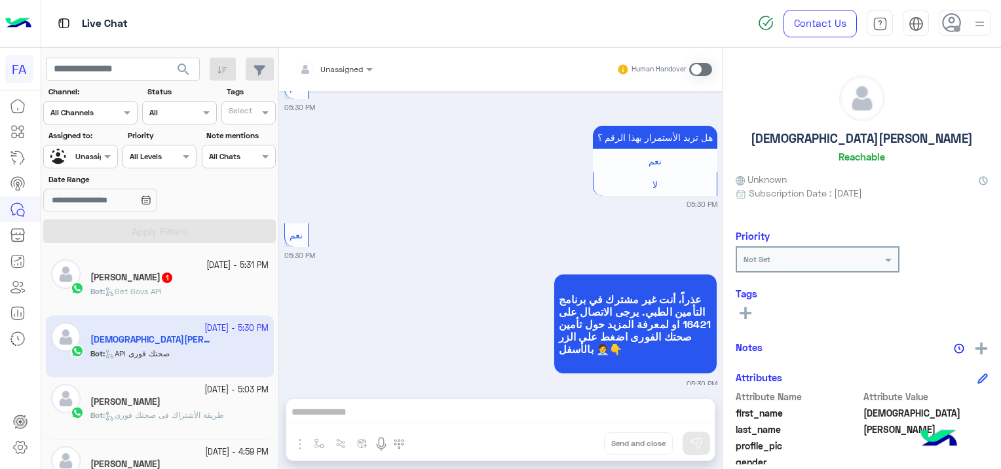
click at [190, 273] on div "[PERSON_NAME] 1" at bounding box center [179, 279] width 178 height 14
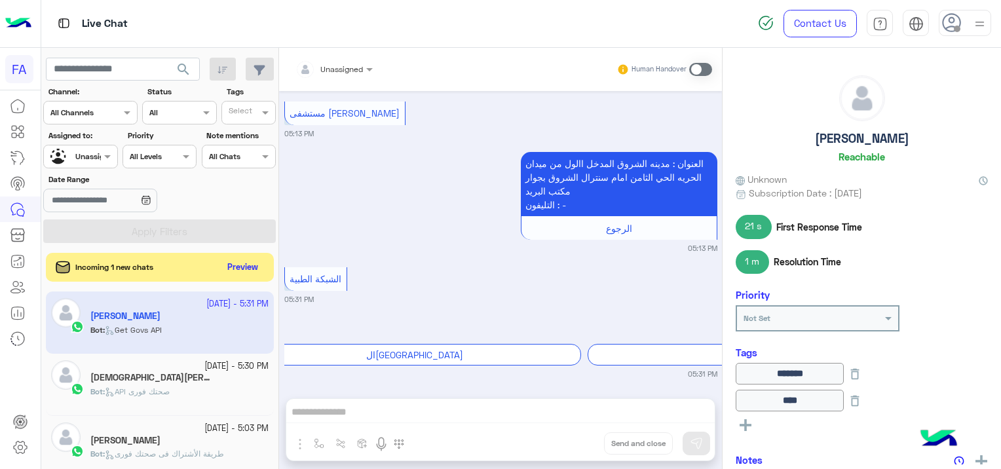
scroll to position [2198, 0]
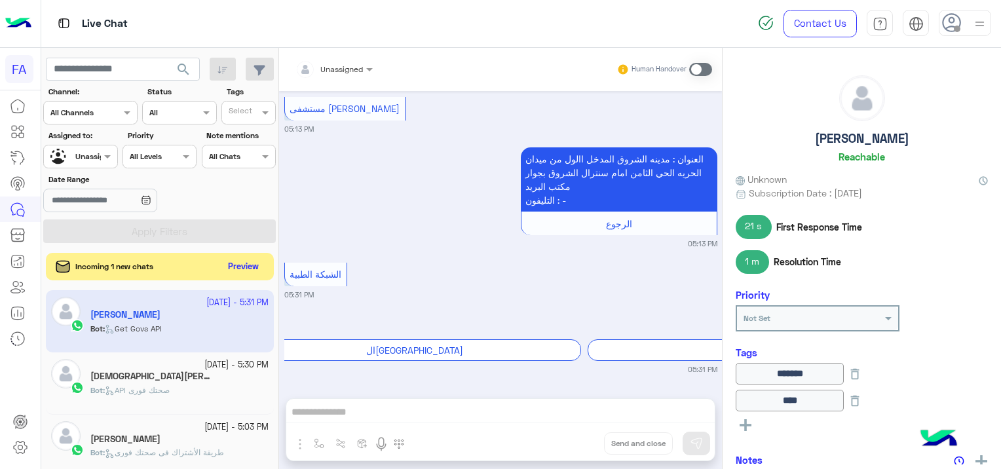
click at [257, 273] on button "Preview" at bounding box center [243, 267] width 41 height 18
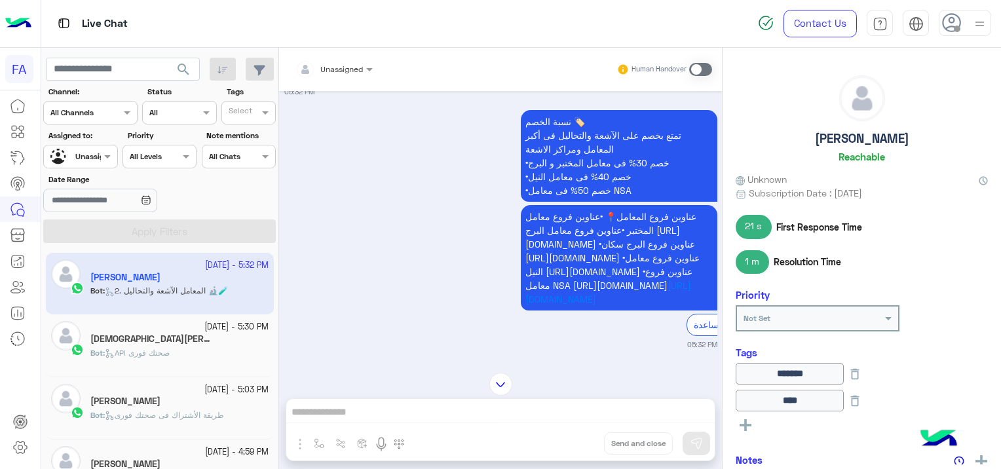
scroll to position [1715, 0]
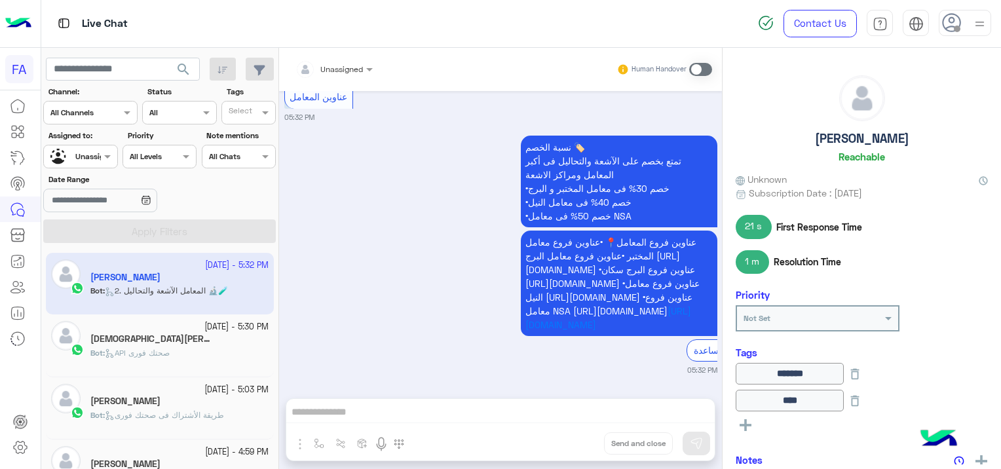
click at [174, 345] on div "[DEMOGRAPHIC_DATA][PERSON_NAME]" at bounding box center [179, 340] width 178 height 14
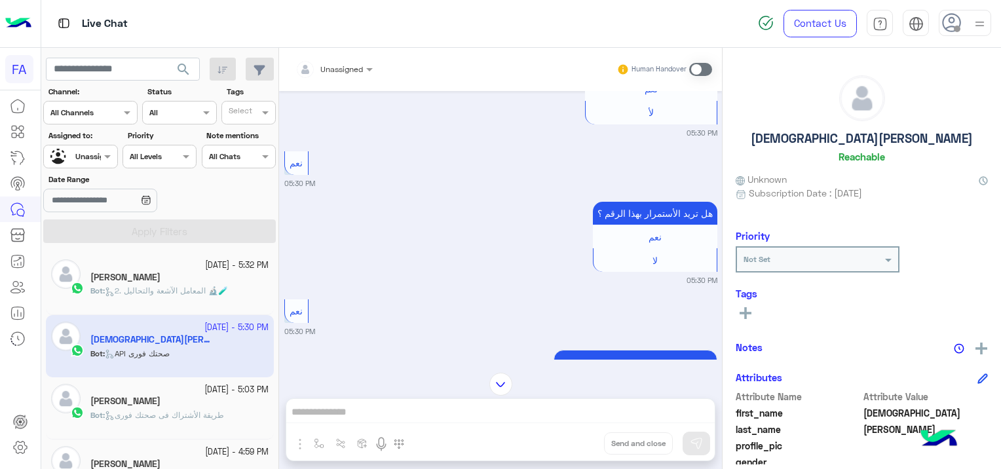
scroll to position [1124, 0]
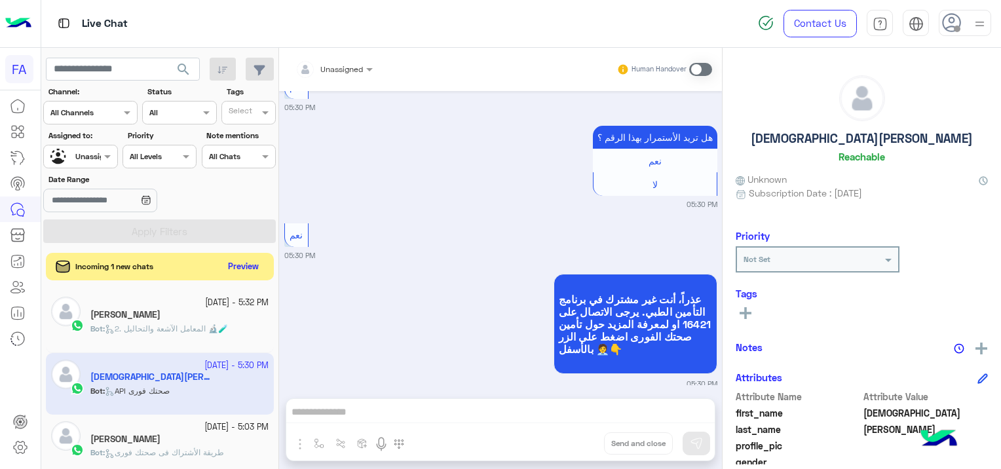
click at [249, 267] on button "Preview" at bounding box center [243, 267] width 41 height 18
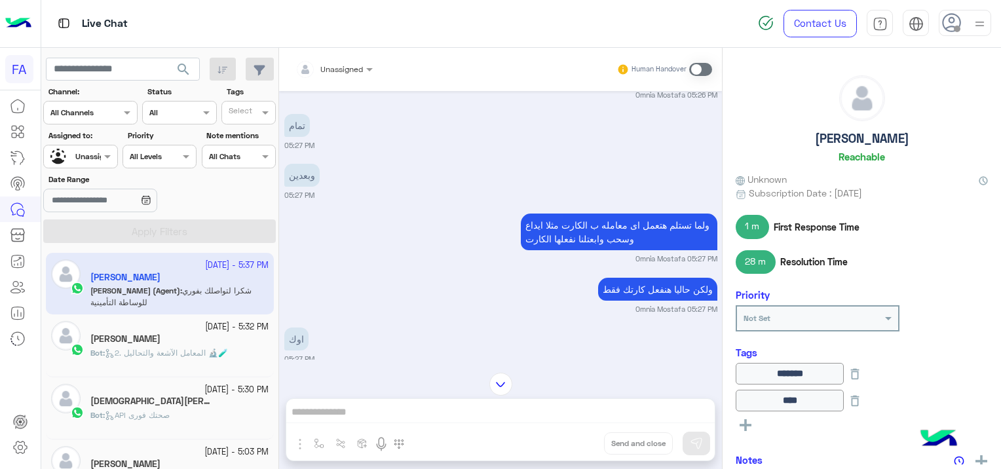
scroll to position [579, 0]
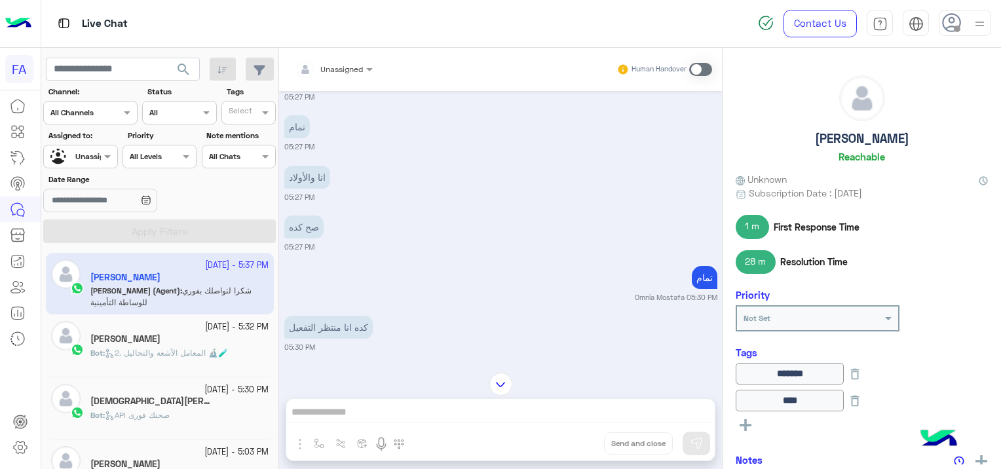
click at [193, 401] on div "[DEMOGRAPHIC_DATA][PERSON_NAME]" at bounding box center [179, 403] width 178 height 14
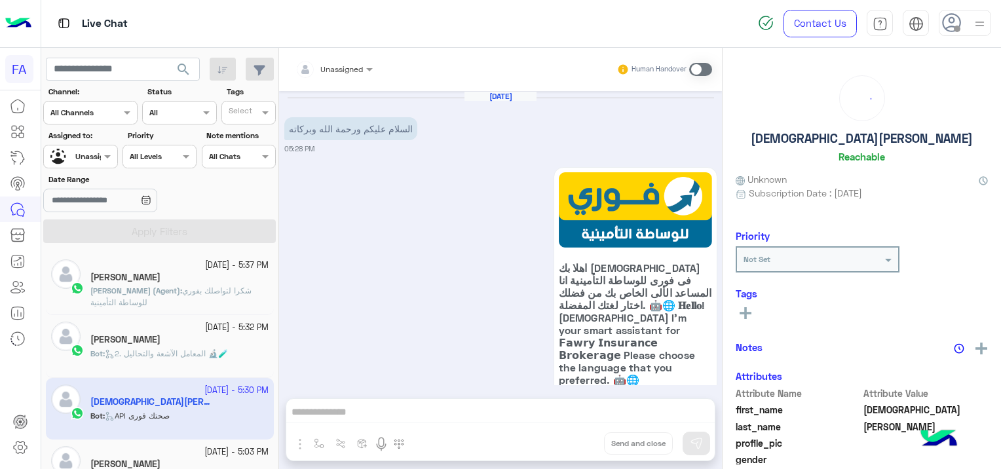
scroll to position [1124, 0]
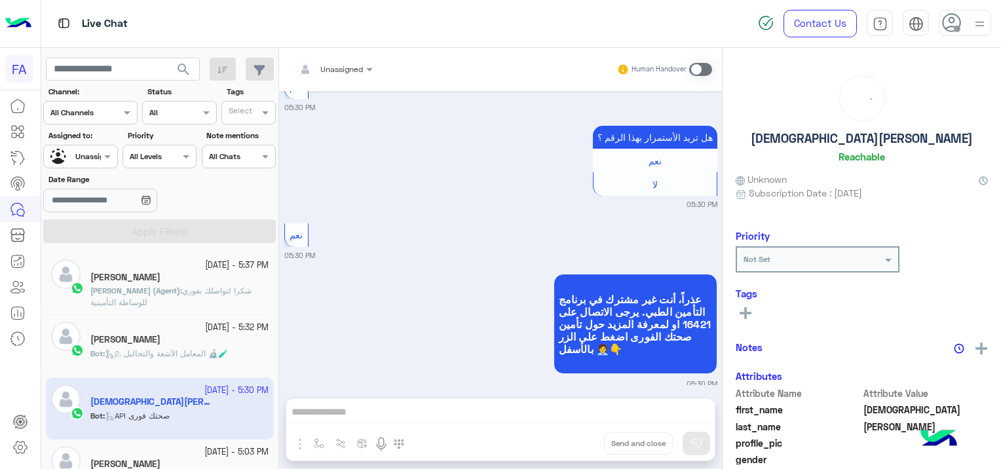
click at [202, 304] on p "[PERSON_NAME] (Agent) : شكرا لتواصلك بفوري للوساطة التأمينية" at bounding box center [179, 297] width 178 height 24
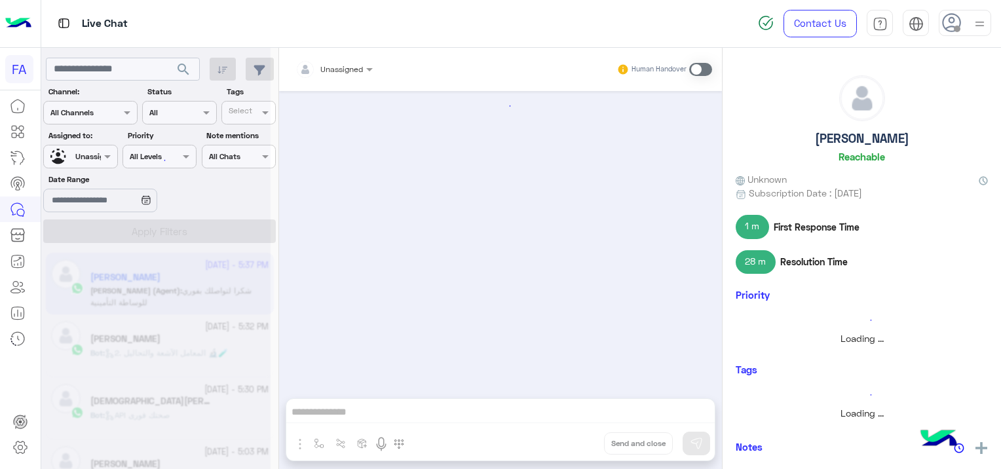
scroll to position [1037, 0]
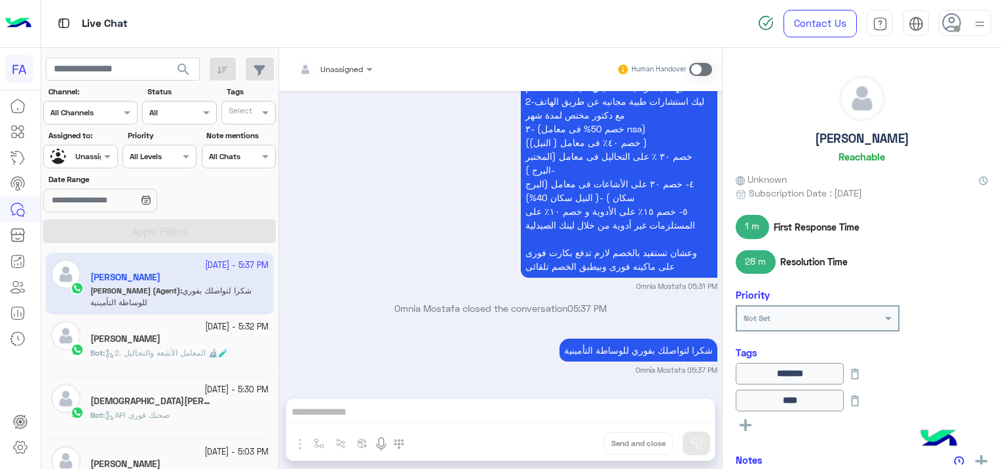
click at [225, 387] on small "[DATE] - 5:30 PM" at bounding box center [236, 390] width 64 height 12
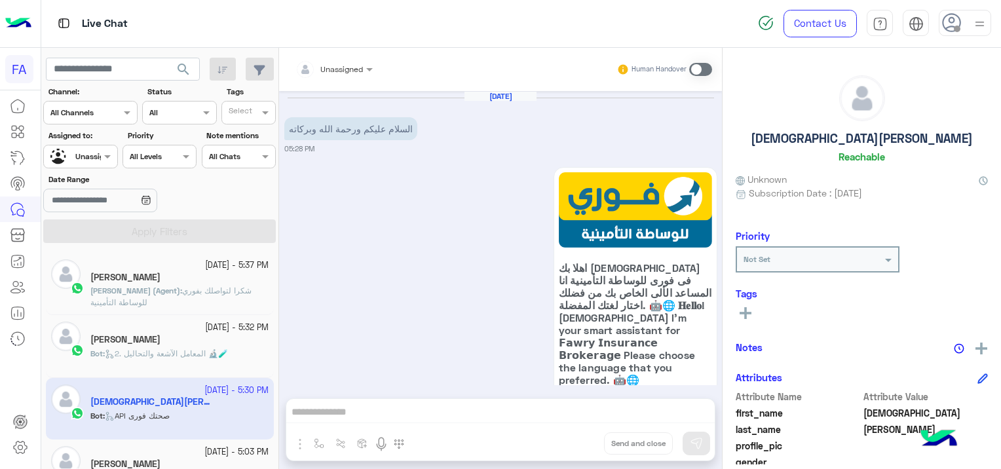
scroll to position [1124, 0]
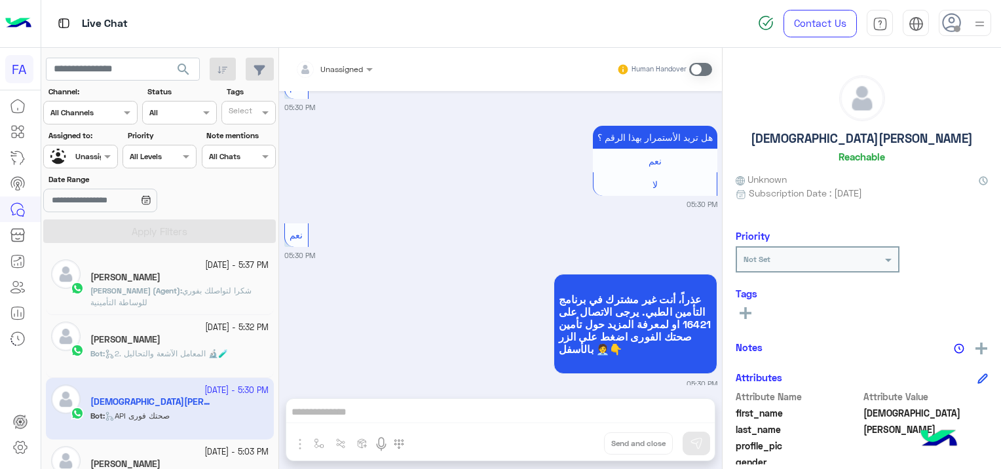
click at [183, 300] on p "[PERSON_NAME] (Agent) : شكرا لتواصلك بفوري للوساطة التأمينية" at bounding box center [179, 297] width 178 height 24
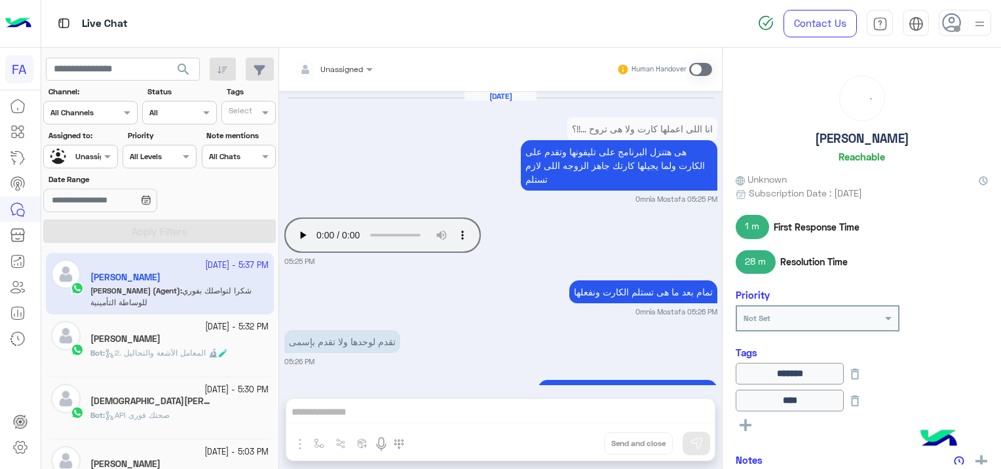
scroll to position [1037, 0]
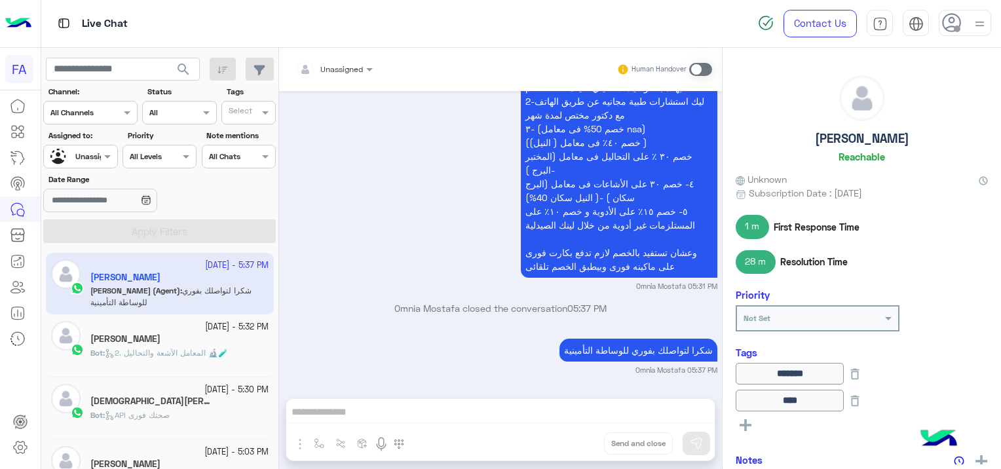
click at [186, 64] on span "search" at bounding box center [184, 70] width 16 height 16
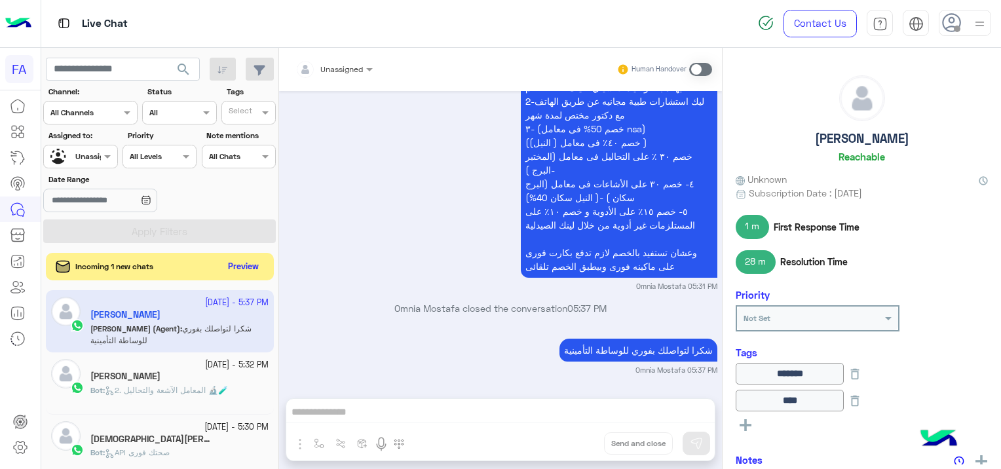
click at [233, 267] on button "Preview" at bounding box center [243, 267] width 41 height 18
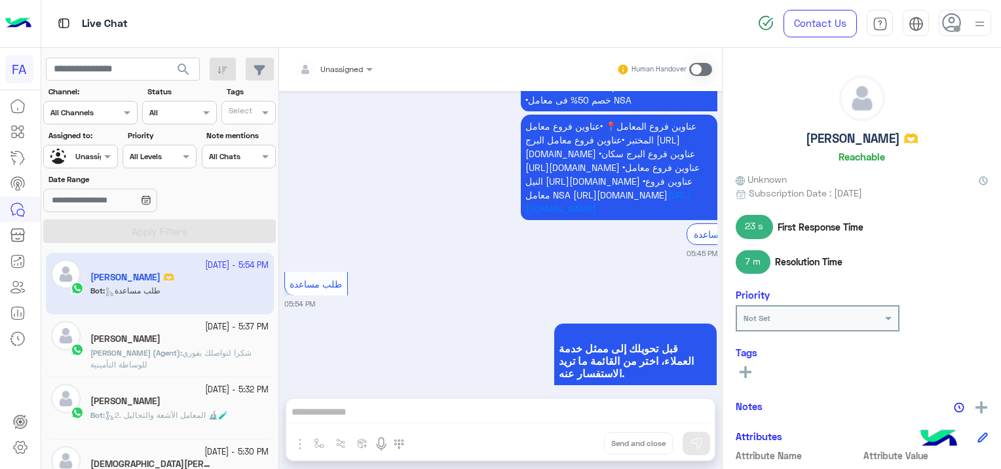
scroll to position [1675, 0]
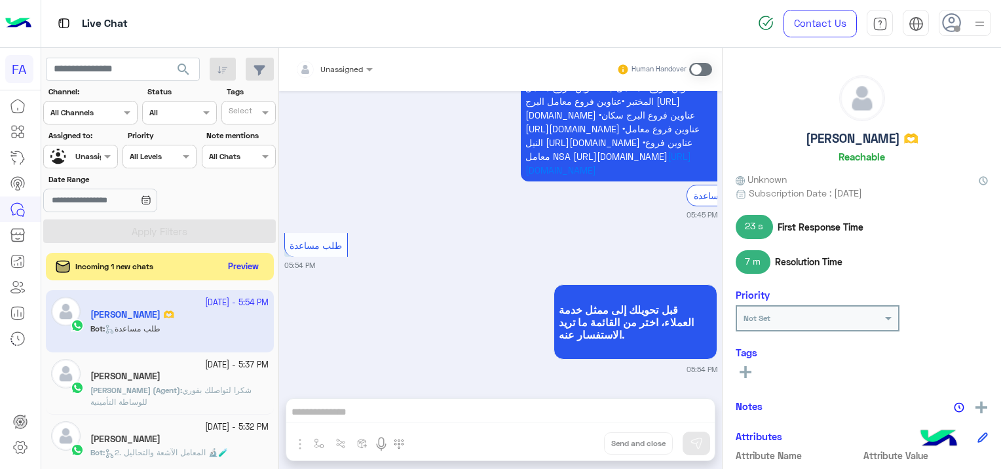
click at [234, 267] on button "Preview" at bounding box center [243, 267] width 41 height 18
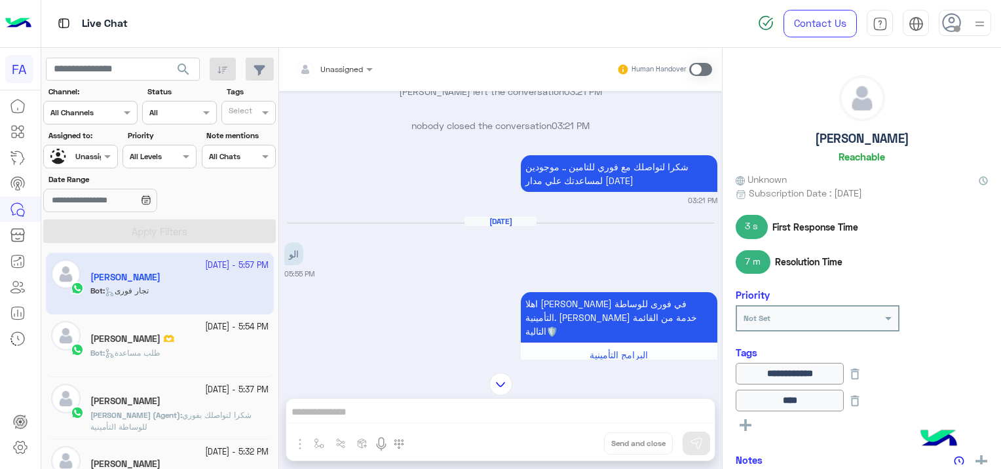
scroll to position [377, 0]
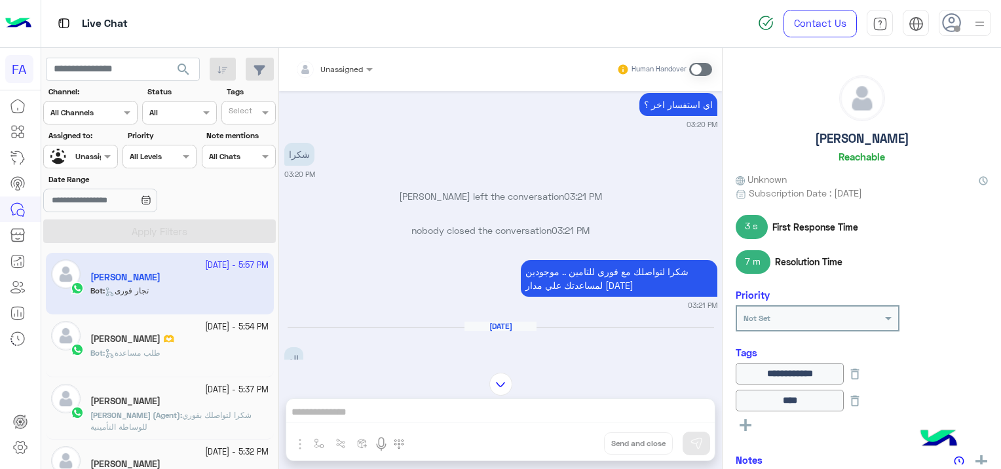
click at [435, 180] on small "03:20 PM" at bounding box center [500, 174] width 433 height 10
click at [980, 29] on img at bounding box center [980, 24] width 16 height 16
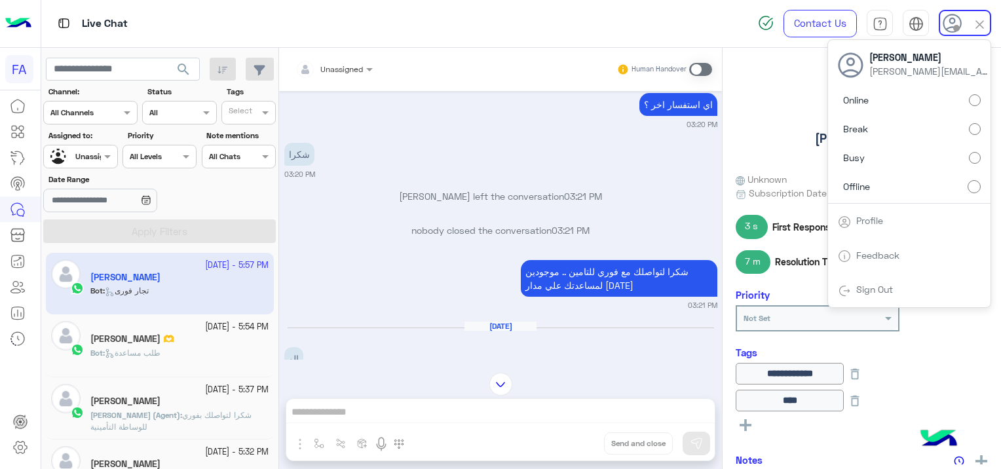
click at [885, 292] on link "Sign Out" at bounding box center [874, 289] width 37 height 11
